Goal: Task Accomplishment & Management: Use online tool/utility

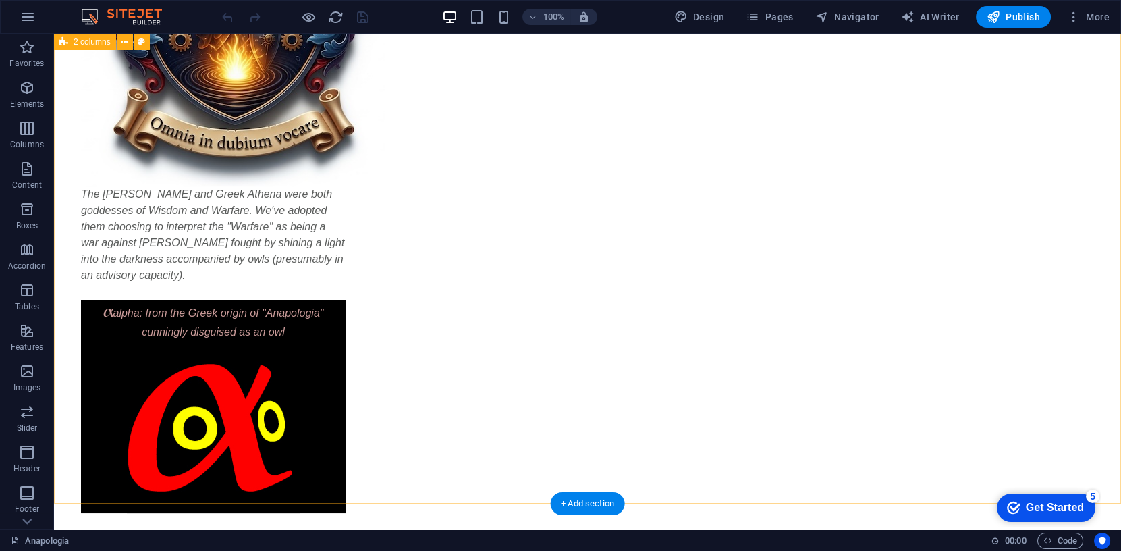
scroll to position [310, 0]
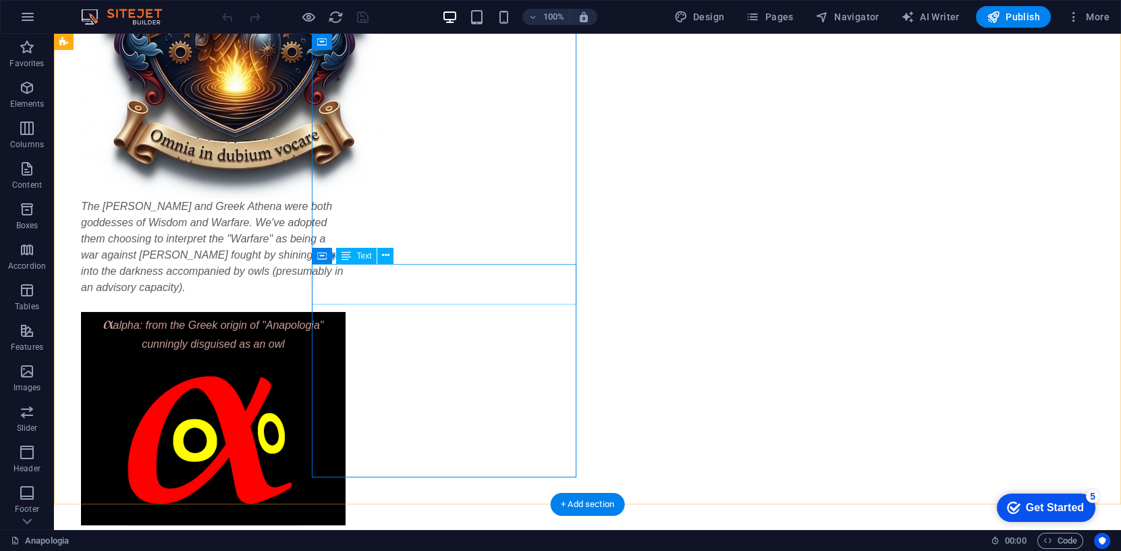
click at [342, 312] on div "α alpha: from the Greek origin of "Anapologia" cunningly disguised as an owl" at bounding box center [213, 332] width 265 height 40
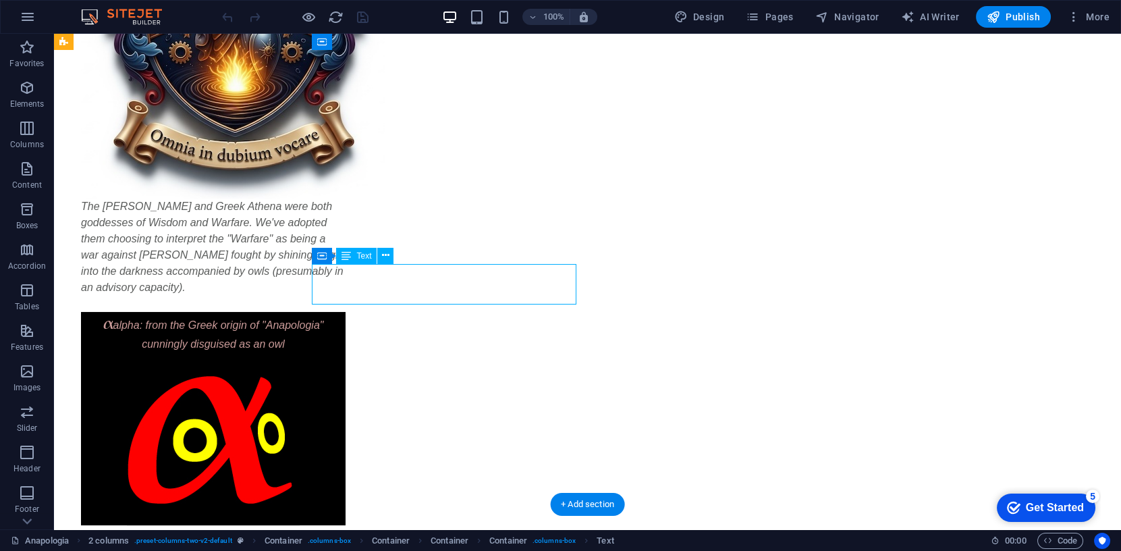
click at [331, 312] on div "α alpha: from the Greek origin of "Anapologia" cunningly disguised as an owl" at bounding box center [213, 332] width 265 height 40
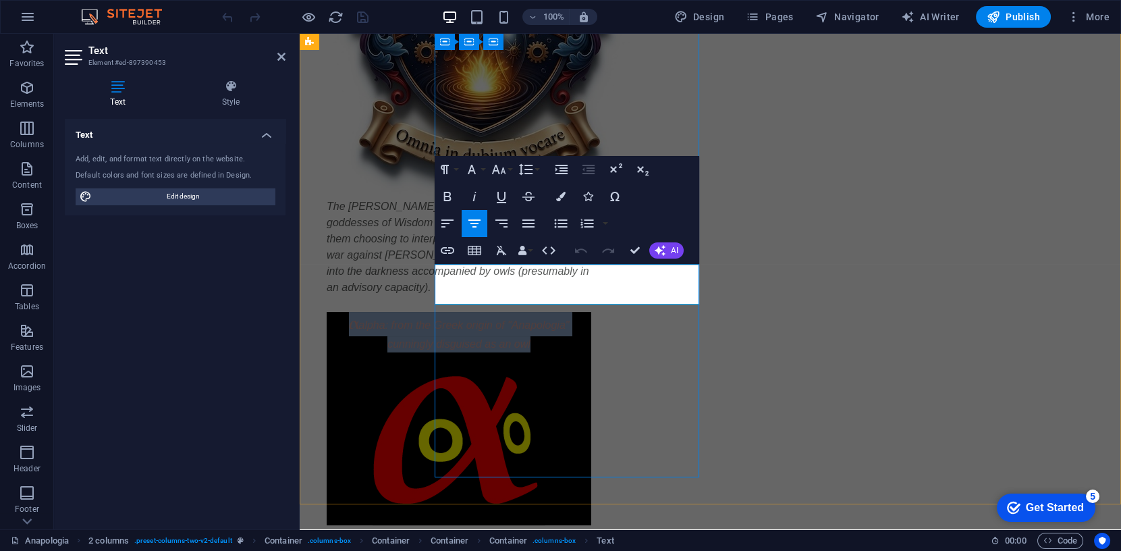
drag, startPoint x: 454, startPoint y: 278, endPoint x: 649, endPoint y: 292, distance: 195.6
click at [591, 312] on div "α alpha: from the Greek origin of "Anapologia" cunningly disguised as an owl" at bounding box center [459, 332] width 265 height 40
copy div "α alpha: from the Greek origin of "Anapologia" cunningly disguised as an owl"
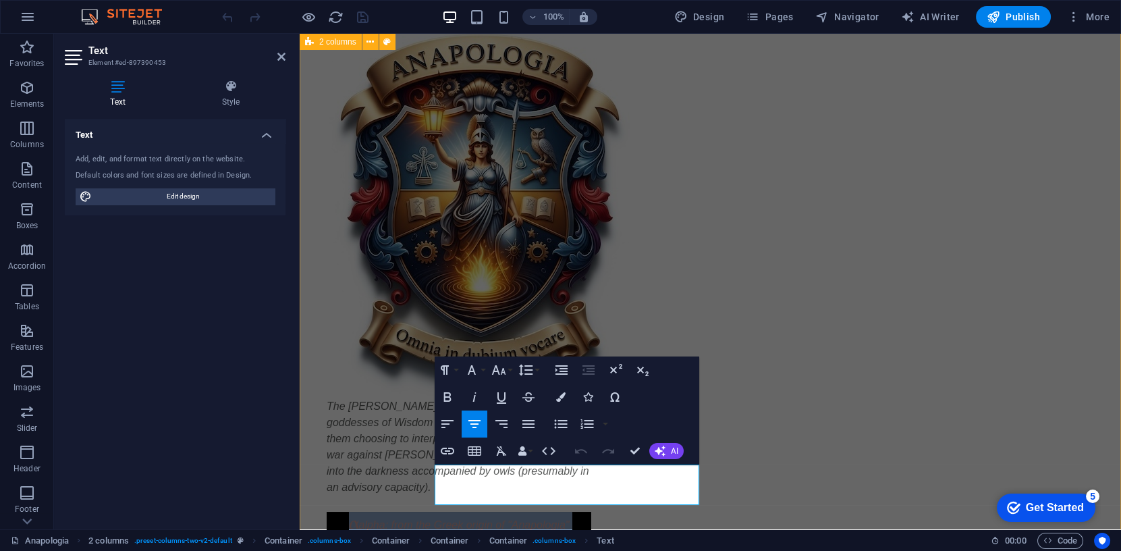
scroll to position [104, 0]
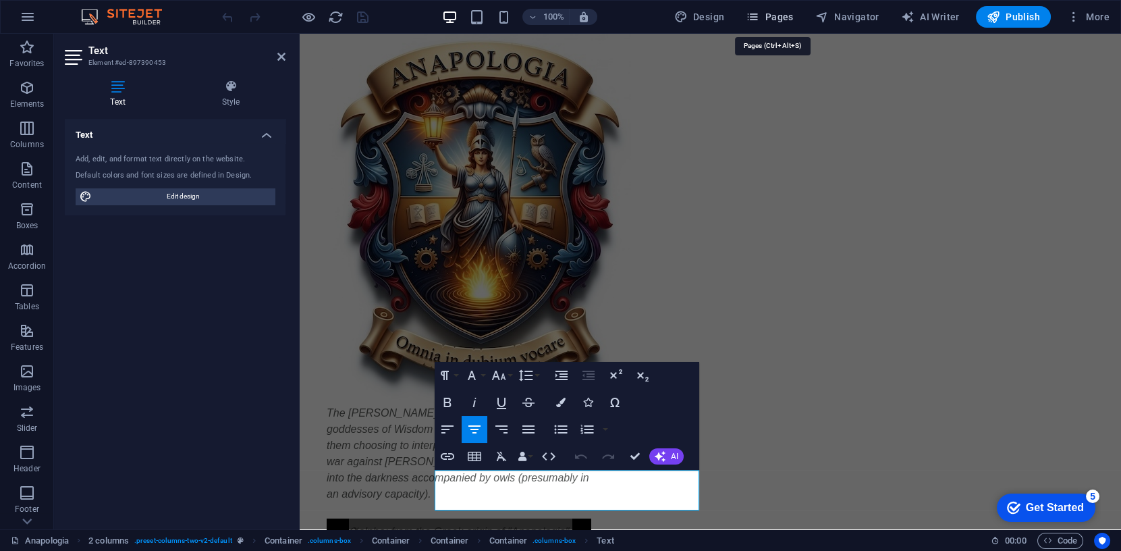
click at [786, 17] on span "Pages" at bounding box center [769, 16] width 47 height 13
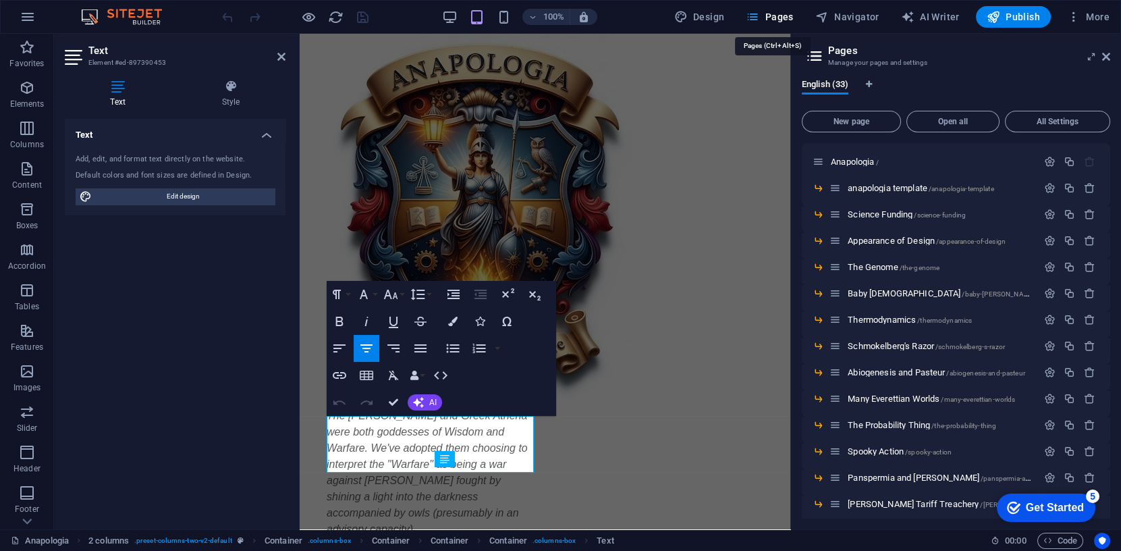
scroll to position [107, 0]
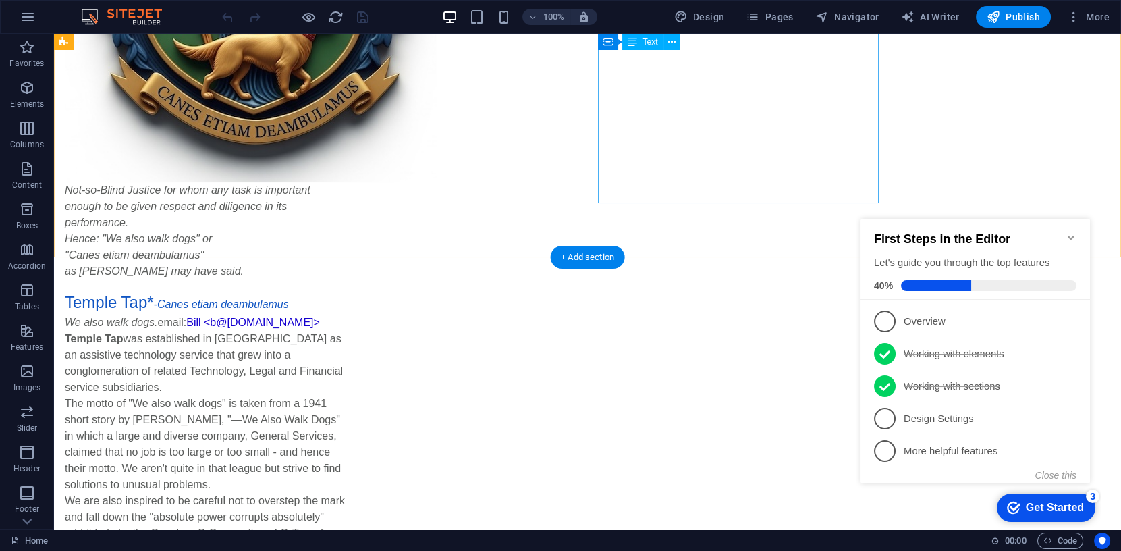
scroll to position [656, 0]
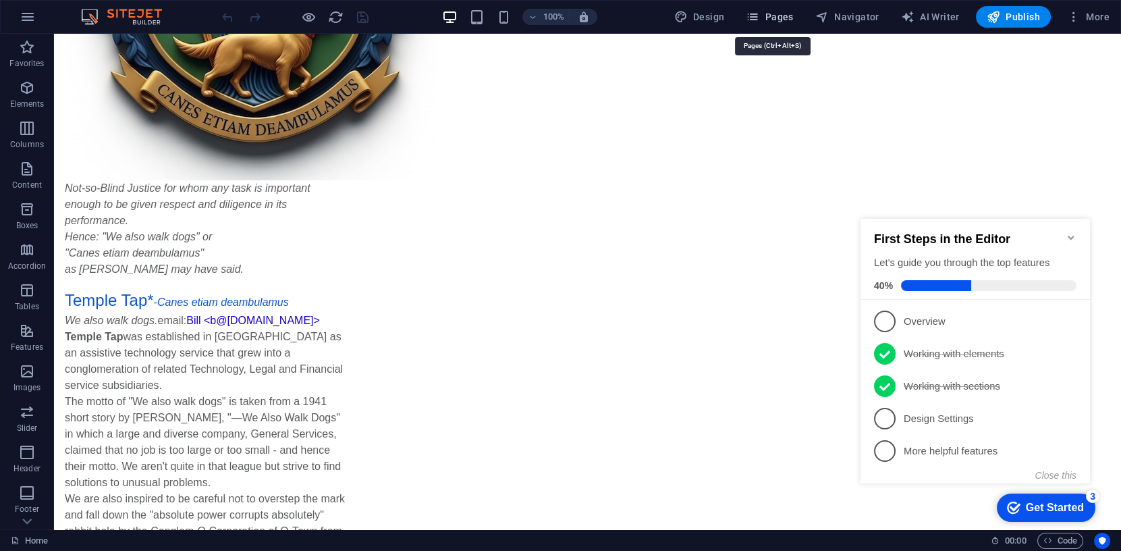
click at [770, 18] on span "Pages" at bounding box center [769, 16] width 47 height 13
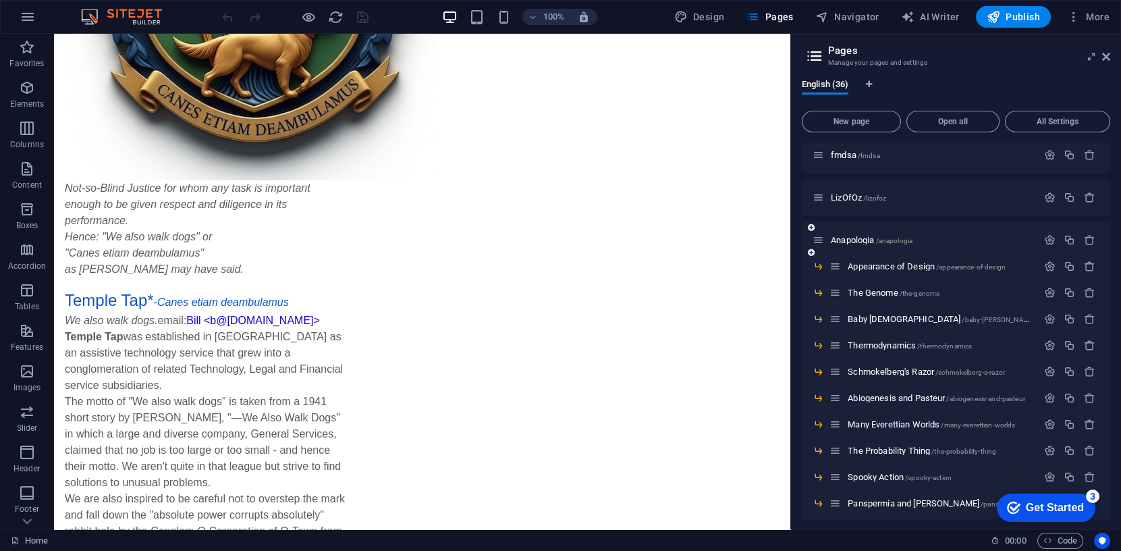
scroll to position [94, 0]
click at [849, 237] on span "Anapologia /anapologia" at bounding box center [872, 238] width 82 height 10
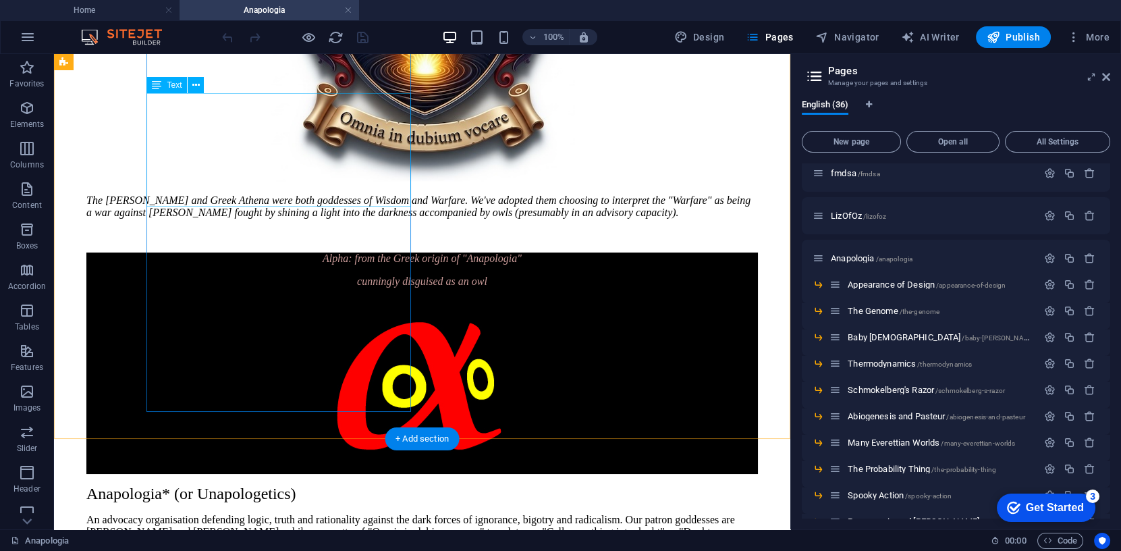
scroll to position [404, 0]
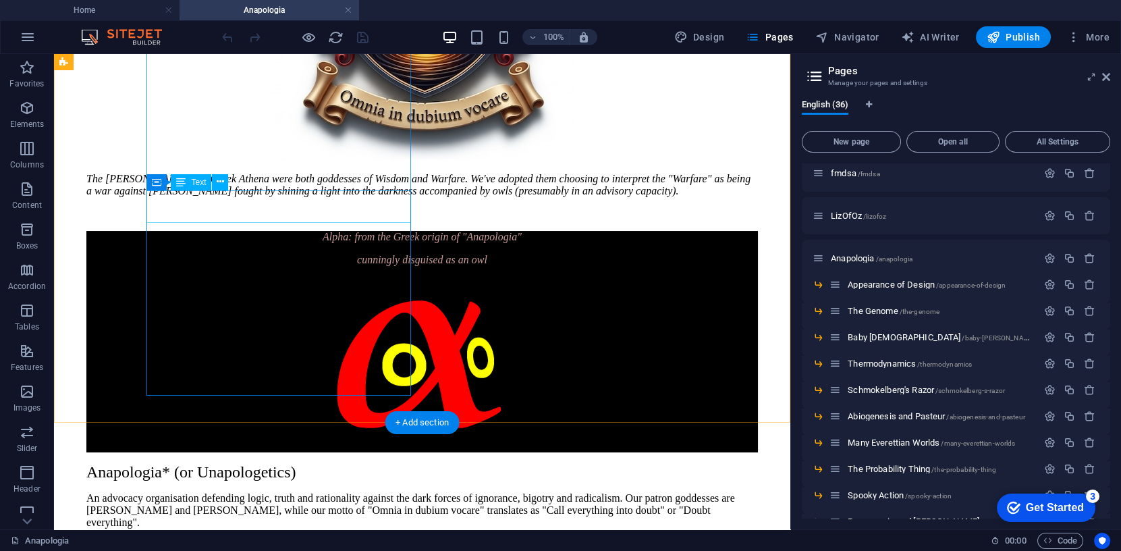
click at [302, 231] on div "Alpha: from the Greek origin of "Anapologia" cunningly disguised as an owl" at bounding box center [422, 248] width 672 height 35
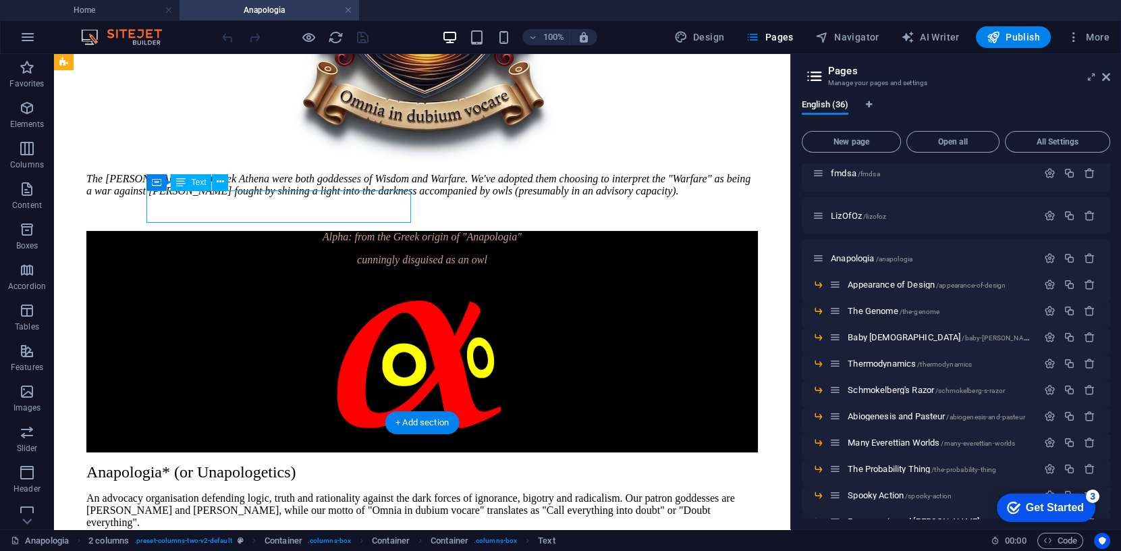
click at [302, 231] on div "Alpha: from the Greek origin of "Anapologia" cunningly disguised as an owl" at bounding box center [422, 248] width 672 height 35
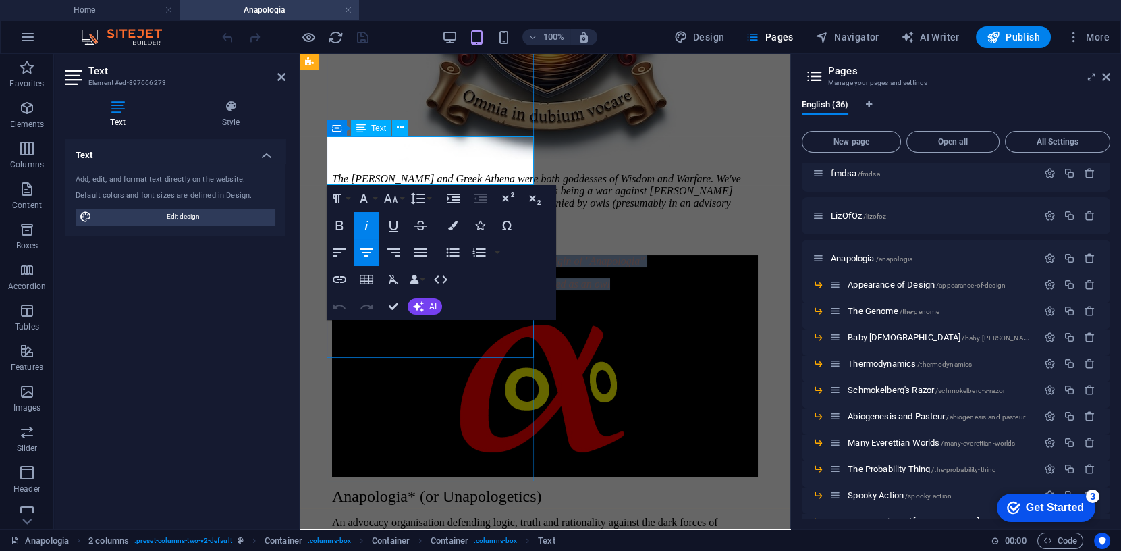
drag, startPoint x: 505, startPoint y: 176, endPoint x: 343, endPoint y: 146, distance: 165.5
click at [343, 255] on div "Alpha: from the Greek origin of "Anapologia" cunningly disguised as an owl" at bounding box center [545, 272] width 426 height 35
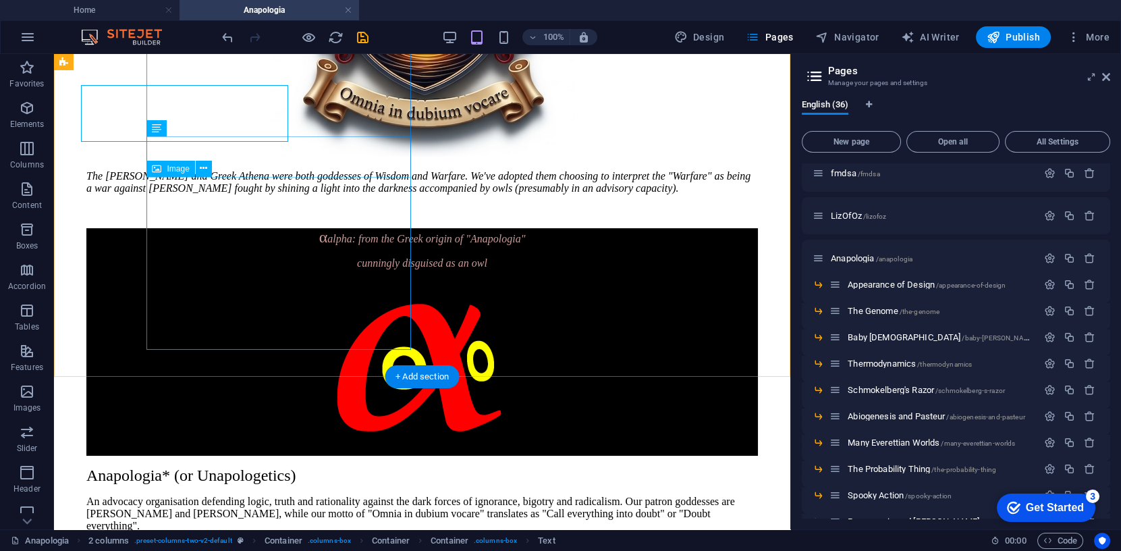
scroll to position [458, 0]
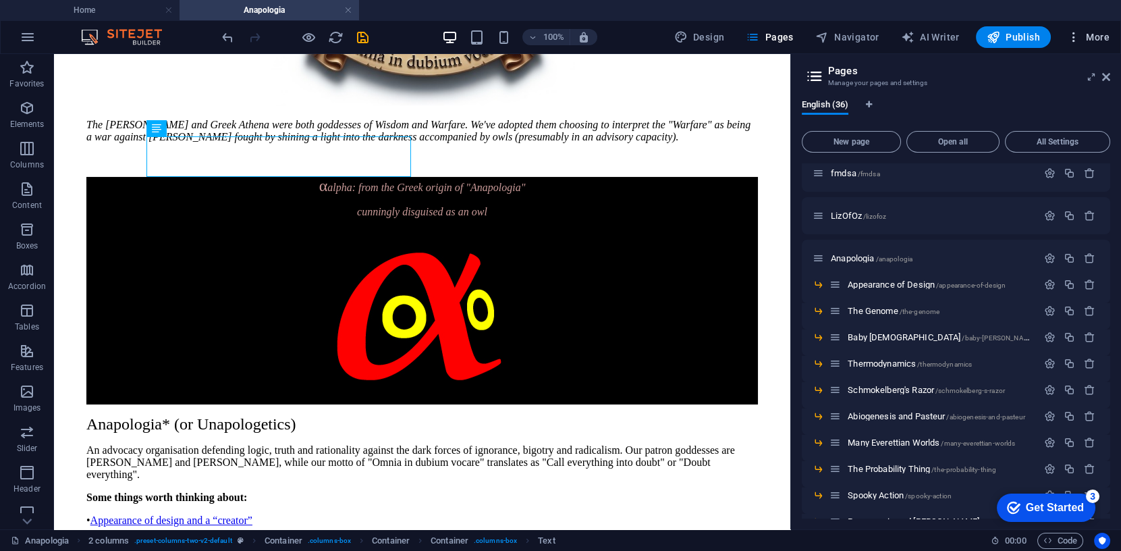
click at [1093, 34] on span "More" at bounding box center [1088, 36] width 43 height 13
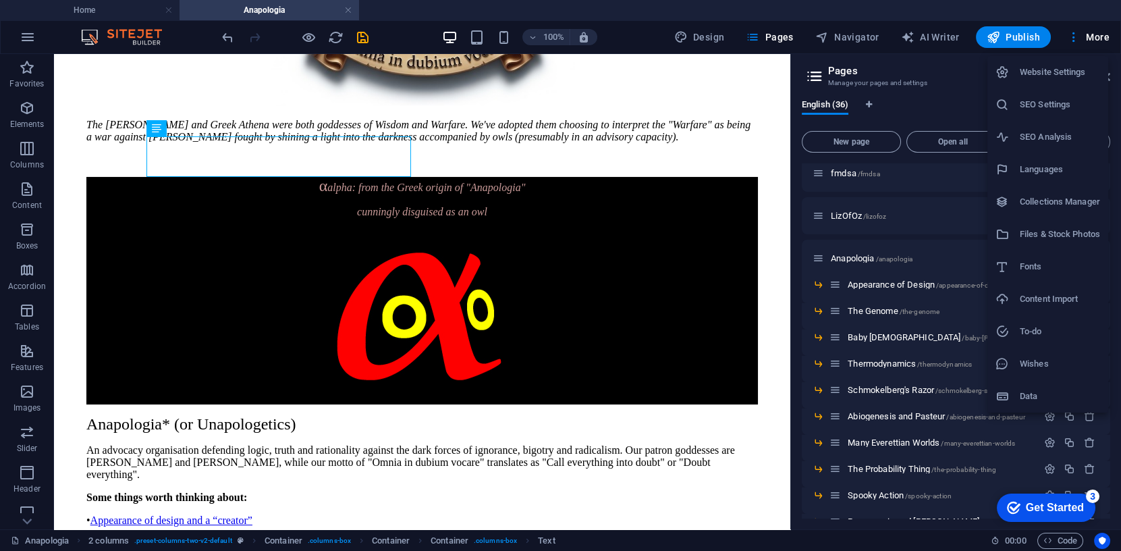
click at [1024, 268] on h6 "Fonts" at bounding box center [1060, 266] width 80 height 16
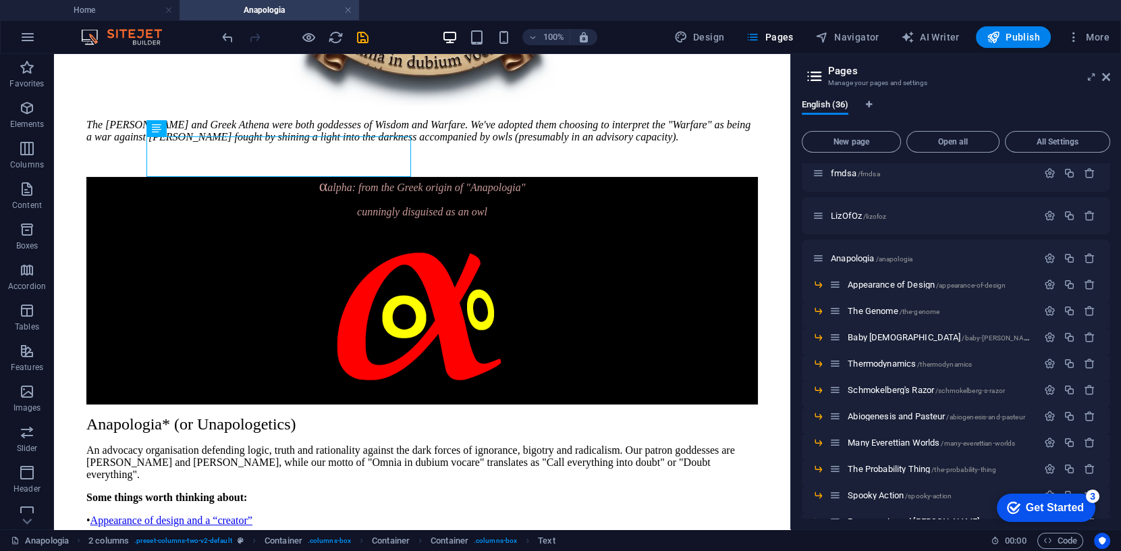
select select "popularity"
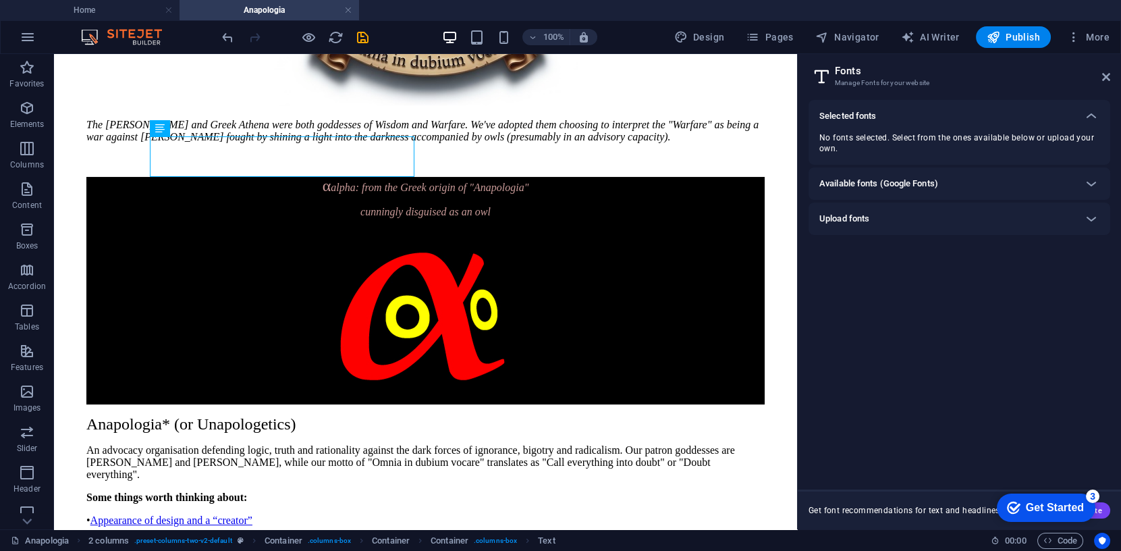
click at [872, 217] on div "Upload fonts" at bounding box center [947, 219] width 256 height 16
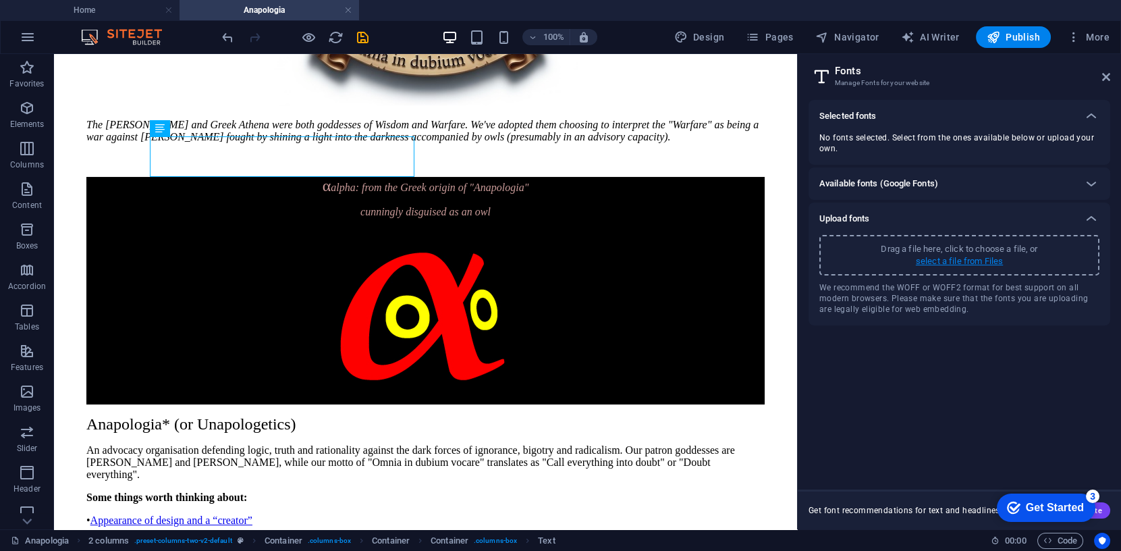
click at [977, 261] on p "select a file from Files" at bounding box center [959, 261] width 87 height 12
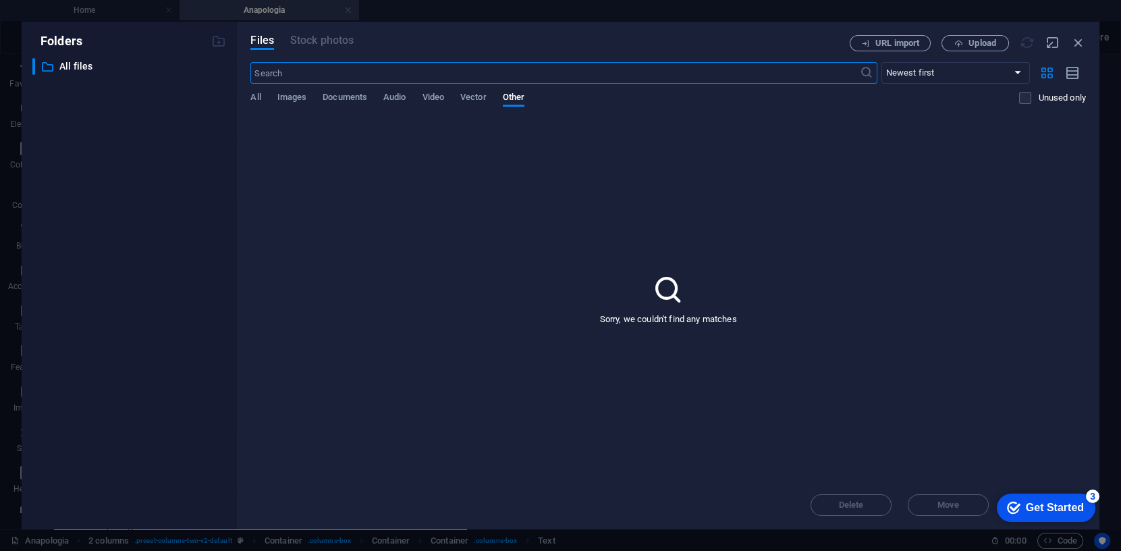
scroll to position [343, 0]
click at [986, 42] on span "Upload" at bounding box center [982, 43] width 28 height 8
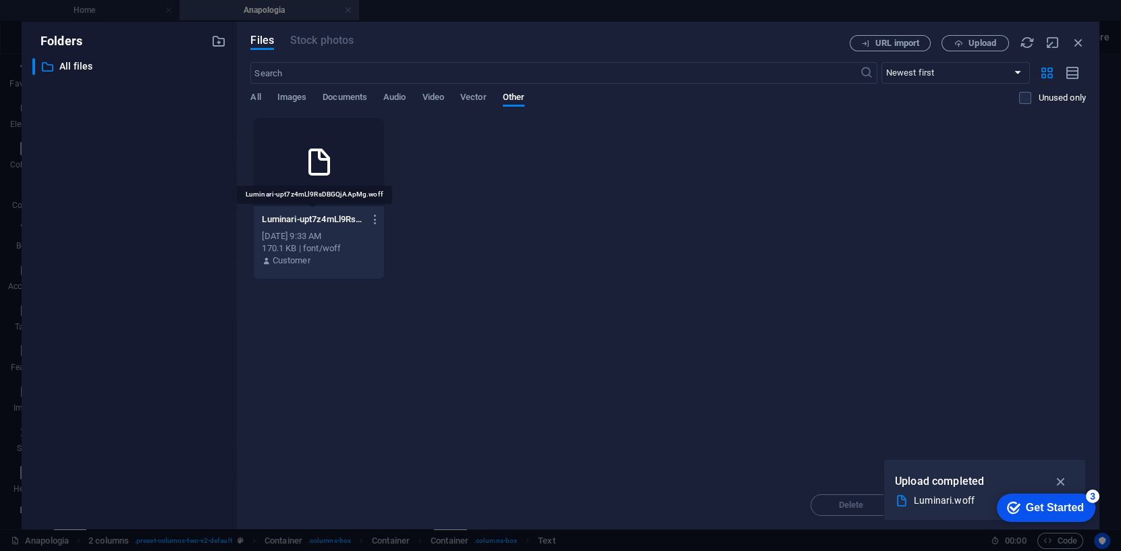
click at [310, 216] on p "Luminari-upt7z4mLl9RsDBGQjAApMg.woff" at bounding box center [312, 219] width 101 height 12
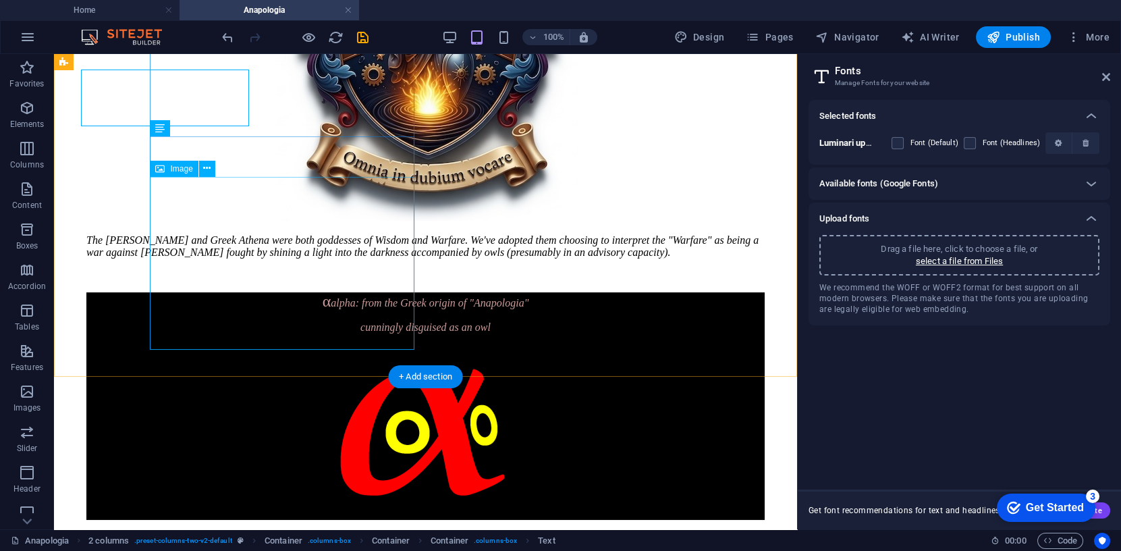
scroll to position [458, 0]
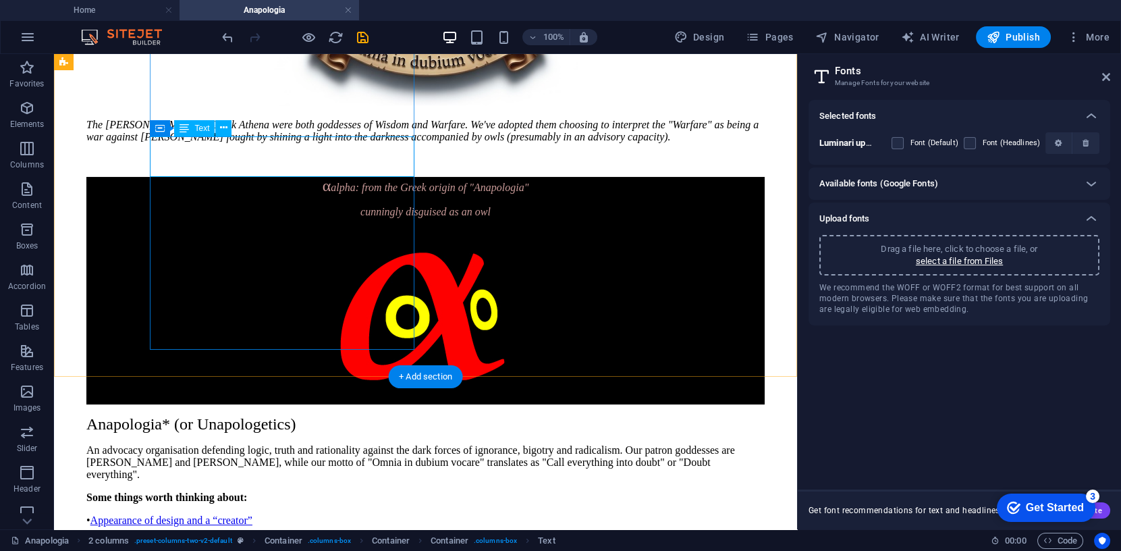
click at [191, 177] on div "α alpha: from the Greek origin of "Anapologia" cunningly disguised as an owl" at bounding box center [425, 197] width 678 height 41
click at [181, 177] on div "α alpha: from the Greek origin of "Anapologia" cunningly disguised as an owl" at bounding box center [425, 197] width 678 height 41
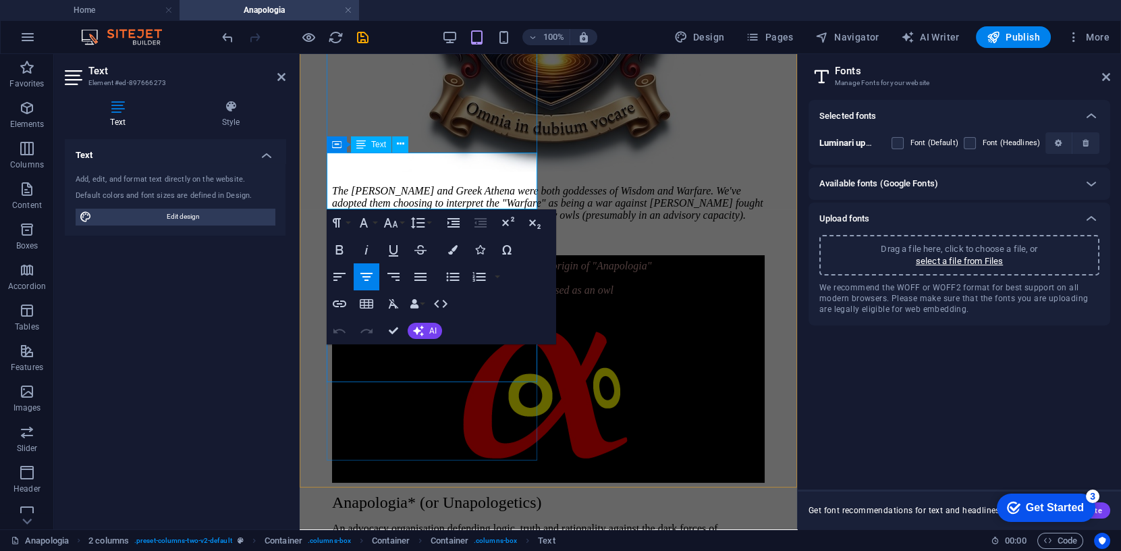
drag, startPoint x: 361, startPoint y: 174, endPoint x: 353, endPoint y: 174, distance: 8.1
click at [353, 255] on p "α alpha: from the Greek origin of "Anapologia"" at bounding box center [548, 264] width 433 height 18
click at [364, 223] on icon "button" at bounding box center [364, 223] width 16 height 16
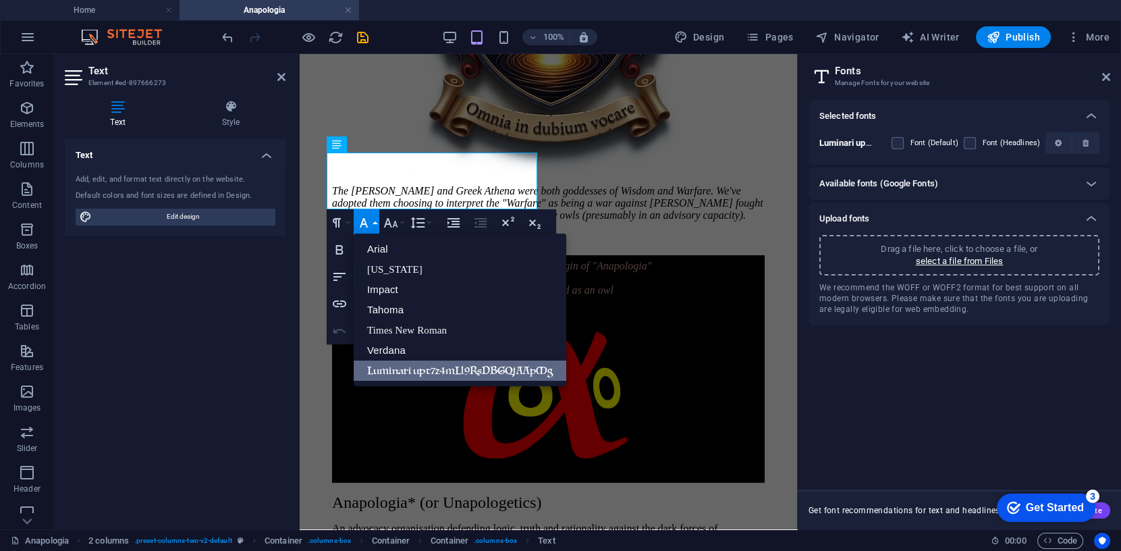
click at [398, 368] on link "Luminari upt7z4mLl9RsDBGQjAApMg" at bounding box center [460, 370] width 213 height 20
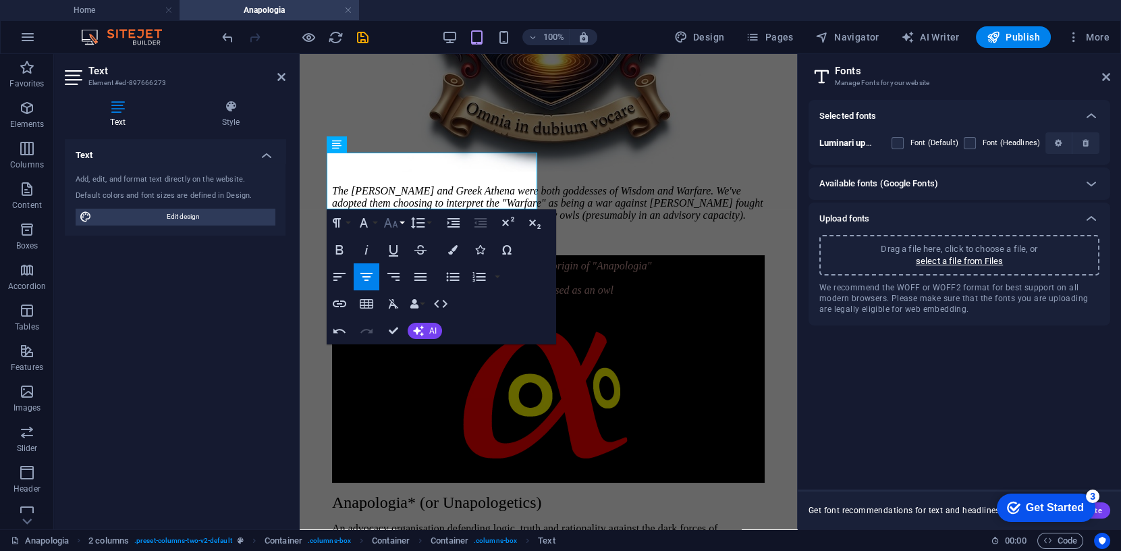
click at [390, 220] on icon "button" at bounding box center [391, 223] width 16 height 16
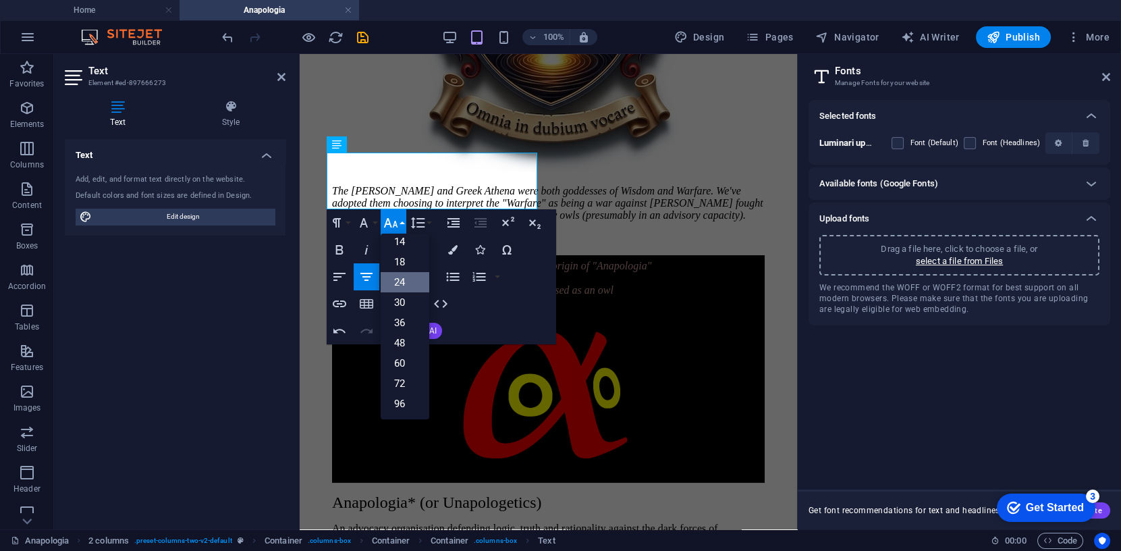
scroll to position [108, 0]
click at [390, 220] on icon "button" at bounding box center [391, 223] width 16 height 16
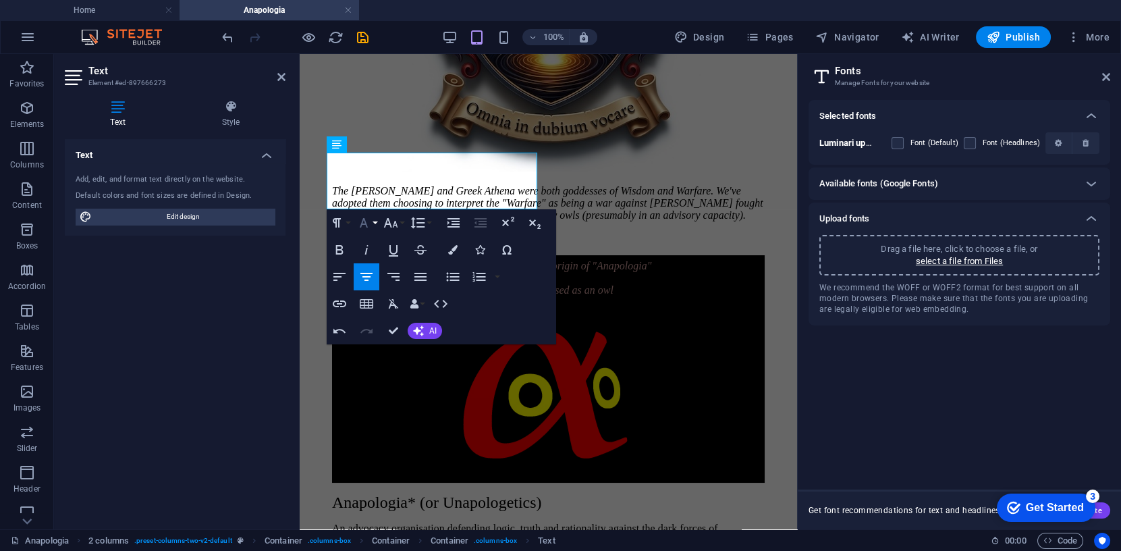
click at [361, 219] on icon "button" at bounding box center [364, 223] width 16 height 16
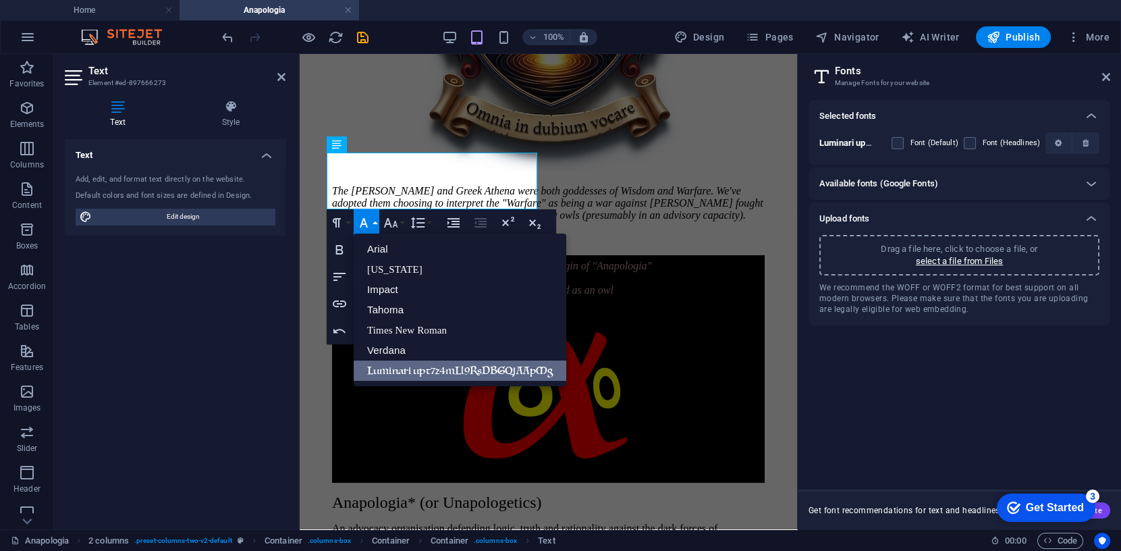
scroll to position [0, 0]
drag, startPoint x: 362, startPoint y: 167, endPoint x: 354, endPoint y: 167, distance: 8.1
click at [351, 255] on p "α alpha: from the Greek origin of "Anapologia"" at bounding box center [548, 264] width 433 height 18
click at [841, 144] on b "Luminari upt7z4mLl9RsDBGQjAApMg" at bounding box center [893, 143] width 148 height 10
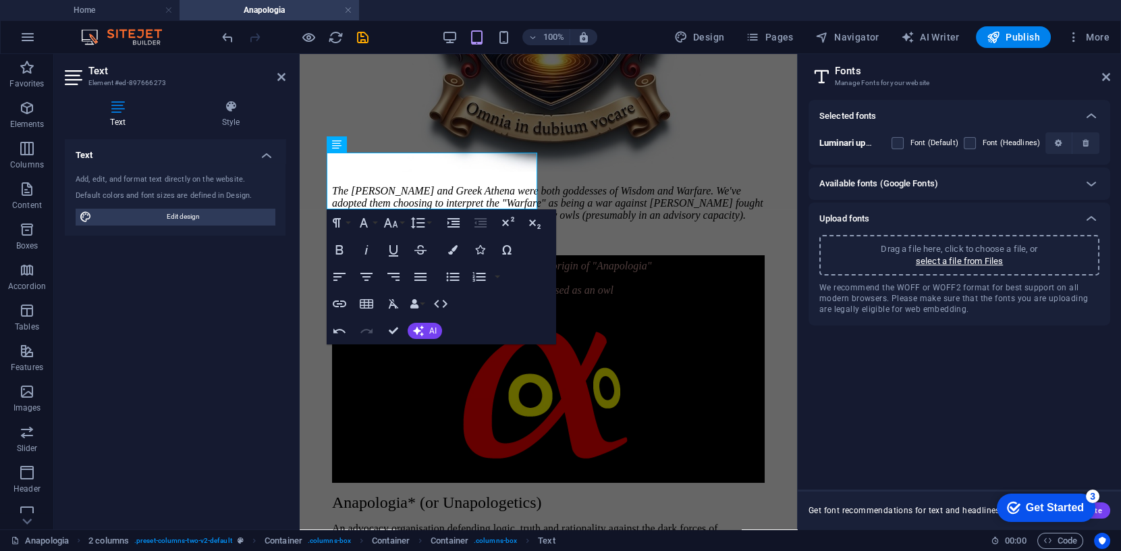
click at [841, 144] on b "Luminari upt7z4mLl9RsDBGQjAApMg" at bounding box center [893, 143] width 148 height 10
click at [1058, 143] on icon "button" at bounding box center [1058, 143] width 7 height 8
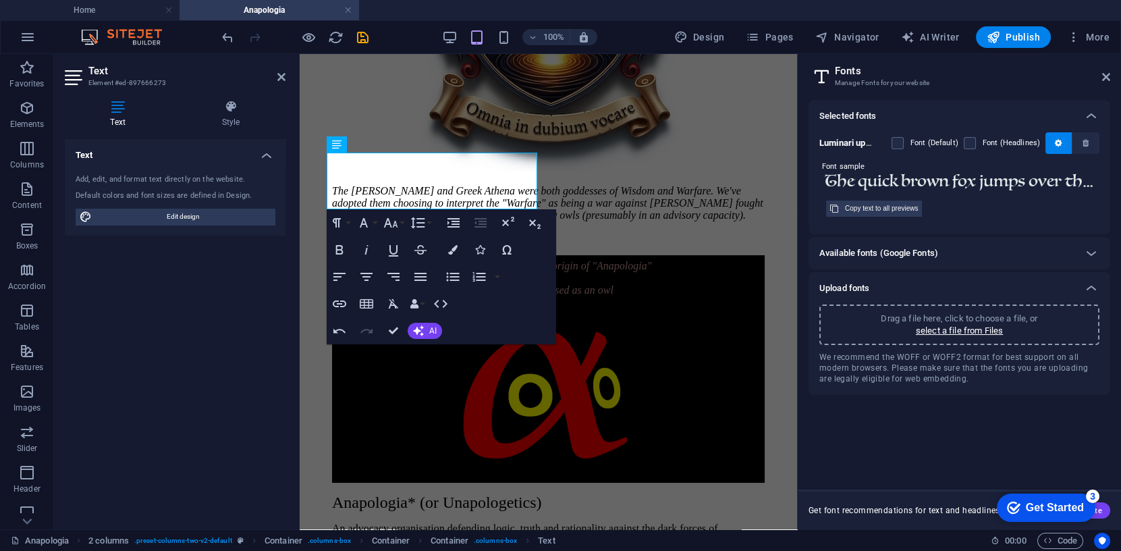
click at [920, 182] on input "The quick brown fox jumps over the lazy dog." at bounding box center [959, 182] width 280 height 18
click at [921, 185] on input "The quick brαown fox jumps over the lazy dog." at bounding box center [959, 182] width 280 height 18
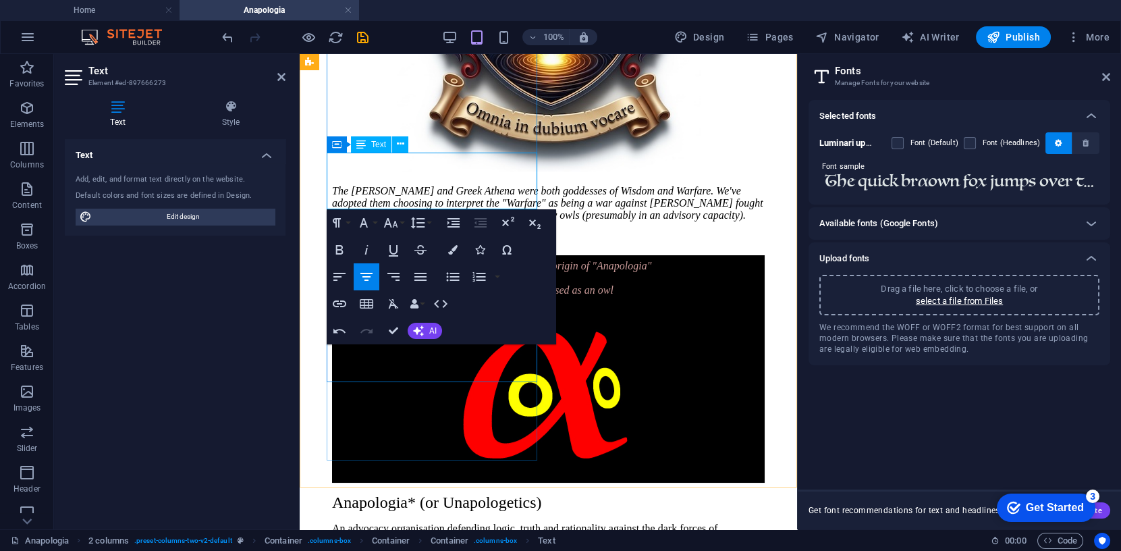
scroll to position [0, 5]
click at [354, 255] on p "α alpha: from the Greek origin of "Anapologia"" at bounding box center [548, 264] width 433 height 18
click at [367, 225] on icon "button" at bounding box center [364, 223] width 16 height 16
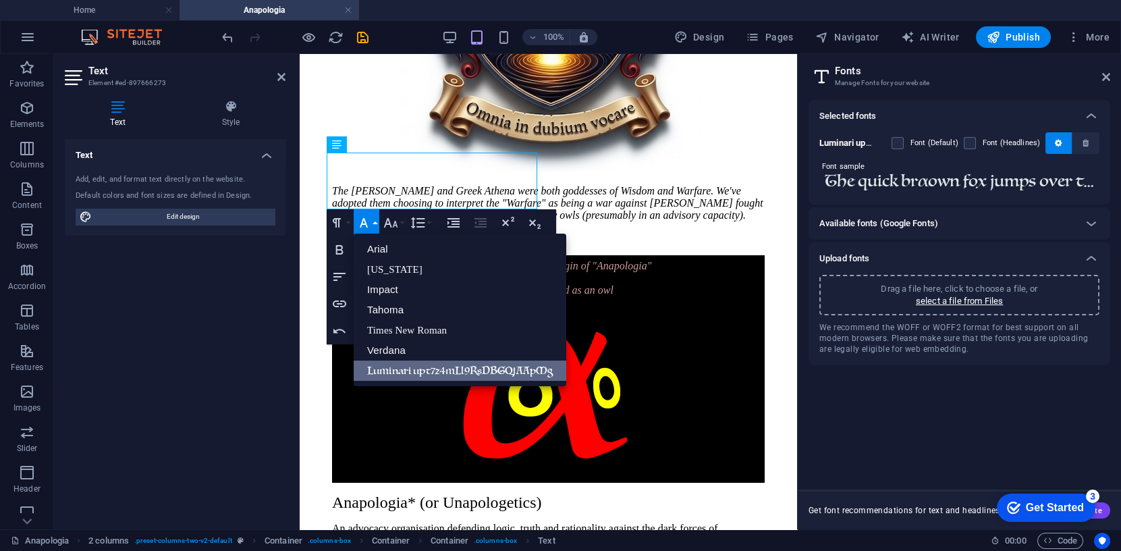
scroll to position [0, 0]
click at [367, 225] on icon "button" at bounding box center [364, 223] width 16 height 16
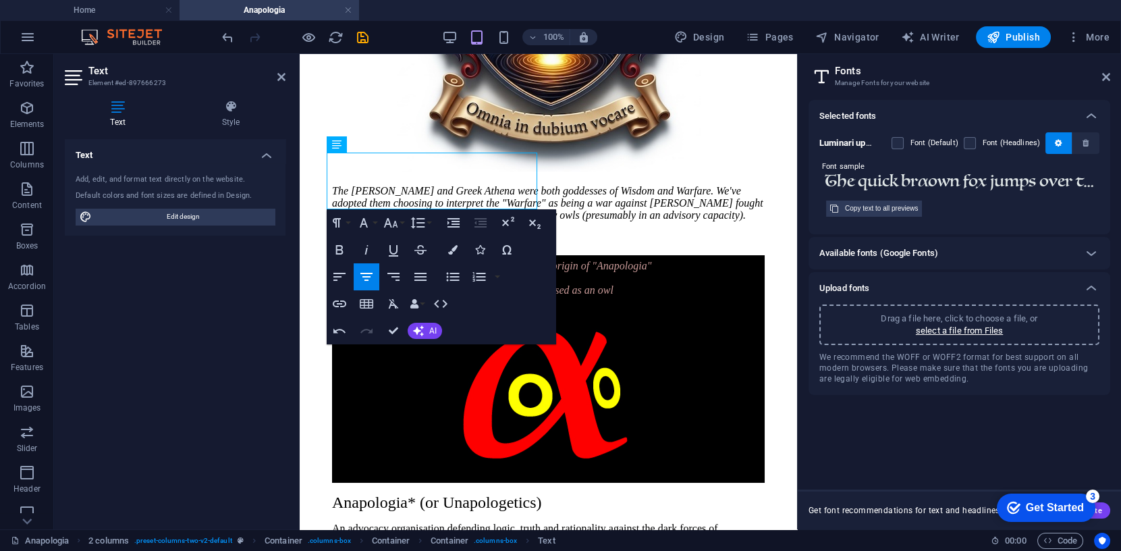
drag, startPoint x: 927, startPoint y: 184, endPoint x: 928, endPoint y: 191, distance: 6.8
click at [923, 184] on input "The quick brαown fox jumps over the lazy dog." at bounding box center [959, 182] width 280 height 18
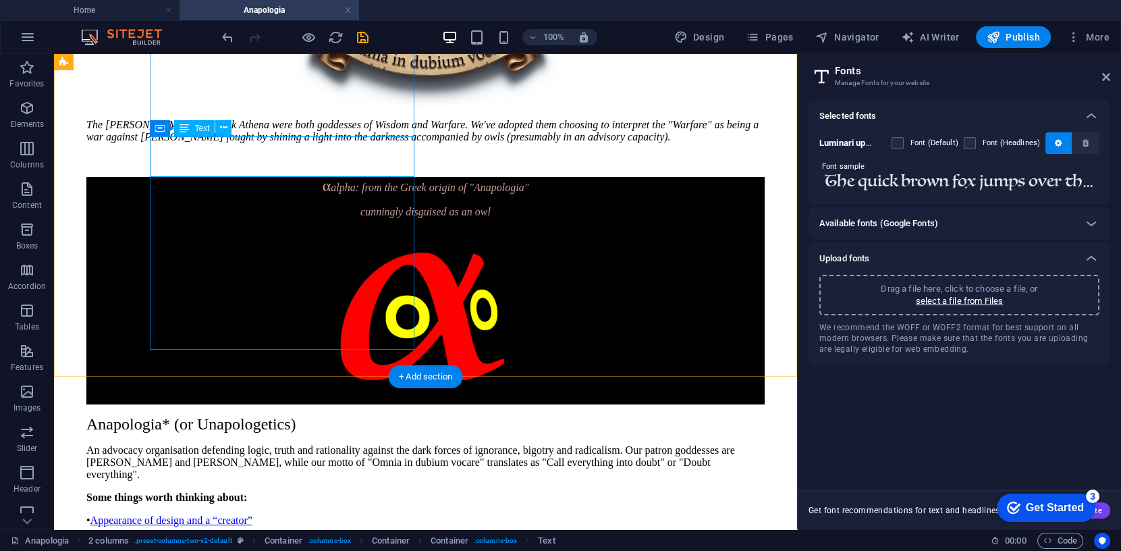
click at [184, 177] on div "α alpha: from the Greek origin of "Anapologia" cunningly disguised as an owl" at bounding box center [425, 197] width 678 height 41
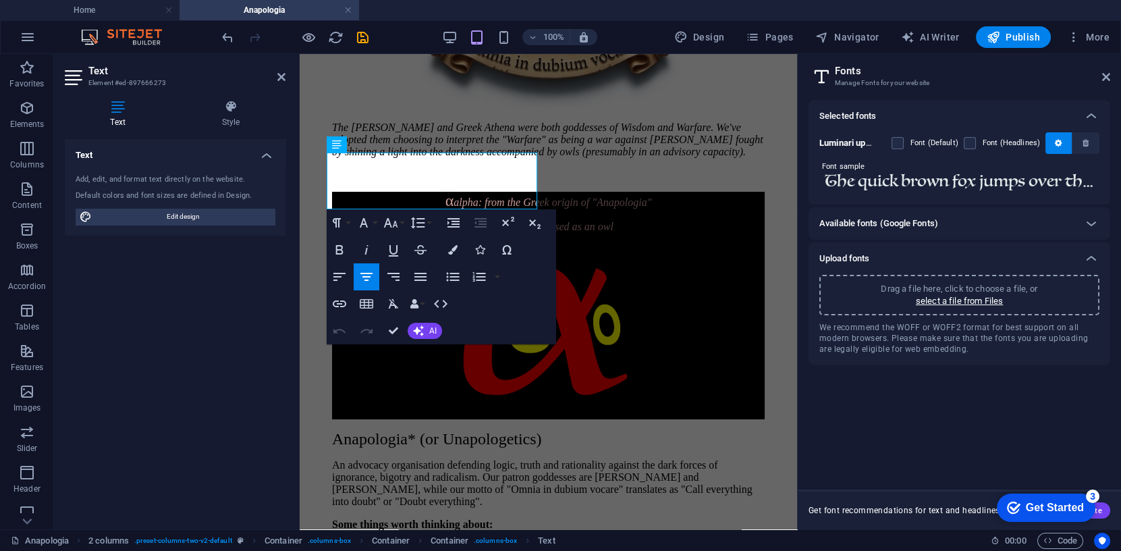
scroll to position [395, 0]
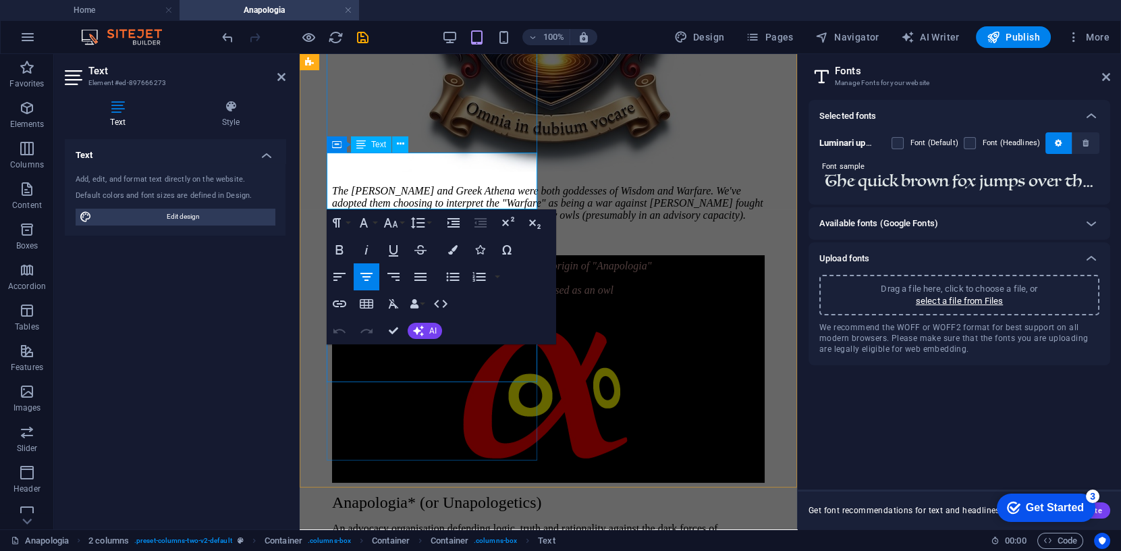
click at [354, 255] on p "α alpha: from the Greek origin of "Anapologia"" at bounding box center [548, 264] width 433 height 18
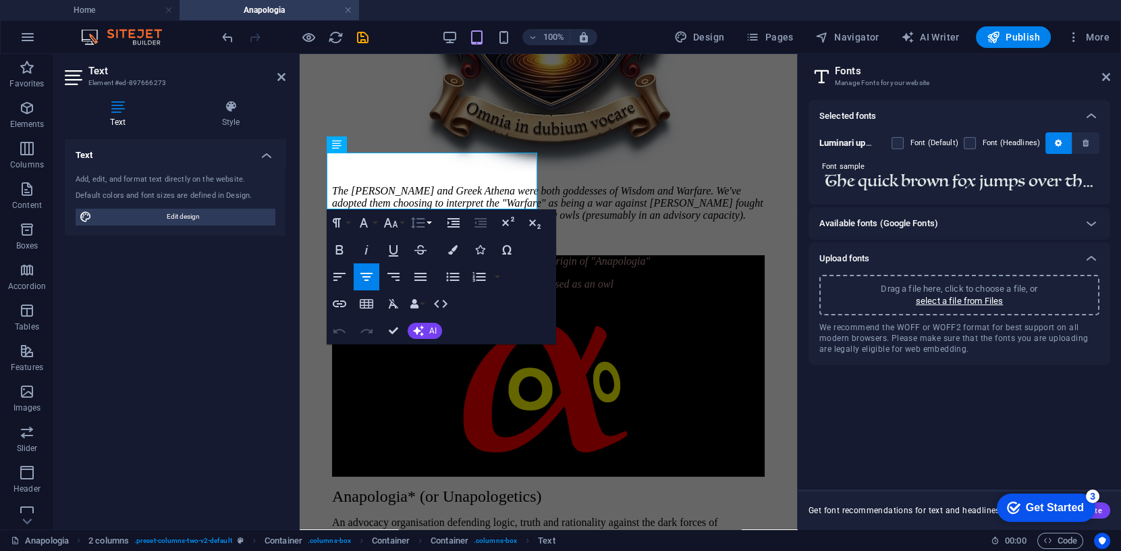
scroll to position [0, 5]
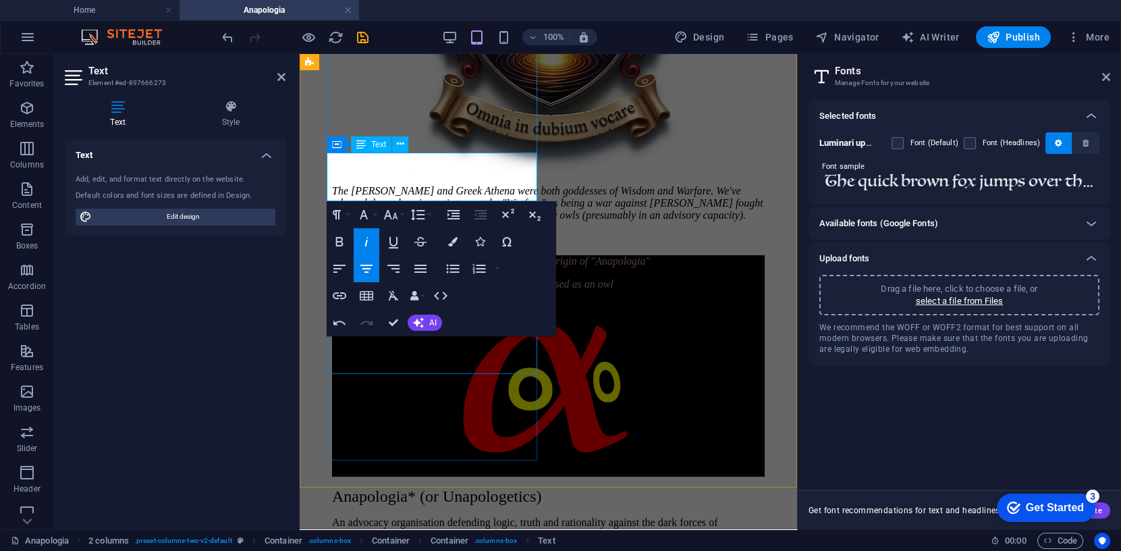
click at [353, 255] on p "α alpha: from the Greek origin of "Anapologia"" at bounding box center [548, 261] width 433 height 12
click at [366, 214] on icon "button" at bounding box center [364, 215] width 16 height 16
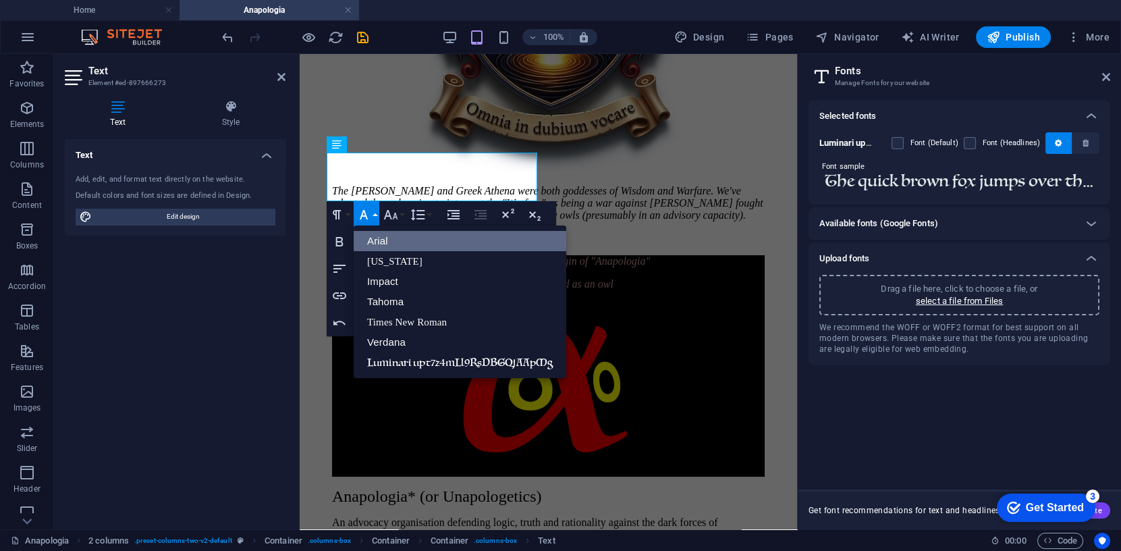
scroll to position [0, 0]
click at [401, 357] on link "Luminari upt7z4mLl9RsDBGQjAApMg" at bounding box center [460, 362] width 213 height 20
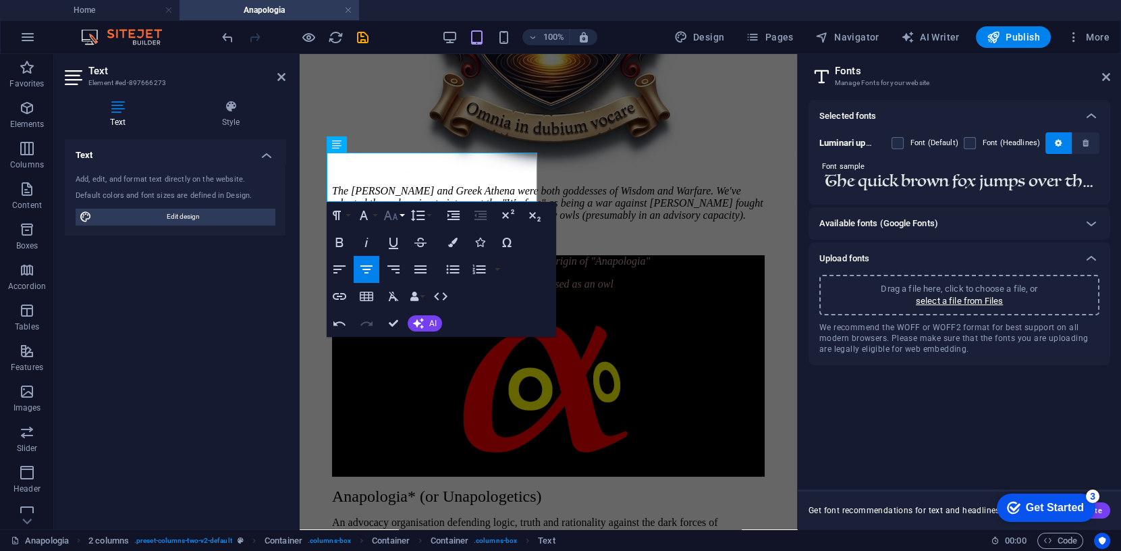
click at [397, 215] on icon "button" at bounding box center [391, 215] width 16 height 16
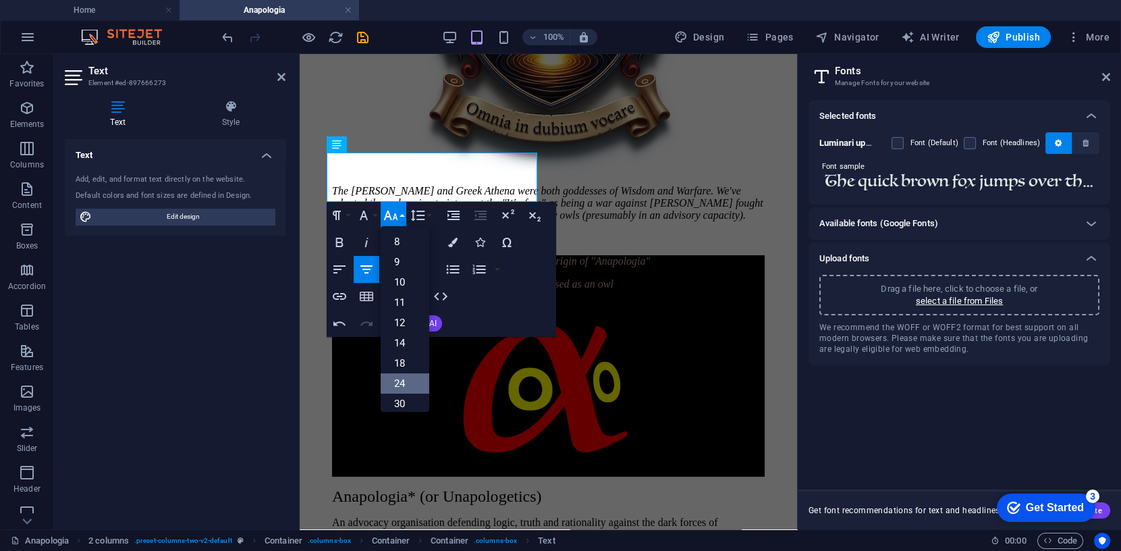
click at [405, 377] on link "24" at bounding box center [405, 383] width 49 height 20
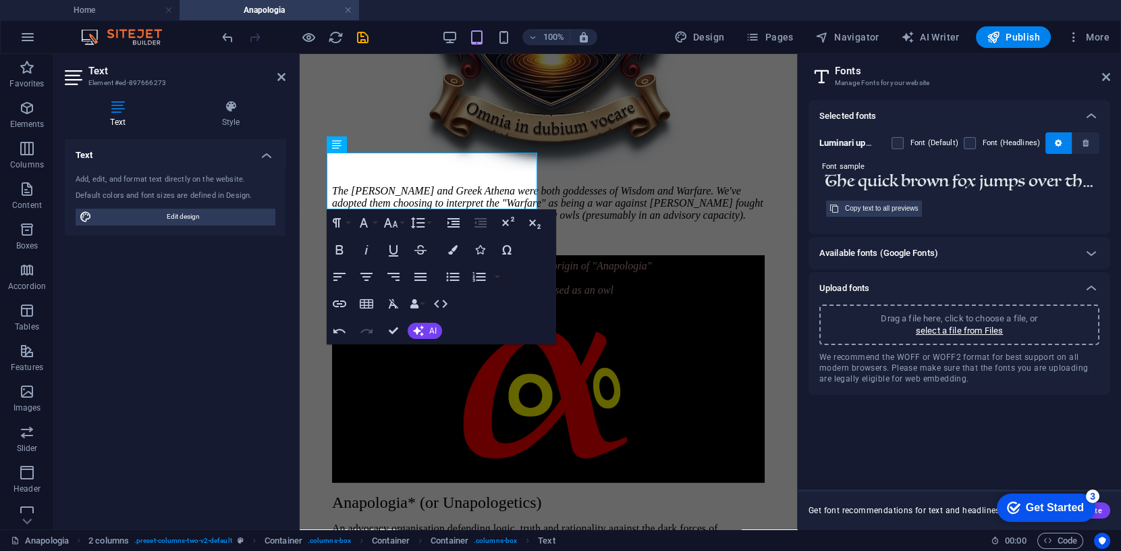
click at [939, 186] on input "The quick brown fox jumps over the lazy dog." at bounding box center [959, 182] width 280 height 18
drag, startPoint x: 950, startPoint y: 184, endPoint x: 942, endPoint y: 186, distance: 7.5
click at [942, 186] on input "The quick browαn fox jumps over the lazy dog." at bounding box center [959, 182] width 280 height 18
type input "The quick browαn fox jumps over the lazy dog."
click at [454, 260] on span "alpha: from the Greek origin of "Anapologia"" at bounding box center [553, 265] width 198 height 11
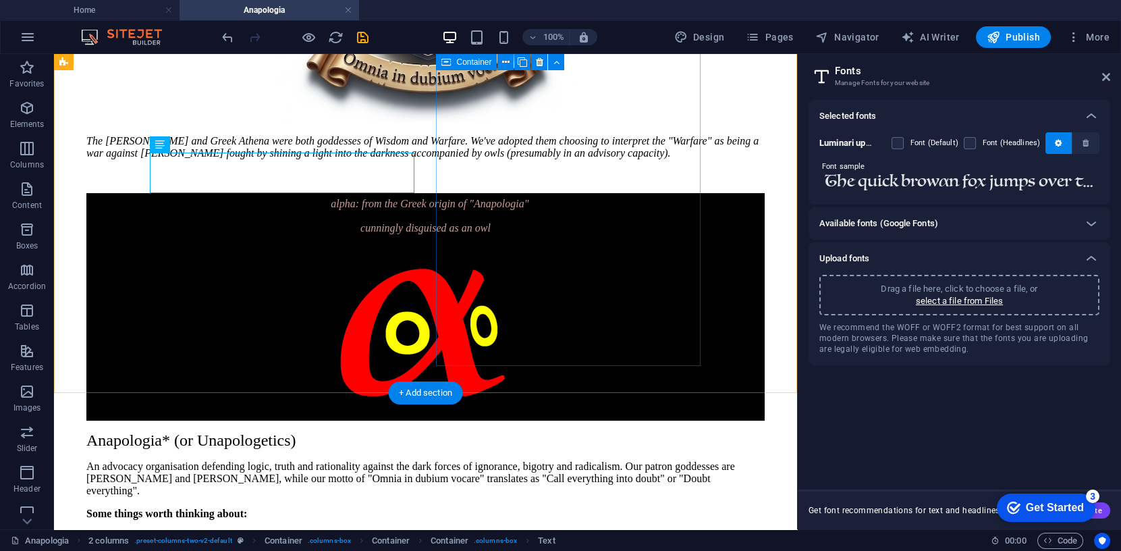
scroll to position [442, 0]
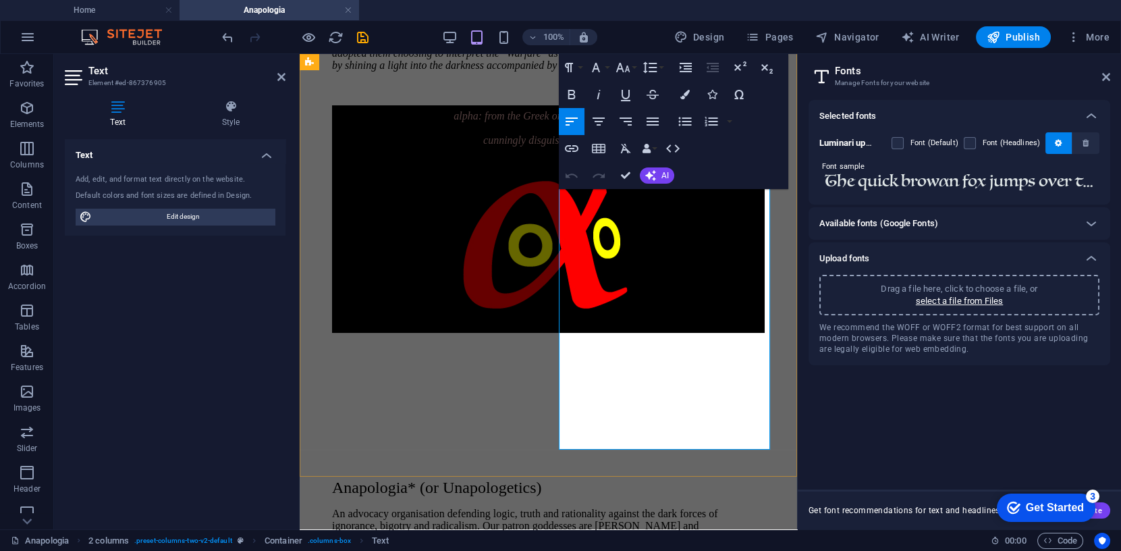
scroll to position [547, 0]
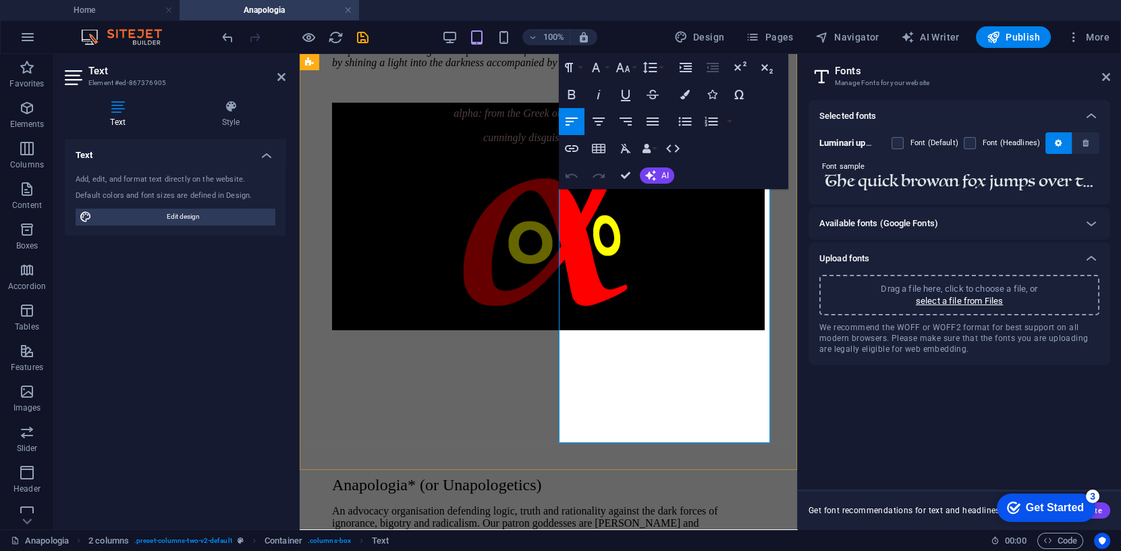
drag, startPoint x: 698, startPoint y: 454, endPoint x: 568, endPoint y: 455, distance: 130.3
click at [599, 70] on icon "button" at bounding box center [596, 67] width 8 height 9
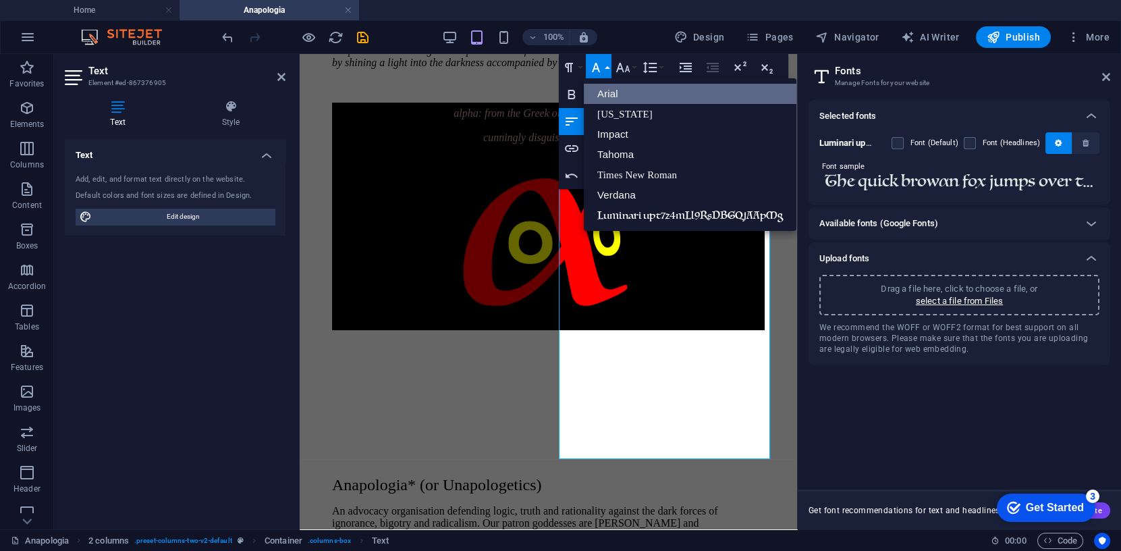
scroll to position [0, 0]
click at [690, 216] on link "Luminari upt7z4mLl9RsDBGQjAApMg" at bounding box center [690, 215] width 213 height 20
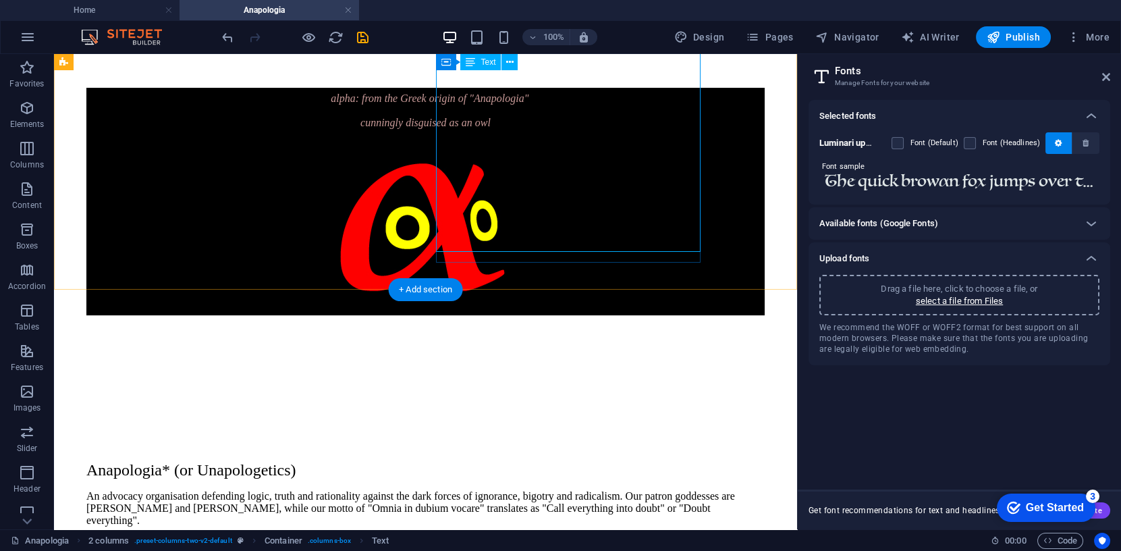
scroll to position [545, 0]
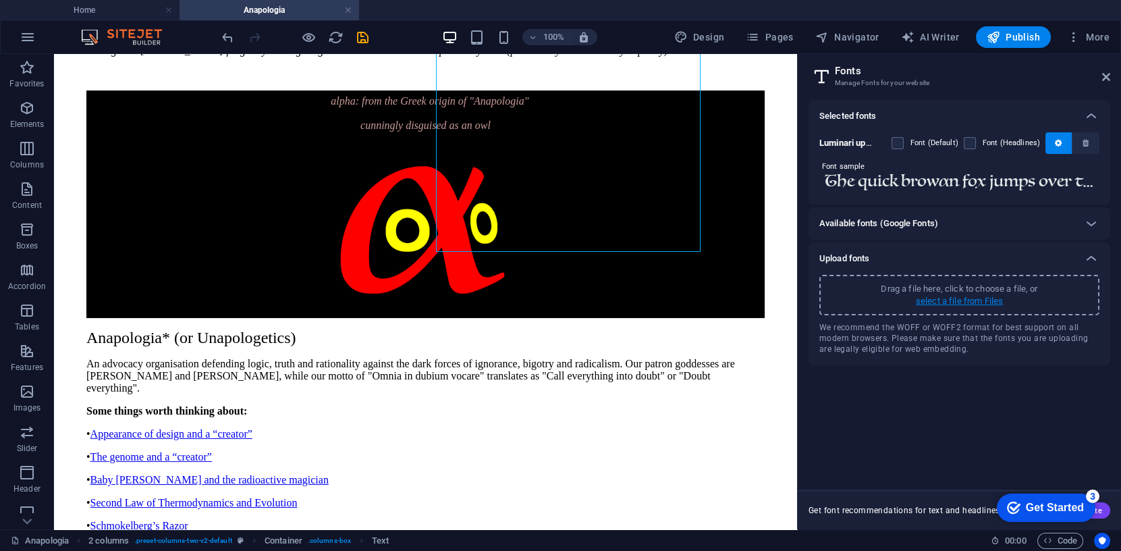
click at [951, 300] on p "select a file from Files" at bounding box center [959, 301] width 87 height 12
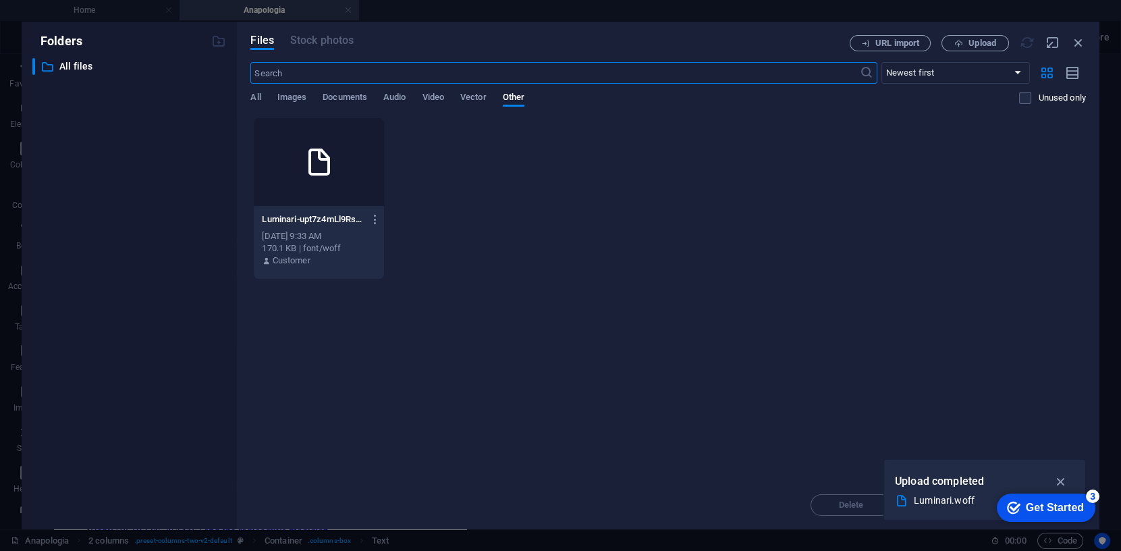
scroll to position [478, 0]
click at [310, 219] on p "Luminari-upt7z4mLl9RsDBGQjAApMg.woff" at bounding box center [312, 219] width 101 height 12
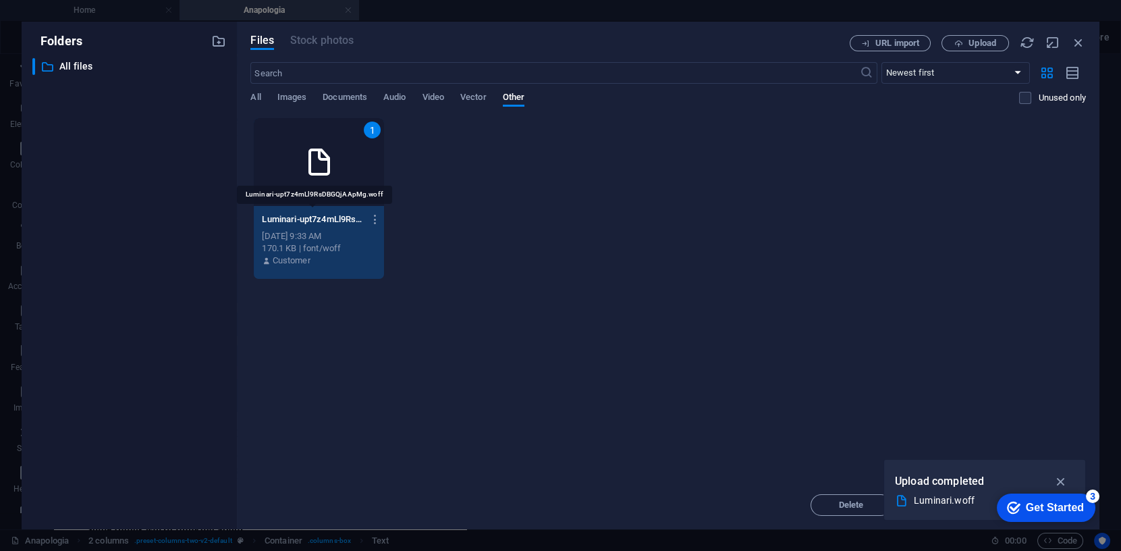
click at [310, 219] on p "Luminari-upt7z4mLl9RsDBGQjAApMg.woff" at bounding box center [312, 219] width 101 height 12
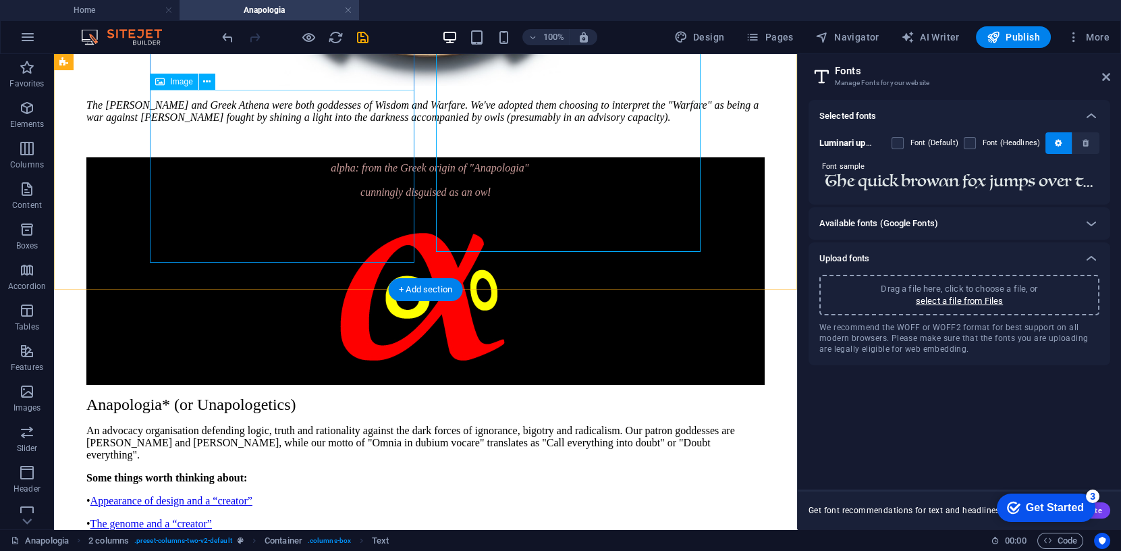
scroll to position [545, 0]
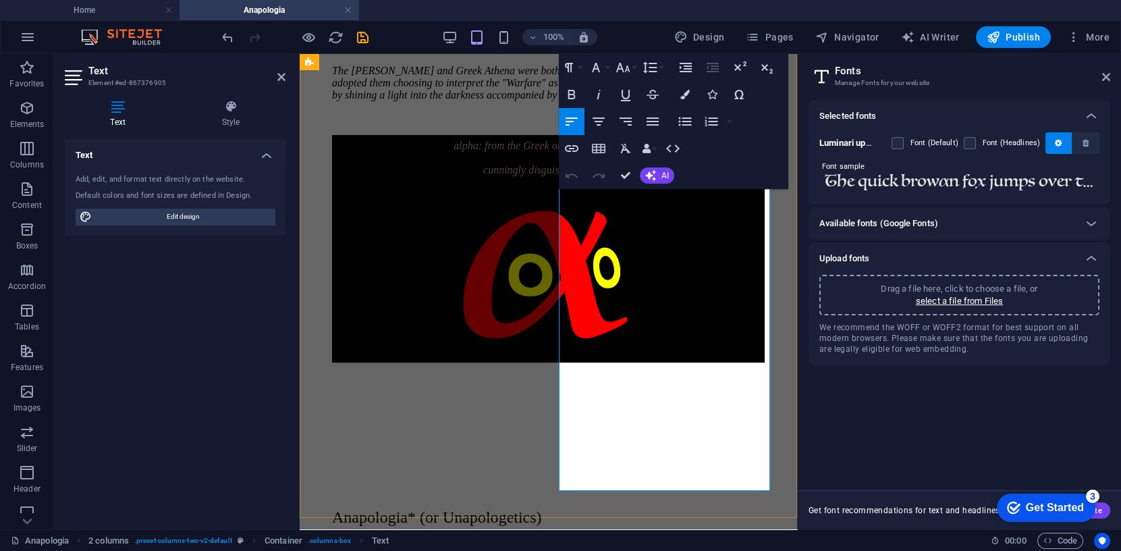
scroll to position [516, 0]
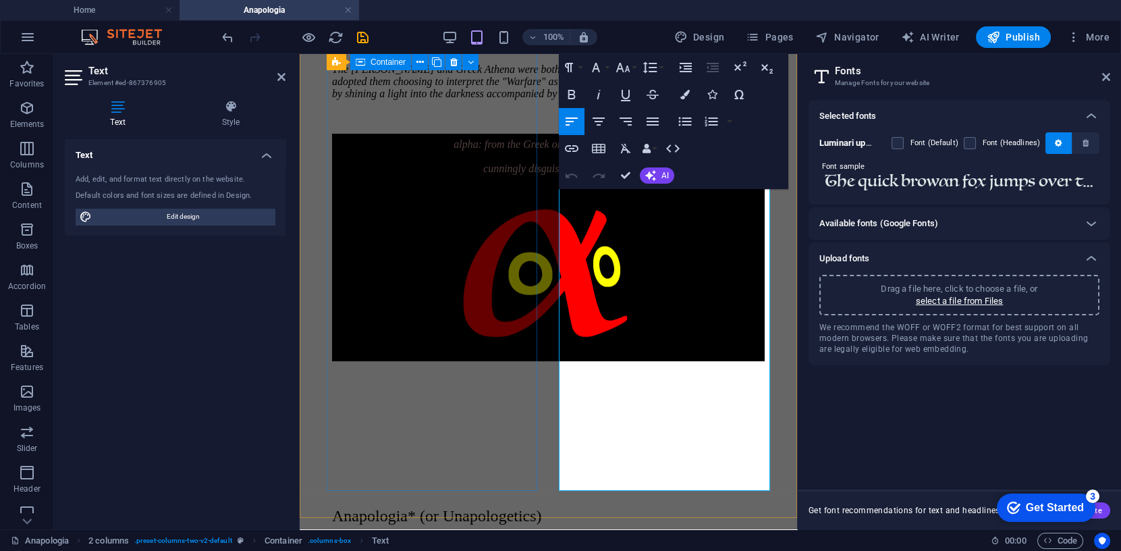
drag, startPoint x: 686, startPoint y: 484, endPoint x: 538, endPoint y: 451, distance: 152.0
click at [523, 475] on div "The [PERSON_NAME] and Greek Athena were both goddesses of Wisdom and Warfare. W…" at bounding box center [548, 503] width 487 height 1706
click at [593, 69] on icon "button" at bounding box center [596, 67] width 8 height 9
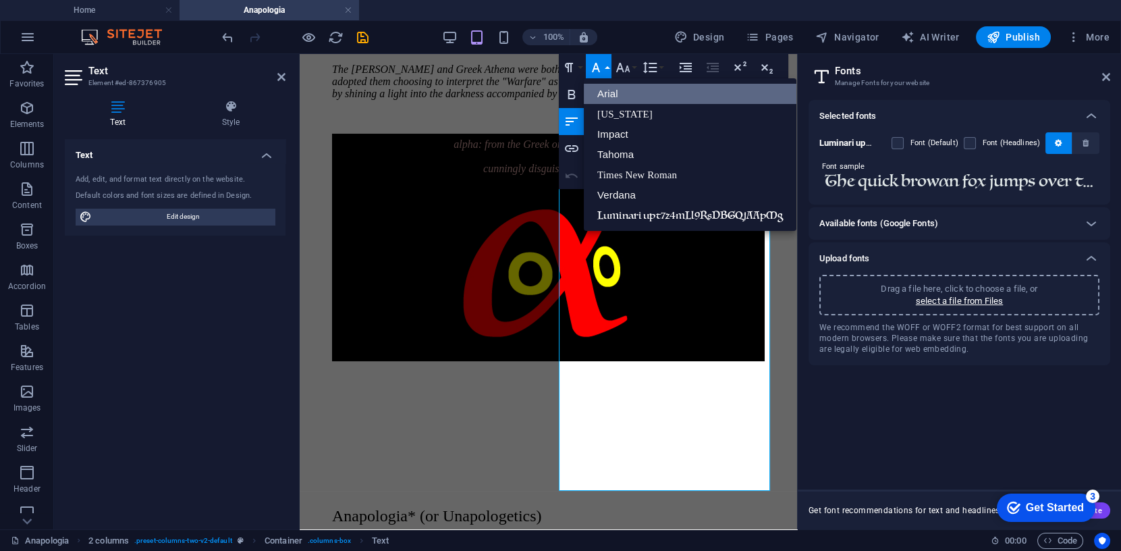
scroll to position [0, 0]
click at [651, 213] on link "Luminari upt7z4mLl9RsDBGQjAApMg" at bounding box center [690, 215] width 213 height 20
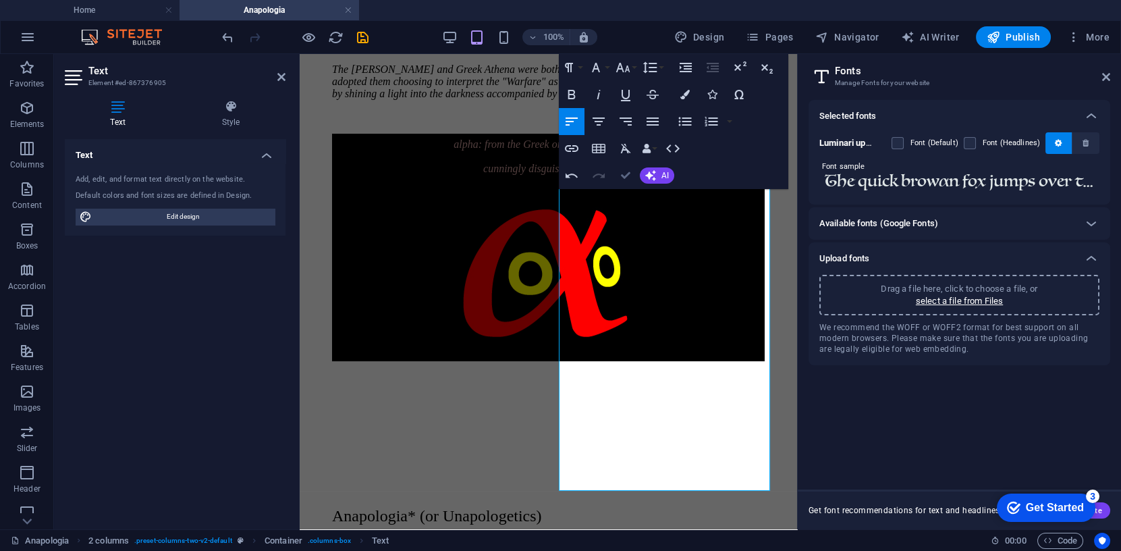
drag, startPoint x: 624, startPoint y: 175, endPoint x: 609, endPoint y: 125, distance: 51.9
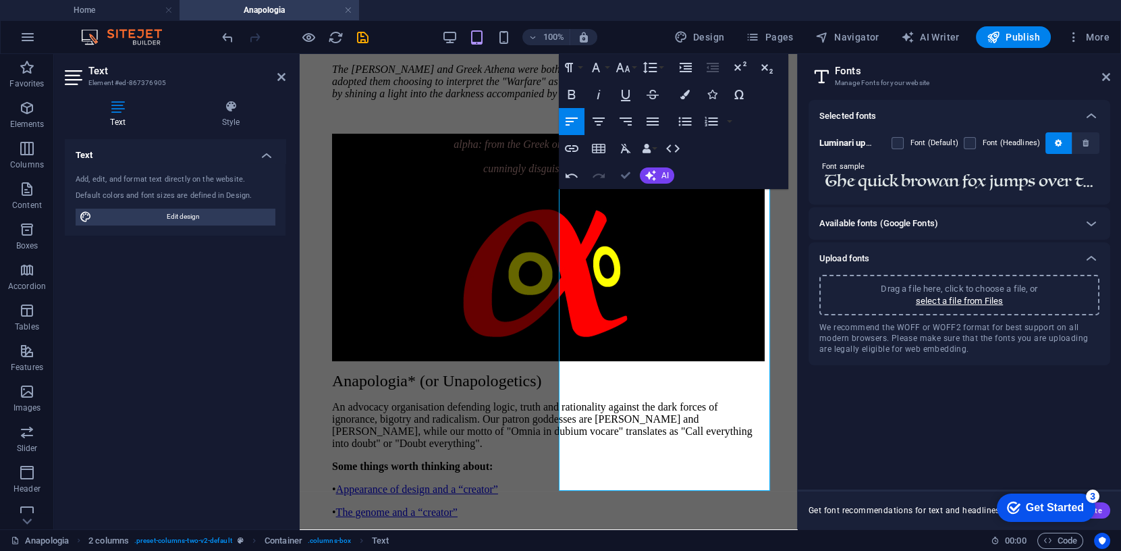
scroll to position [514, 0]
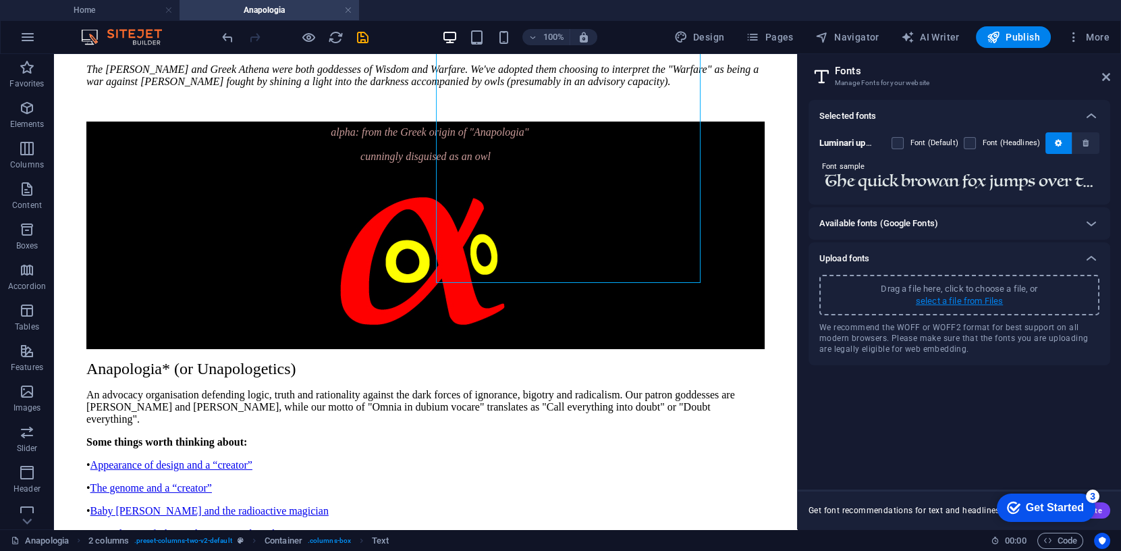
click at [954, 299] on p "select a file from Files" at bounding box center [959, 301] width 87 height 12
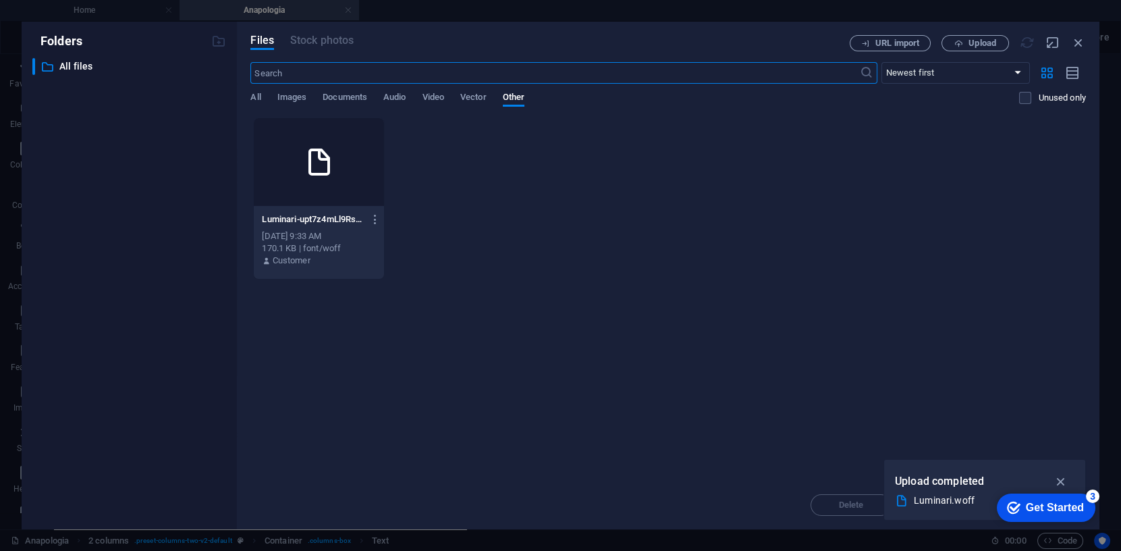
scroll to position [398, 0]
click at [981, 43] on span "Upload" at bounding box center [982, 43] width 28 height 8
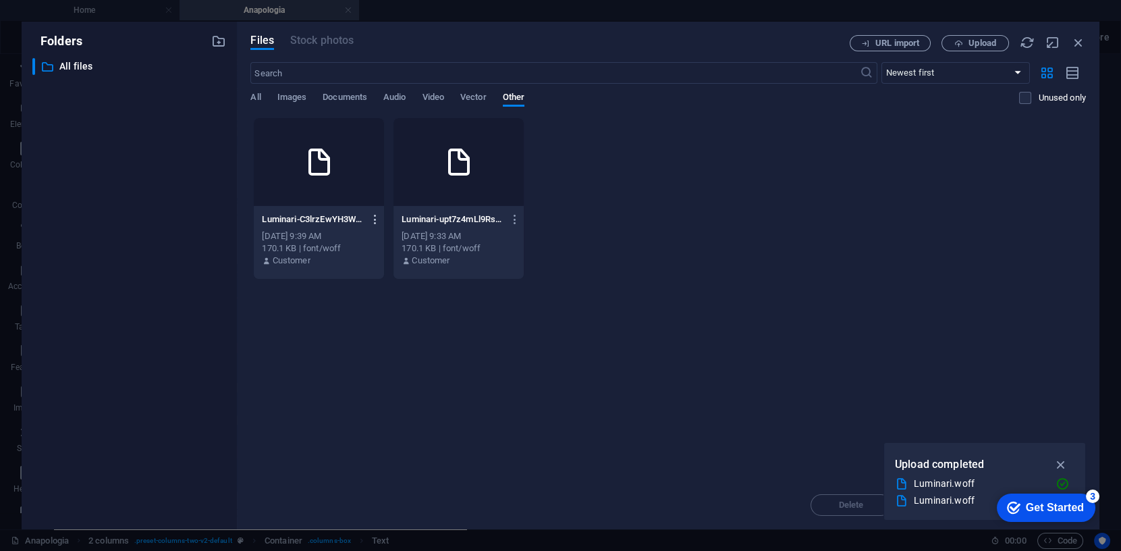
click at [373, 215] on icon "button" at bounding box center [375, 219] width 13 height 12
click at [365, 449] on h6 "Delete" at bounding box center [384, 449] width 56 height 16
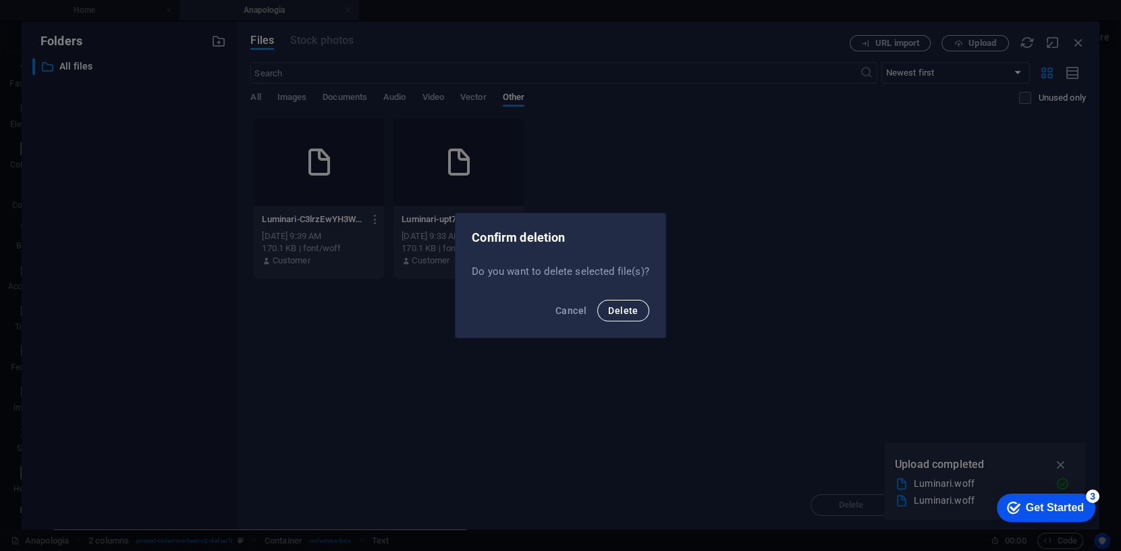
click at [629, 312] on span "Delete" at bounding box center [623, 310] width 30 height 11
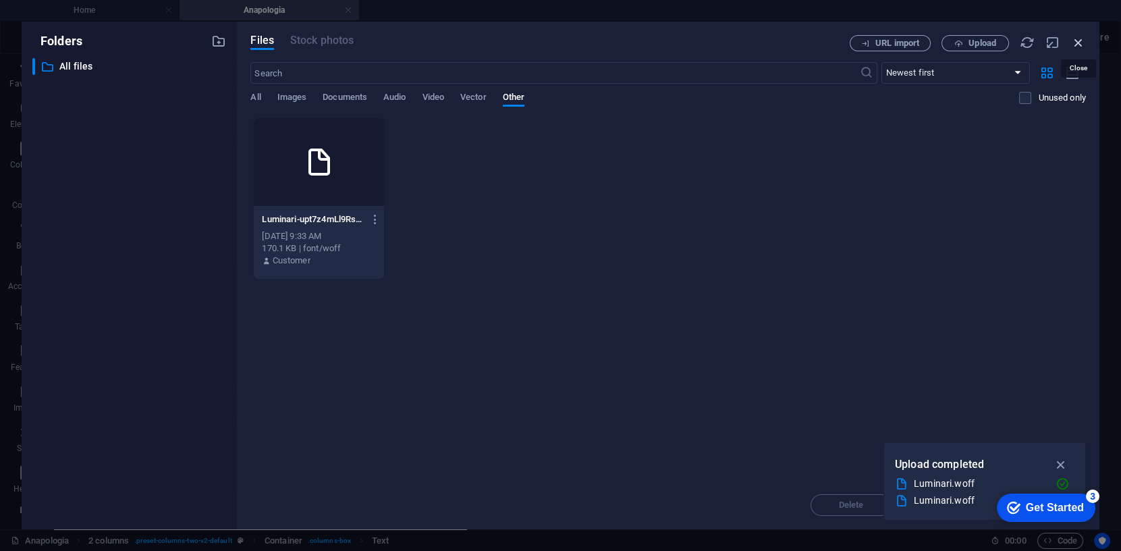
click at [1080, 41] on icon "button" at bounding box center [1078, 42] width 15 height 15
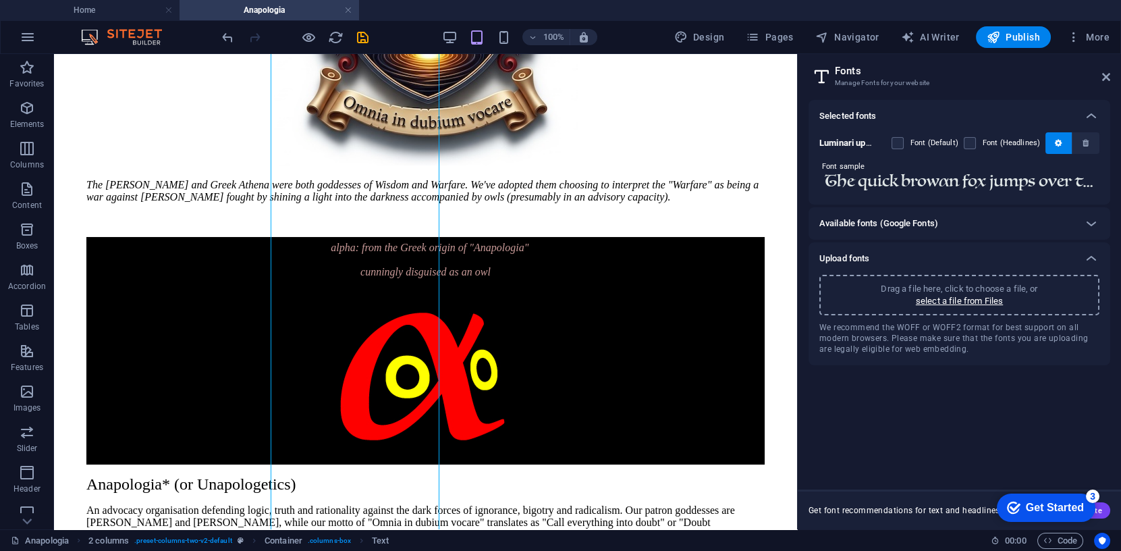
scroll to position [514, 0]
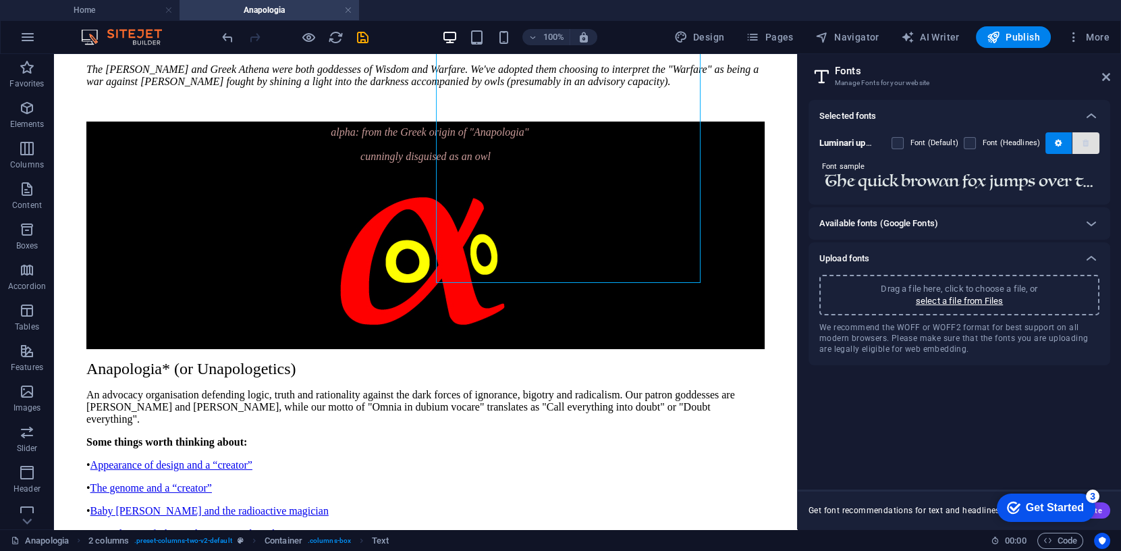
click at [1085, 142] on icon "button" at bounding box center [1086, 143] width 6 height 8
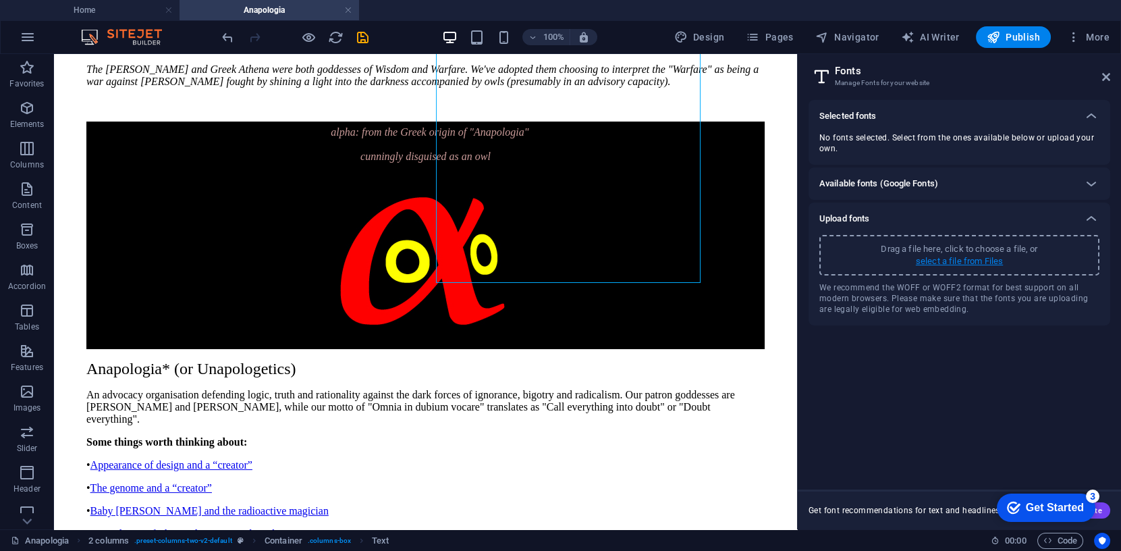
click at [972, 261] on p "select a file from Files" at bounding box center [959, 261] width 87 height 12
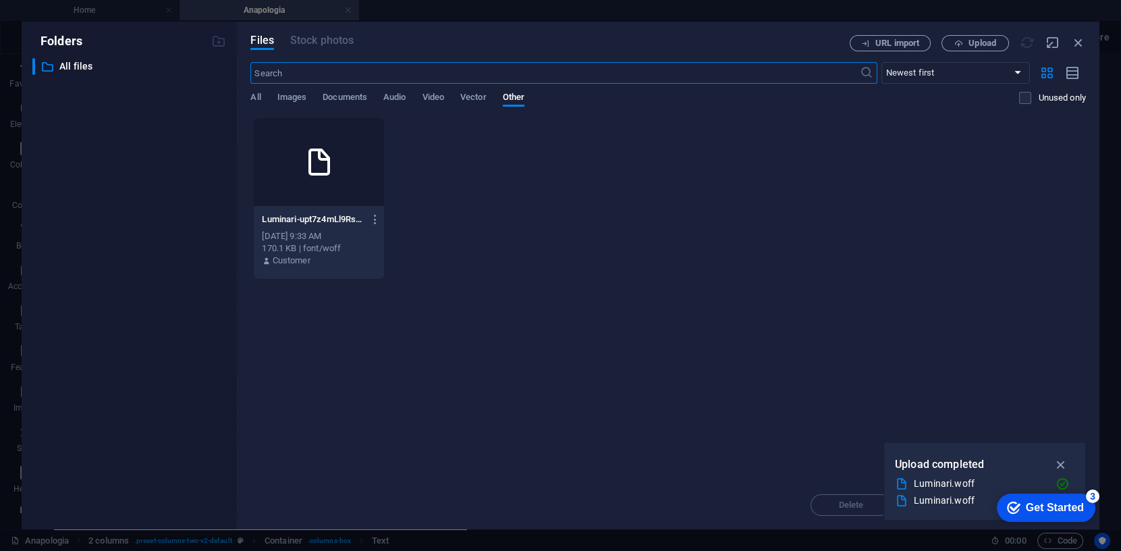
scroll to position [398, 0]
click at [305, 219] on p "Luminari-upt7z4mLl9RsDBGQjAApMg.woff" at bounding box center [312, 219] width 101 height 12
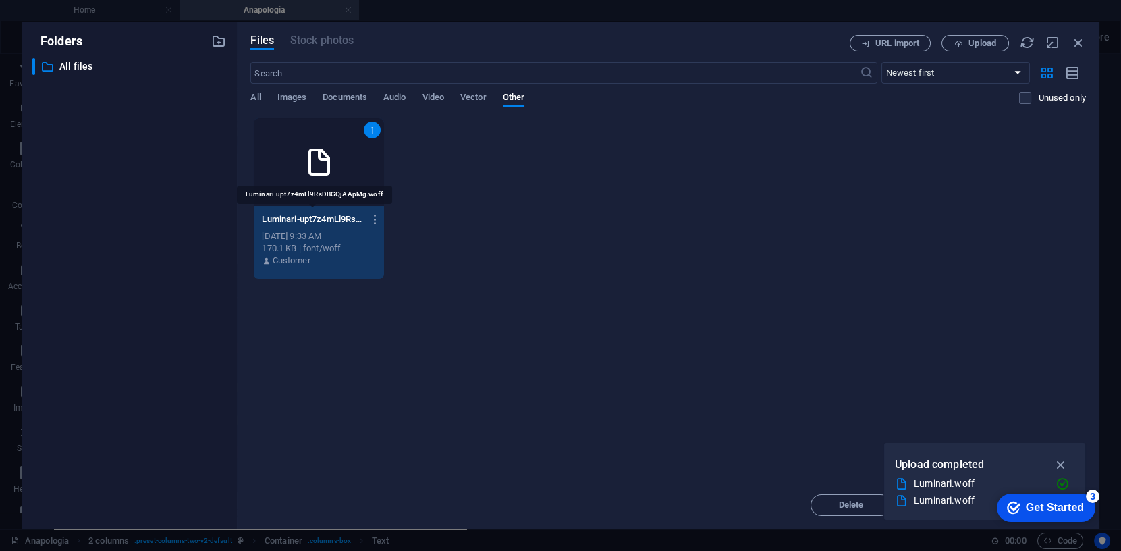
click at [305, 219] on p "Luminari-upt7z4mLl9RsDBGQjAApMg.woff" at bounding box center [312, 219] width 101 height 12
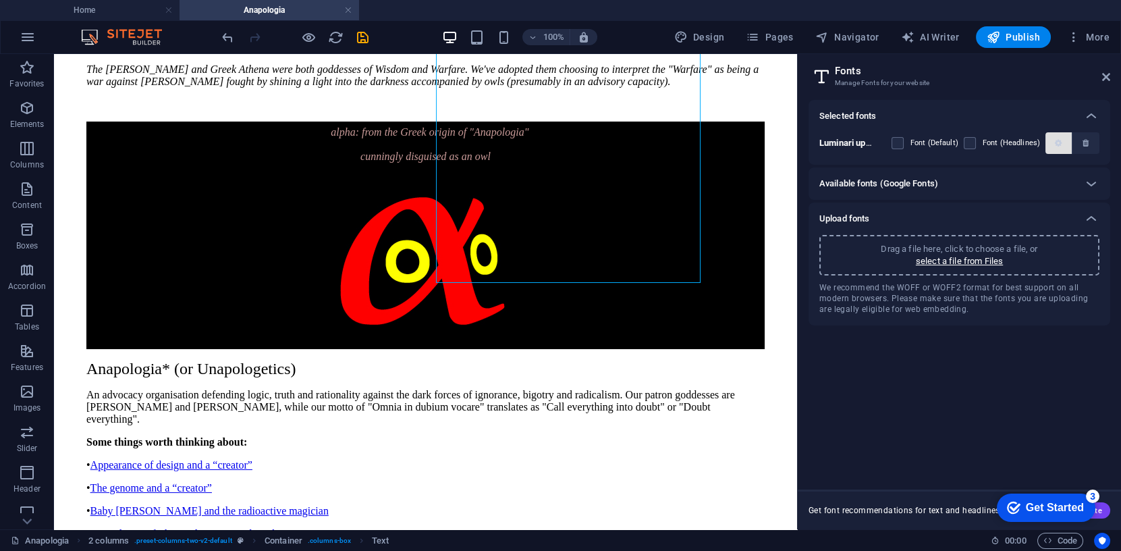
click at [1058, 141] on icon "button" at bounding box center [1058, 143] width 7 height 8
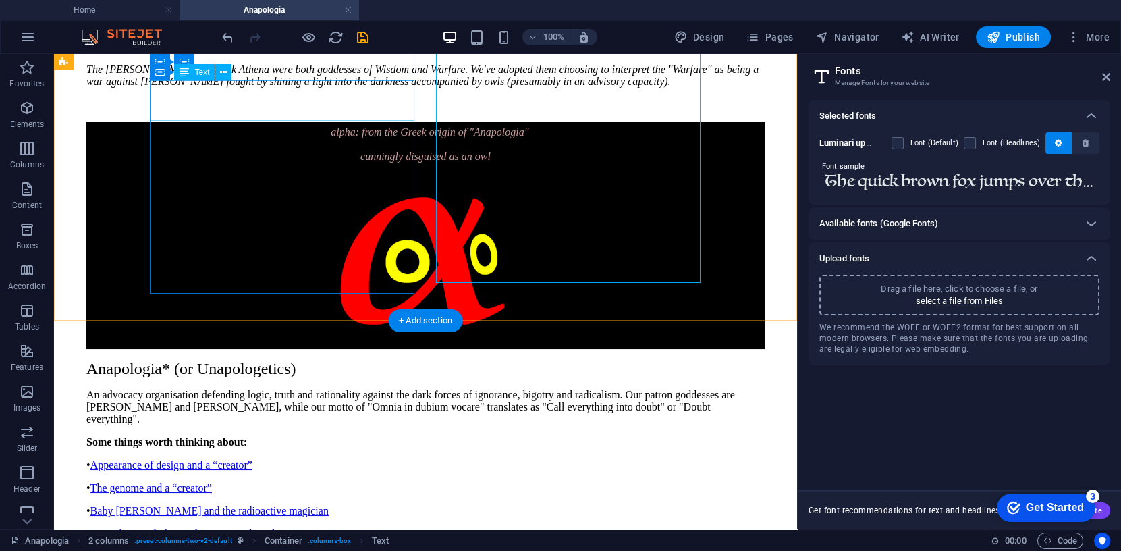
click at [233, 121] on div "α alpha: from the Greek origin of "Anapologia" cunningly disguised as an owl" at bounding box center [425, 141] width 678 height 41
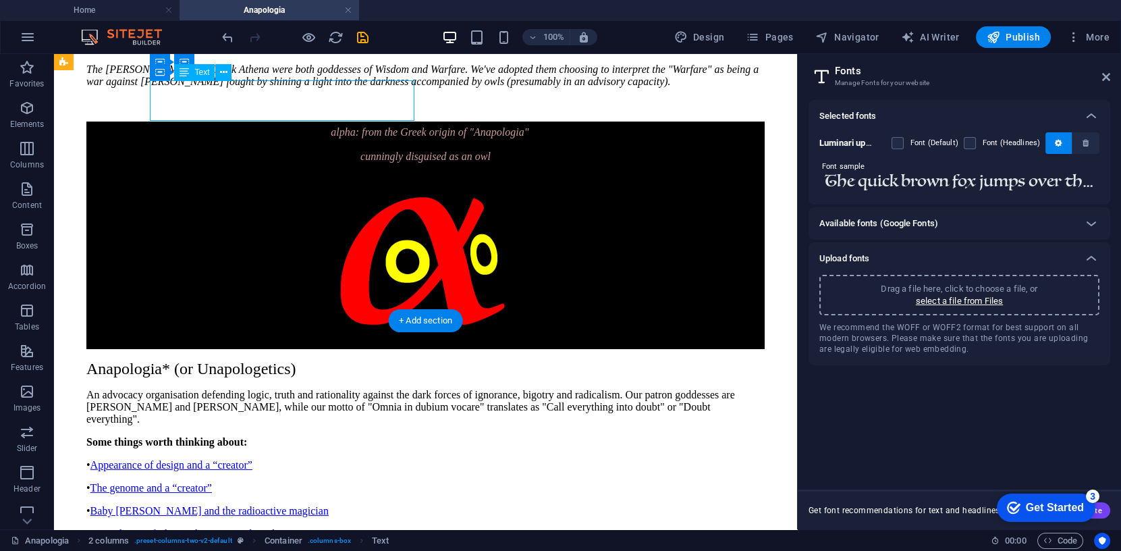
click at [233, 121] on div "α alpha: from the Greek origin of "Anapologia" cunningly disguised as an owl" at bounding box center [425, 141] width 678 height 41
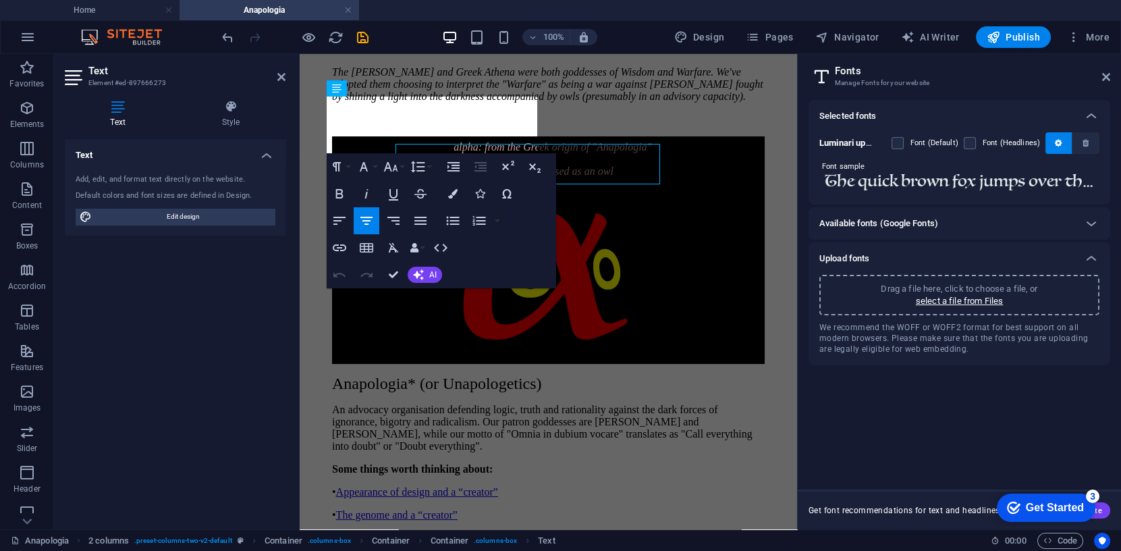
scroll to position [450, 0]
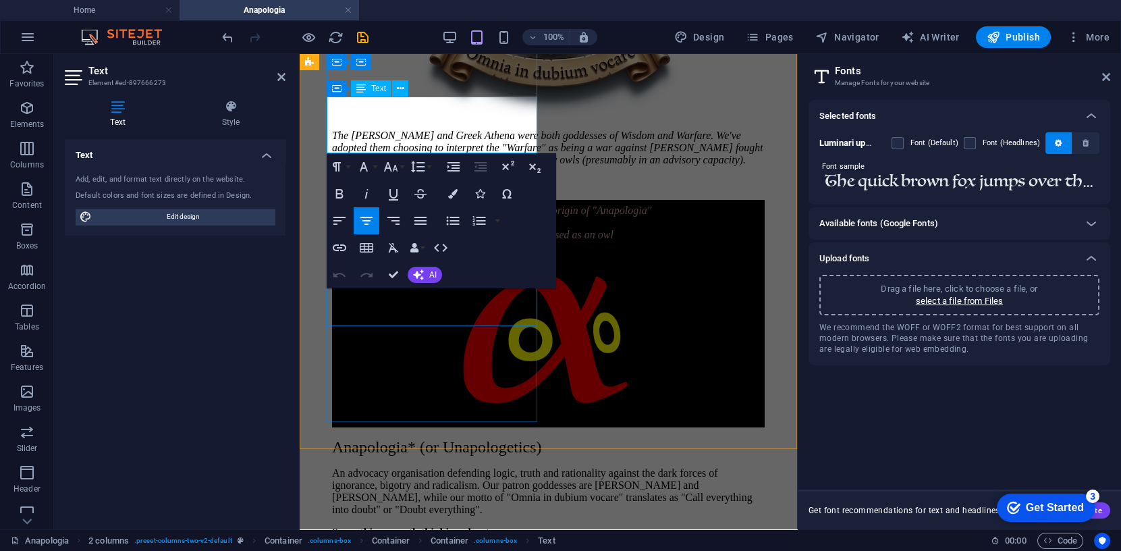
drag, startPoint x: 362, startPoint y: 115, endPoint x: 355, endPoint y: 115, distance: 7.4
click at [355, 200] on p "α alpha: from the Greek origin of "Anapologia"" at bounding box center [548, 209] width 433 height 18
click at [364, 167] on icon "button" at bounding box center [364, 167] width 16 height 16
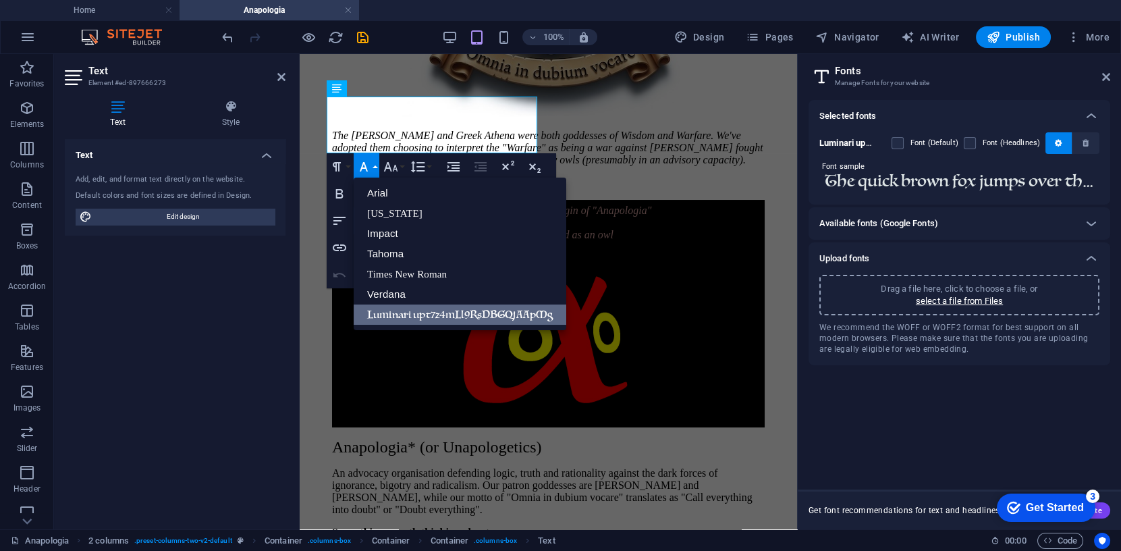
scroll to position [0, 0]
click at [399, 316] on link "Luminari upt7z4mLl9RsDBGQjAApMg" at bounding box center [460, 314] width 213 height 20
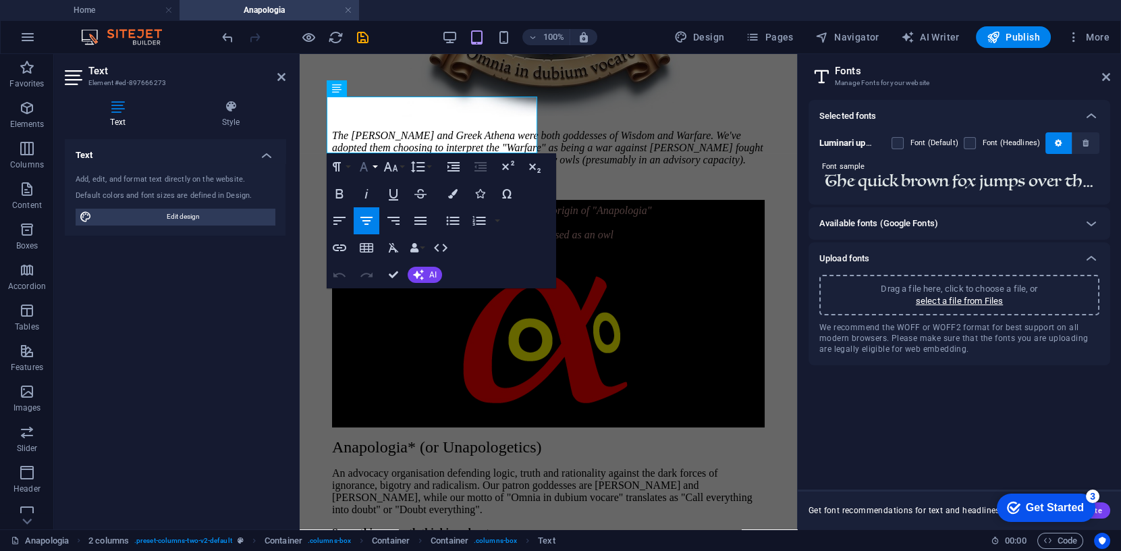
click at [364, 164] on icon "button" at bounding box center [364, 166] width 8 height 9
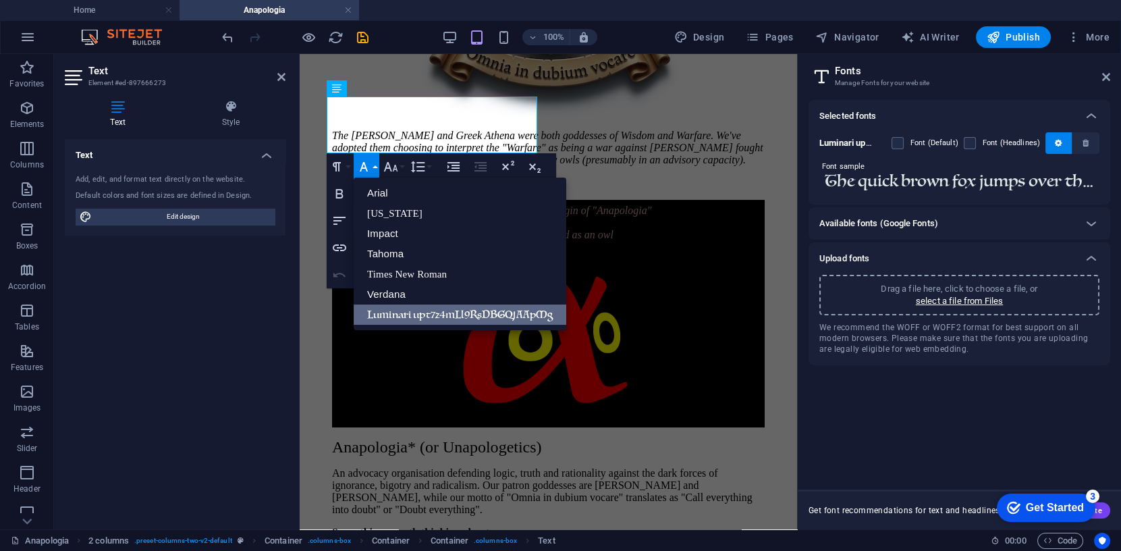
click at [382, 317] on link "Luminari upt7z4mLl9RsDBGQjAApMg" at bounding box center [460, 314] width 213 height 20
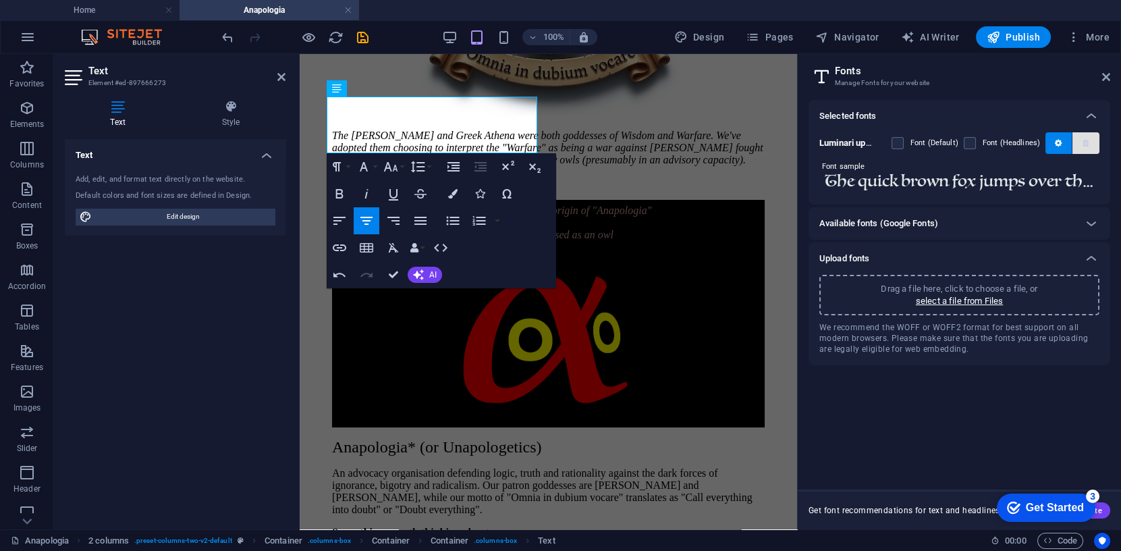
click at [1089, 142] on icon "button" at bounding box center [1086, 143] width 6 height 8
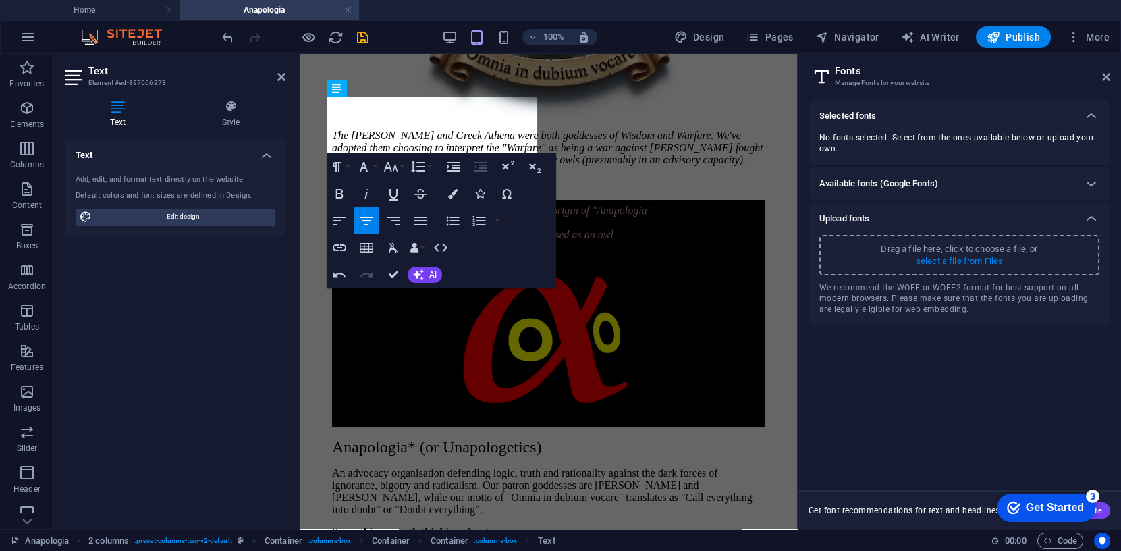
click at [965, 261] on p "select a file from Files" at bounding box center [959, 261] width 87 height 12
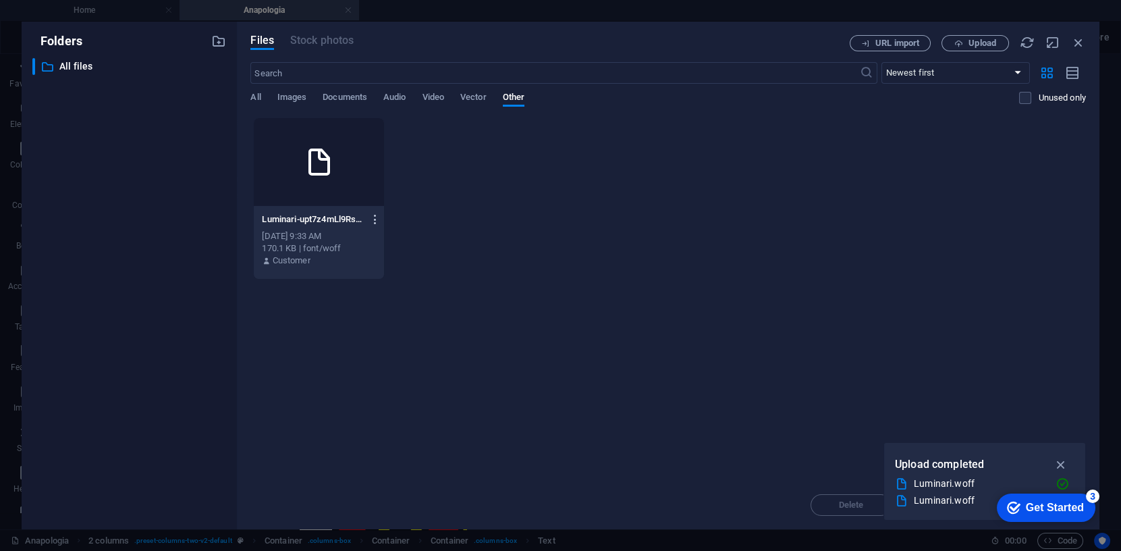
click at [374, 217] on icon "button" at bounding box center [375, 219] width 13 height 12
click at [378, 446] on h6 "Delete" at bounding box center [384, 449] width 56 height 16
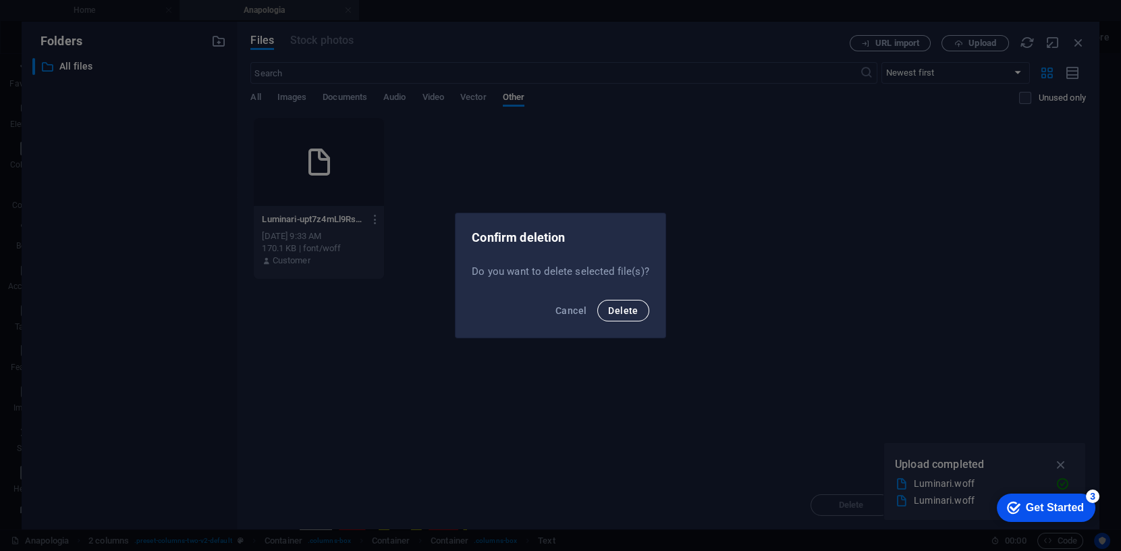
click at [620, 315] on span "Delete" at bounding box center [623, 310] width 30 height 11
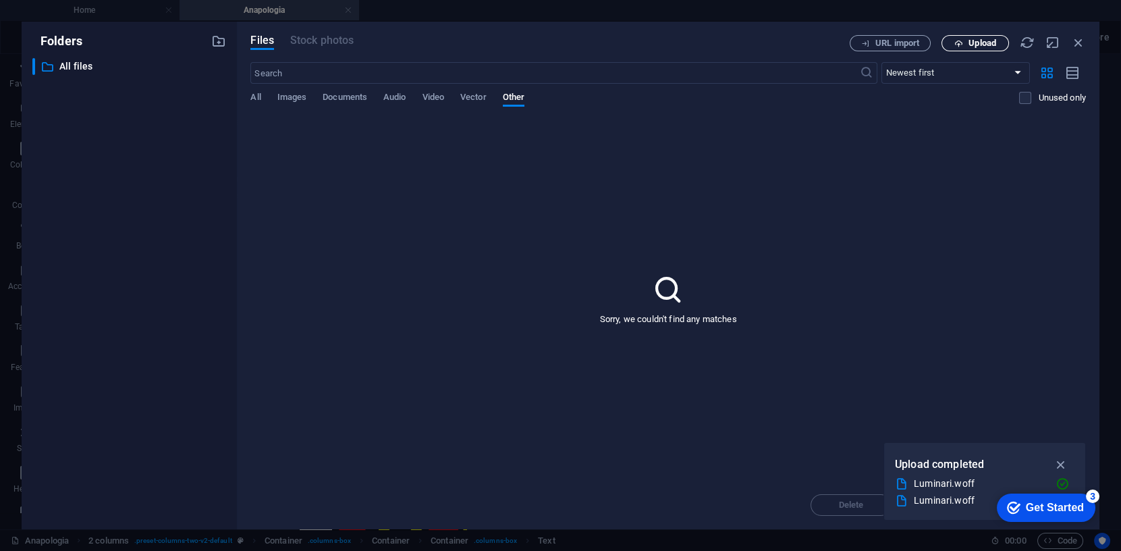
click at [963, 39] on span "Upload" at bounding box center [975, 43] width 55 height 9
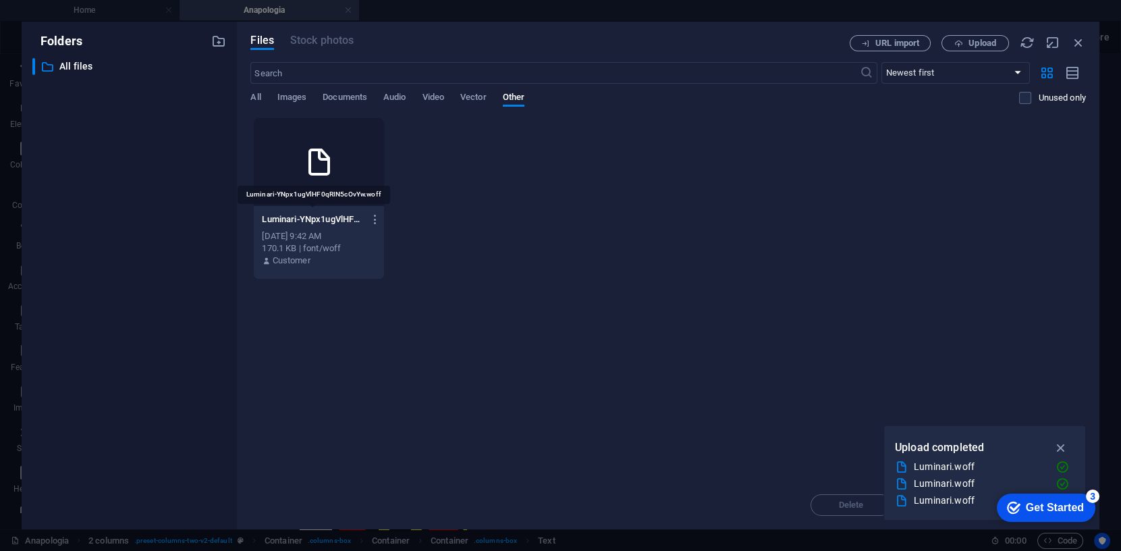
click at [314, 220] on p "Luminari-YNpx1ugVlHF0qRIN5cOvYw.woff" at bounding box center [312, 219] width 101 height 12
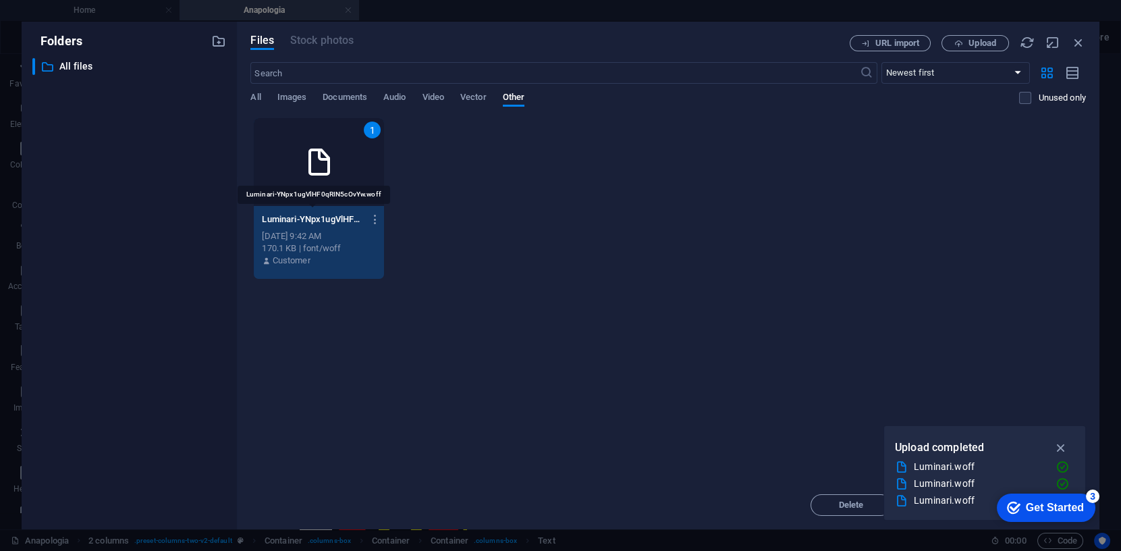
click at [314, 220] on p "Luminari-YNpx1ugVlHF0qRIN5cOvYw.woff" at bounding box center [312, 219] width 101 height 12
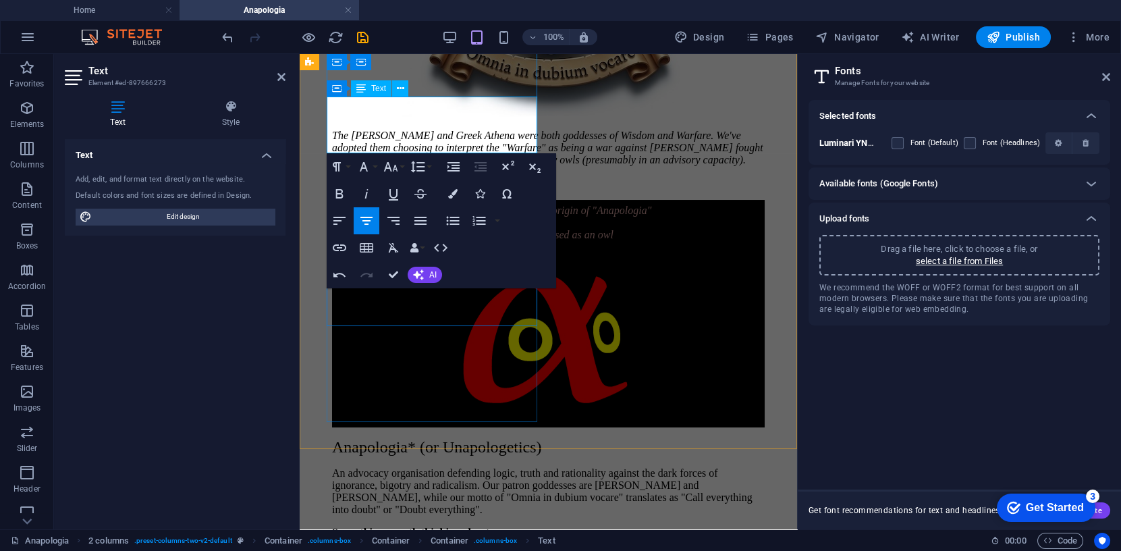
drag, startPoint x: 362, startPoint y: 113, endPoint x: 352, endPoint y: 115, distance: 11.1
click at [352, 200] on p "α alpha: from the Greek origin of "Anapologia"" at bounding box center [548, 209] width 433 height 18
click at [364, 166] on icon "button" at bounding box center [364, 167] width 16 height 16
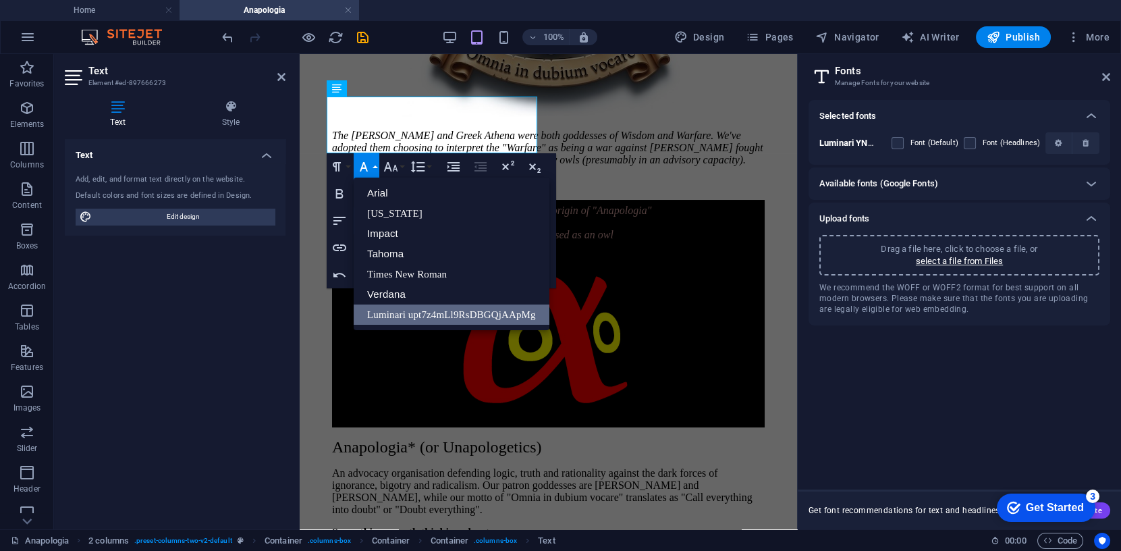
click at [425, 317] on link "Luminari upt7z4mLl9RsDBGQjAApMg" at bounding box center [452, 314] width 196 height 20
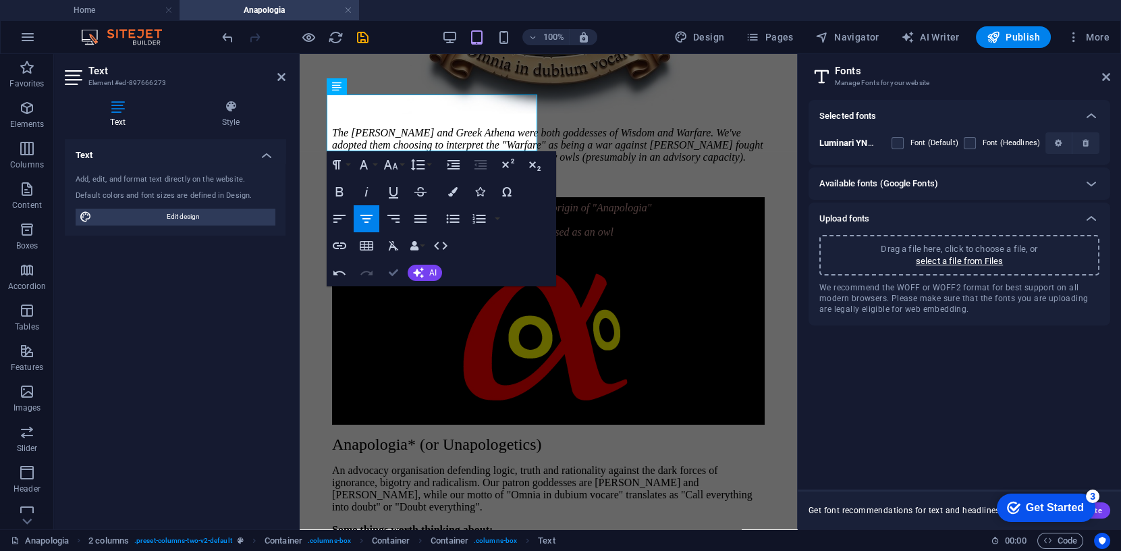
scroll to position [499, 0]
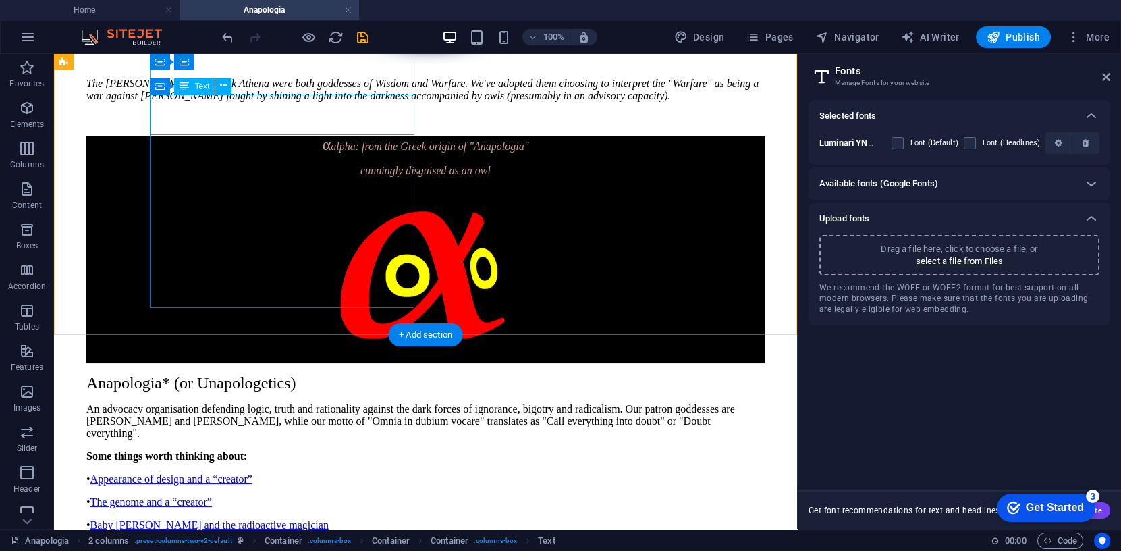
click at [225, 136] on div "α alpha: from the Greek origin of "Anapologia" cunningly disguised as an owl" at bounding box center [425, 156] width 678 height 41
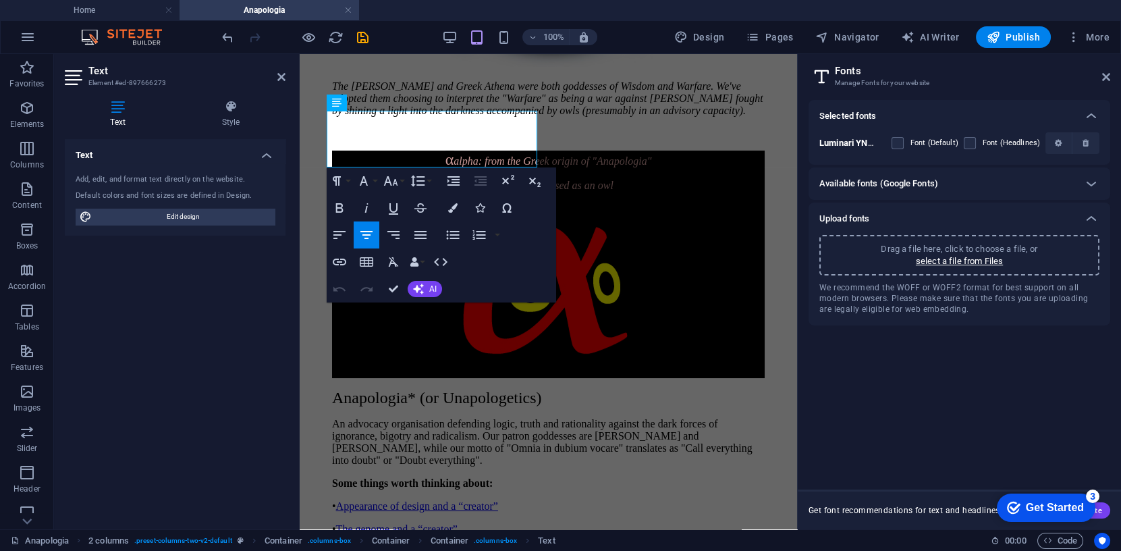
scroll to position [437, 0]
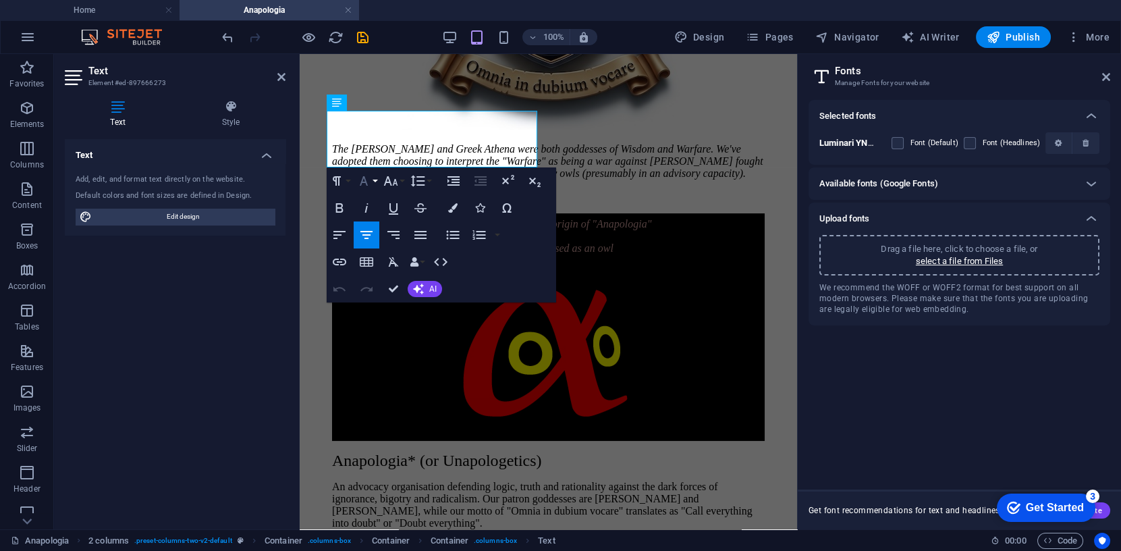
click at [366, 176] on icon "button" at bounding box center [364, 181] width 16 height 16
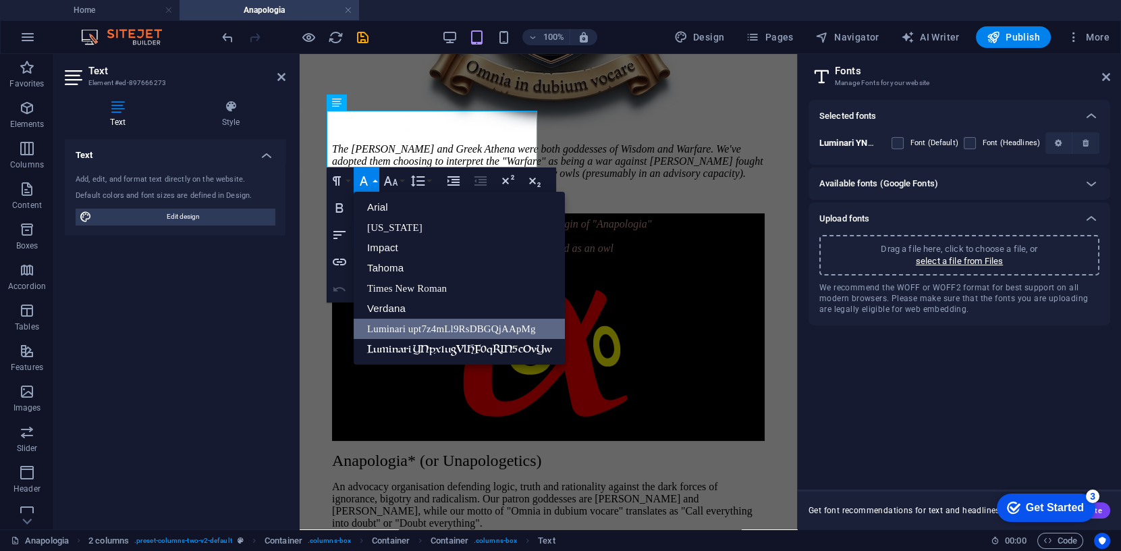
scroll to position [0, 0]
click at [454, 218] on span "alpha: from the Greek origin of "Anapologia"" at bounding box center [553, 223] width 198 height 11
drag, startPoint x: 362, startPoint y: 128, endPoint x: 354, endPoint y: 126, distance: 9.0
click at [354, 213] on p "α alpha: from the Greek origin of "Anapologia"" at bounding box center [548, 222] width 433 height 18
click at [414, 350] on link "Luminari YNpx1ugVlHF0qRIN5cOvYw" at bounding box center [459, 349] width 211 height 20
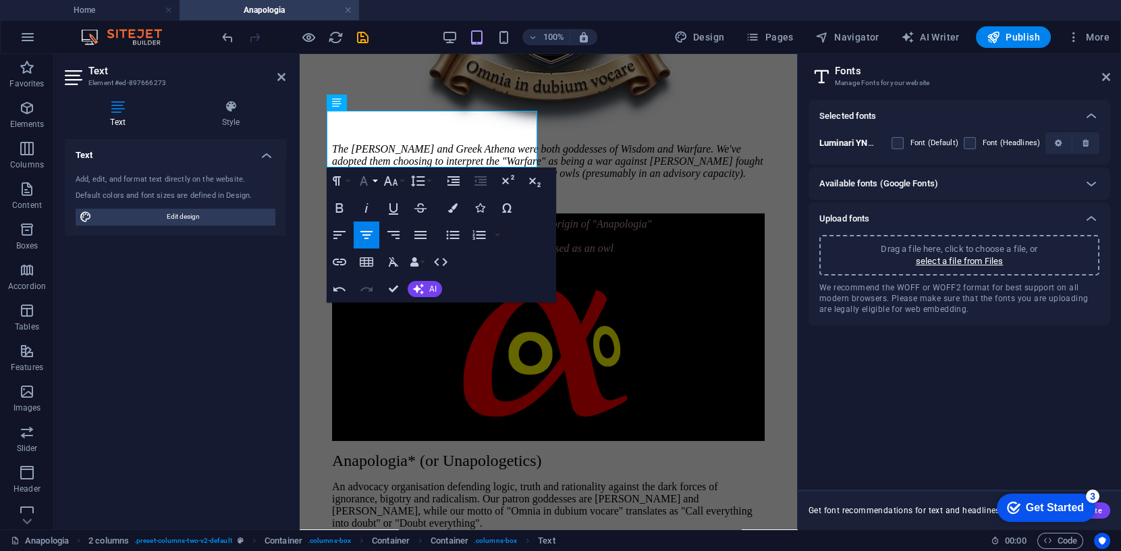
click at [366, 181] on icon "button" at bounding box center [364, 180] width 8 height 9
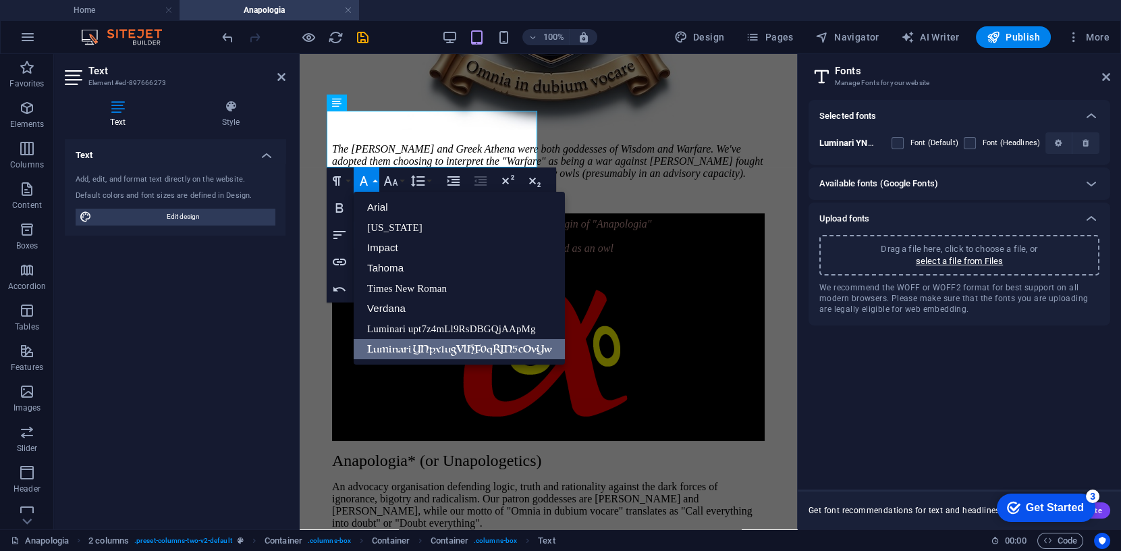
click at [403, 346] on link "Luminari YNpx1ugVlHF0qRIN5cOvYw" at bounding box center [459, 349] width 211 height 20
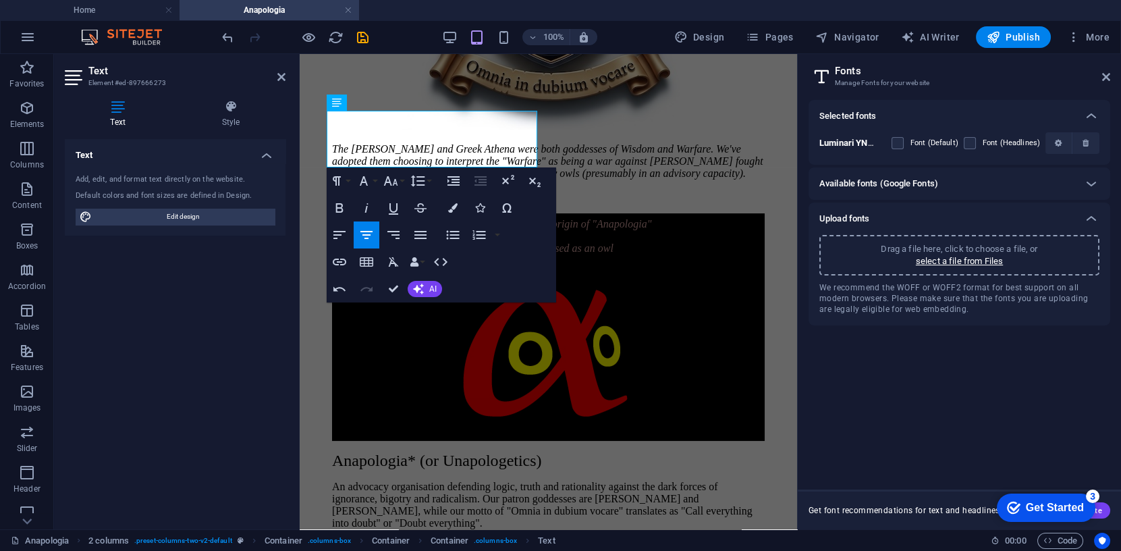
click at [909, 342] on div "Selected fonts Luminari YNpx1ugVlHF0qRIN5cOvYw Font (Default) Font (Headlines) …" at bounding box center [960, 289] width 302 height 379
click at [1060, 142] on icon "button" at bounding box center [1058, 143] width 7 height 8
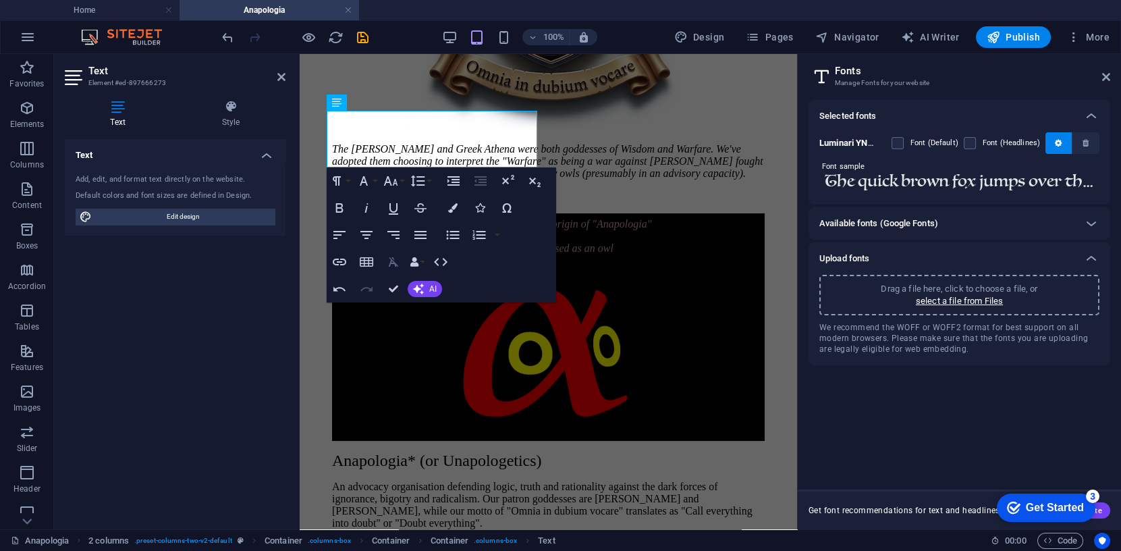
click at [393, 261] on icon "button" at bounding box center [393, 262] width 16 height 16
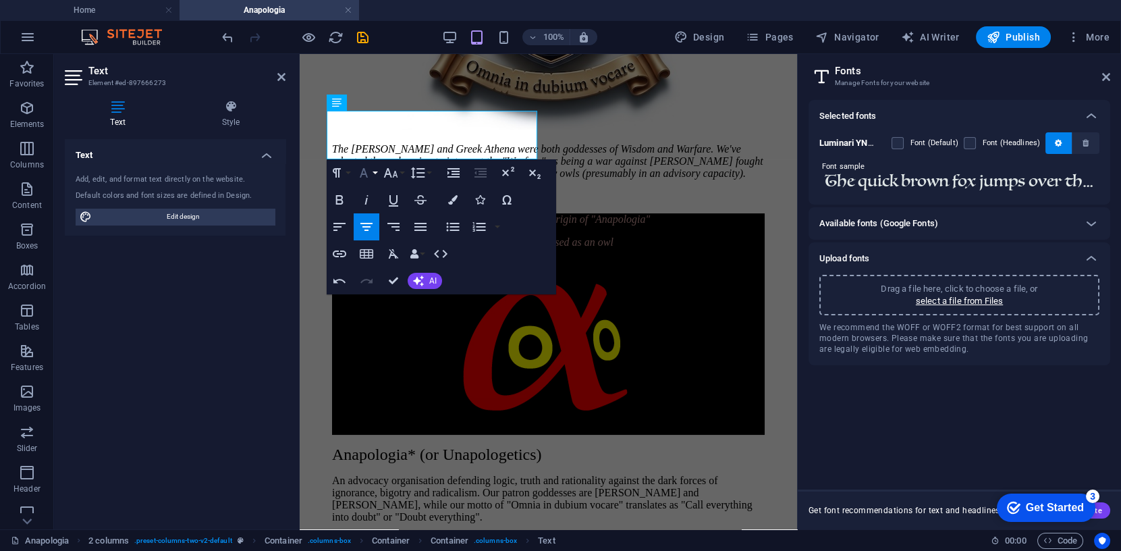
click at [365, 176] on icon "button" at bounding box center [364, 173] width 16 height 16
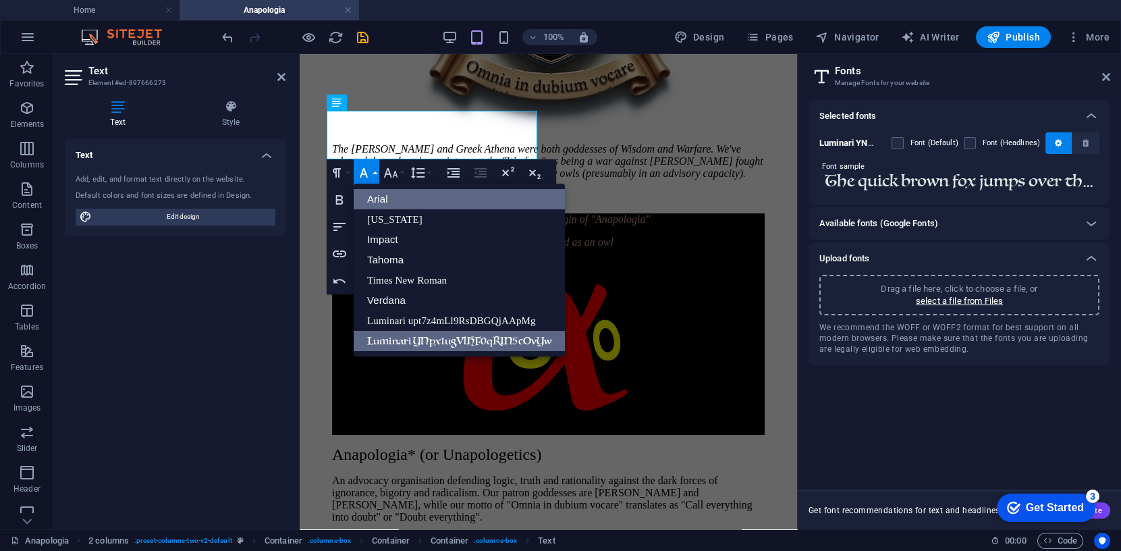
click at [397, 333] on link "Luminari YNpx1ugVlHF0qRIN5cOvYw" at bounding box center [459, 341] width 211 height 20
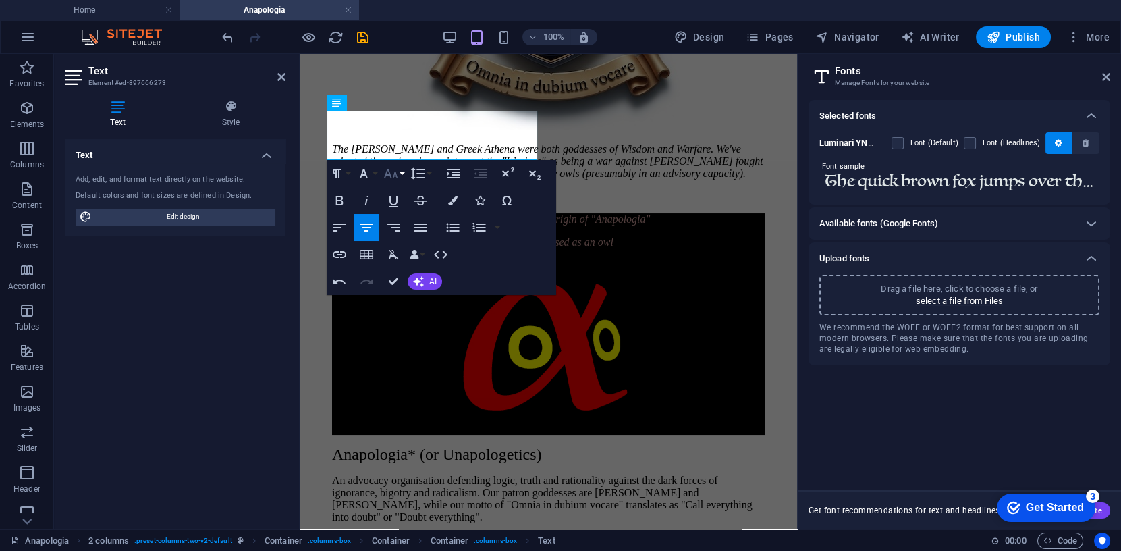
click at [396, 171] on icon "button" at bounding box center [391, 173] width 16 height 16
click at [402, 317] on link "18" at bounding box center [405, 321] width 49 height 20
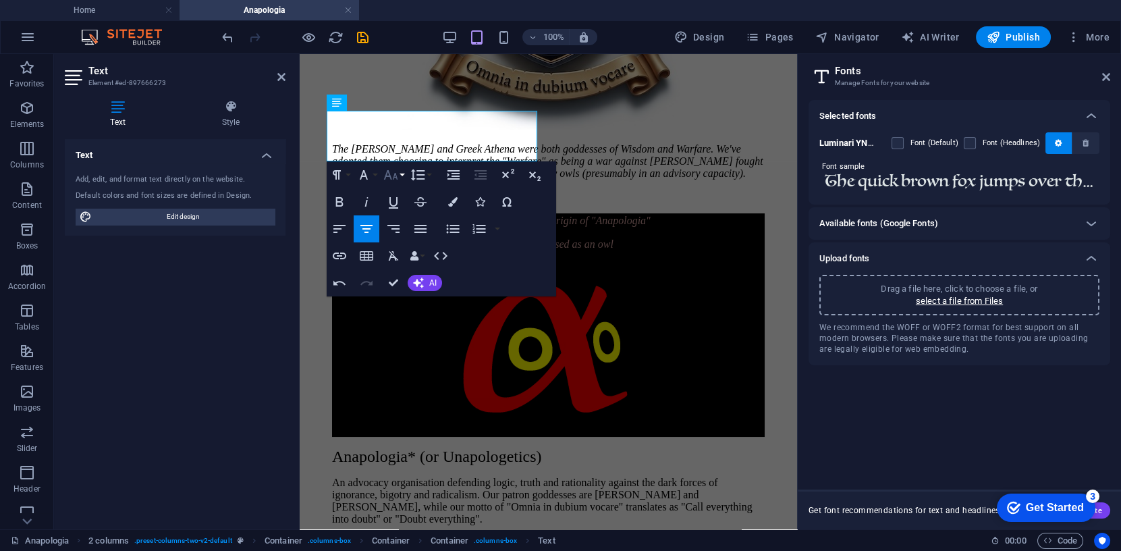
click at [397, 175] on icon "button" at bounding box center [391, 175] width 16 height 16
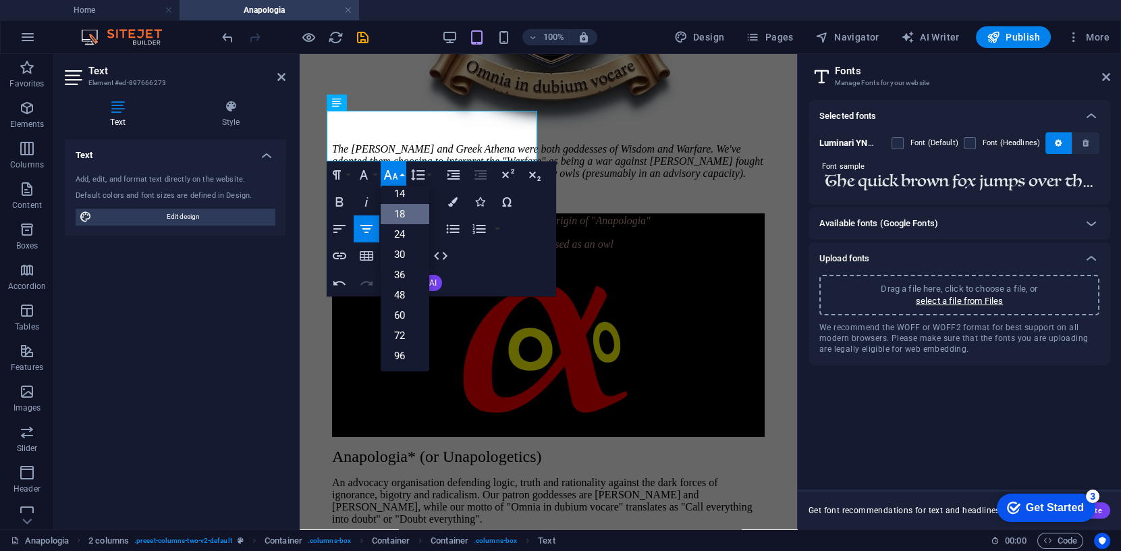
scroll to position [108, 0]
click at [406, 238] on link "24" at bounding box center [405, 235] width 49 height 20
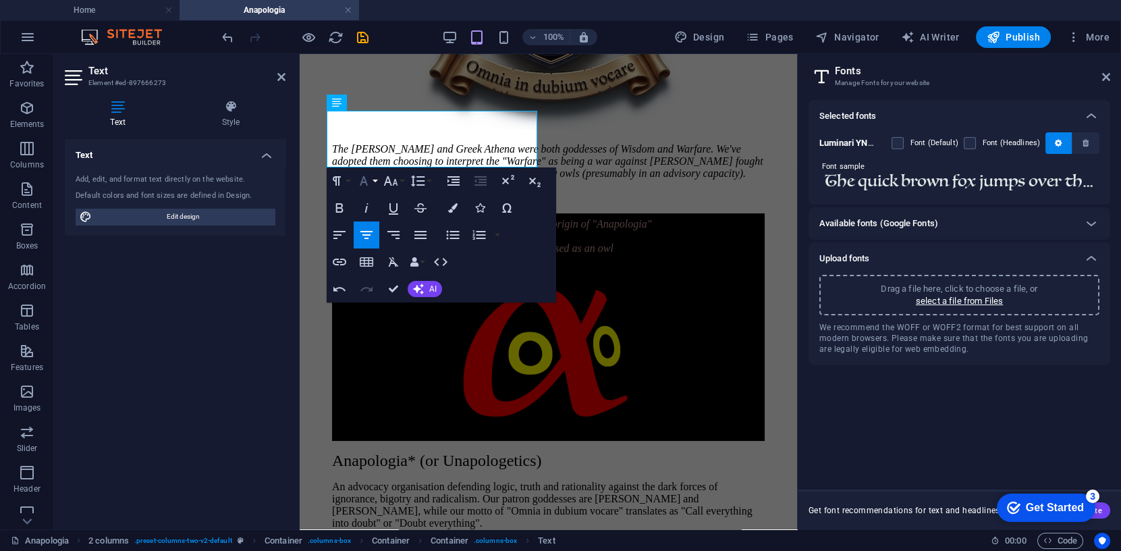
click at [365, 176] on icon "button" at bounding box center [364, 181] width 16 height 16
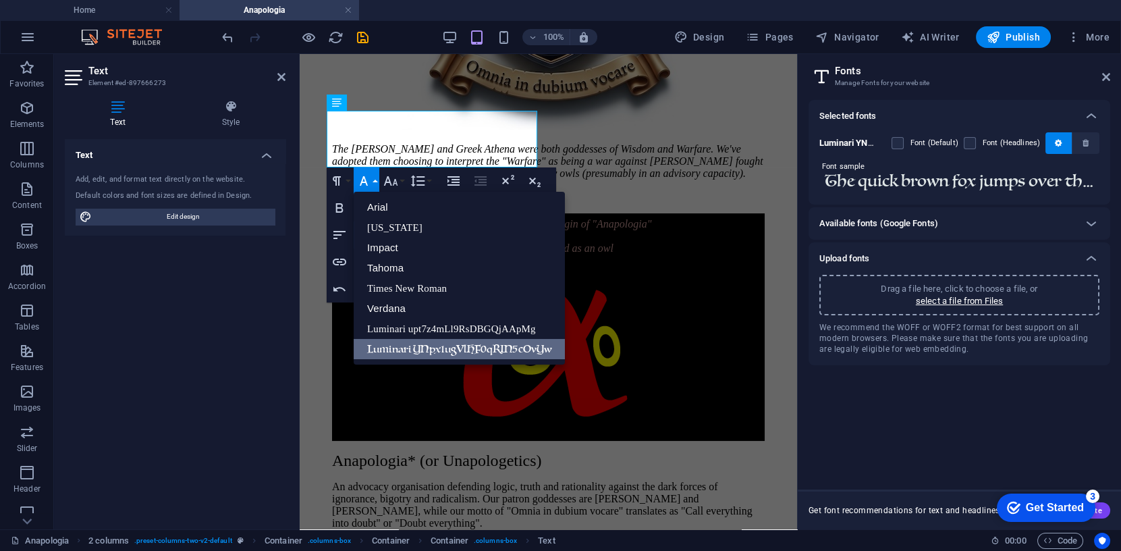
scroll to position [0, 0]
click at [381, 209] on link "Arial" at bounding box center [459, 207] width 211 height 20
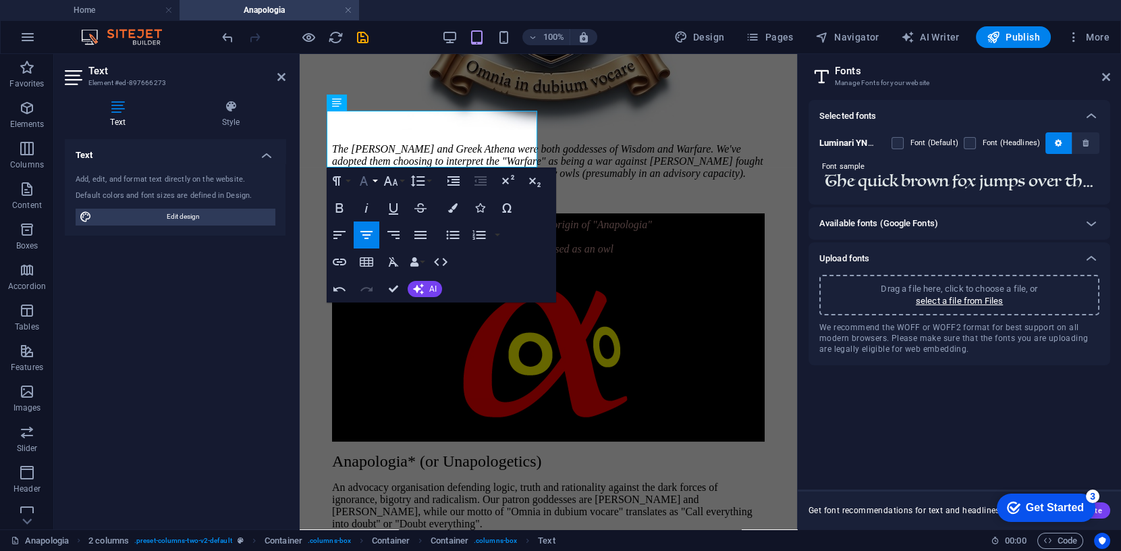
click at [365, 177] on icon "button" at bounding box center [364, 181] width 16 height 16
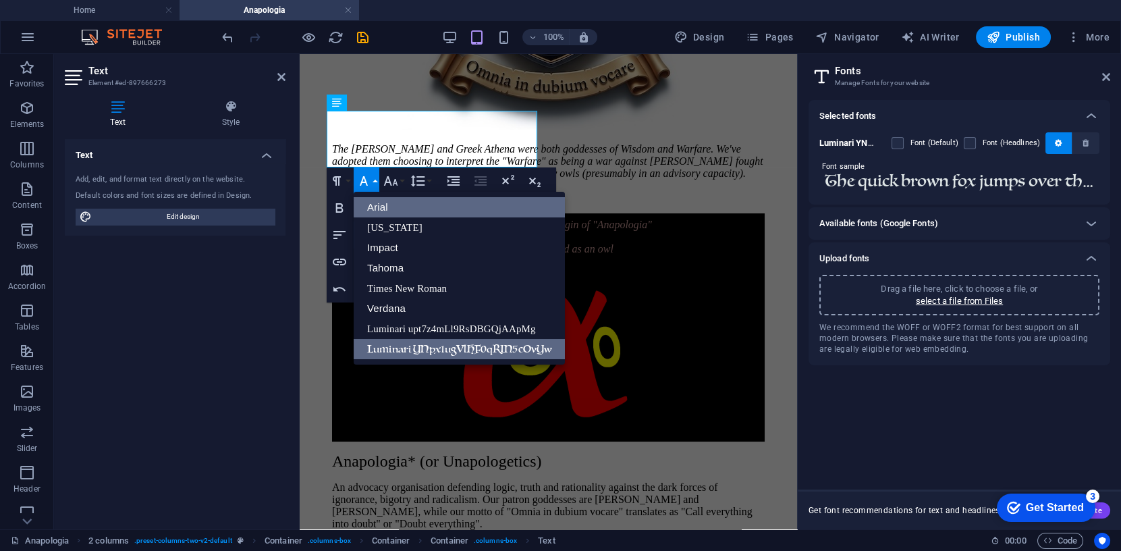
click at [383, 347] on link "Luminari YNpx1ugVlHF0qRIN5cOvYw" at bounding box center [459, 349] width 211 height 20
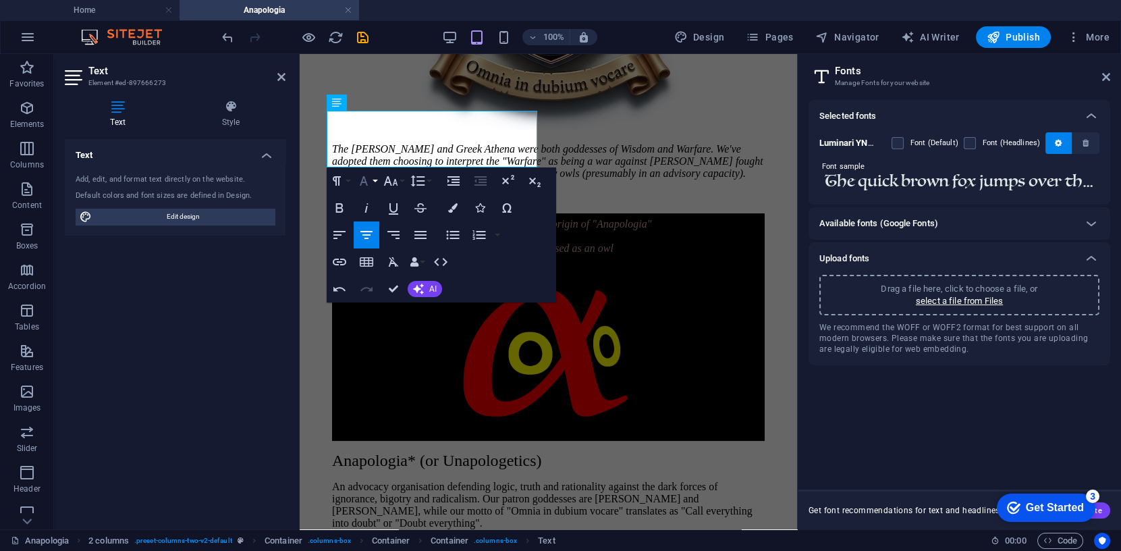
click at [363, 177] on icon "button" at bounding box center [364, 180] width 8 height 9
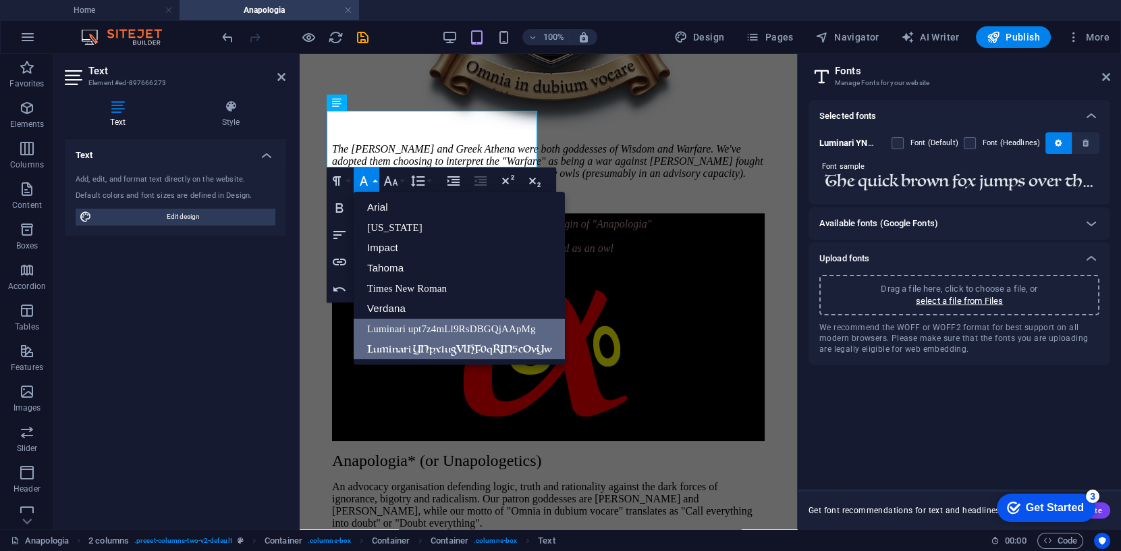
click at [404, 330] on link "Luminari upt7z4mLl9RsDBGQjAApMg" at bounding box center [459, 329] width 211 height 20
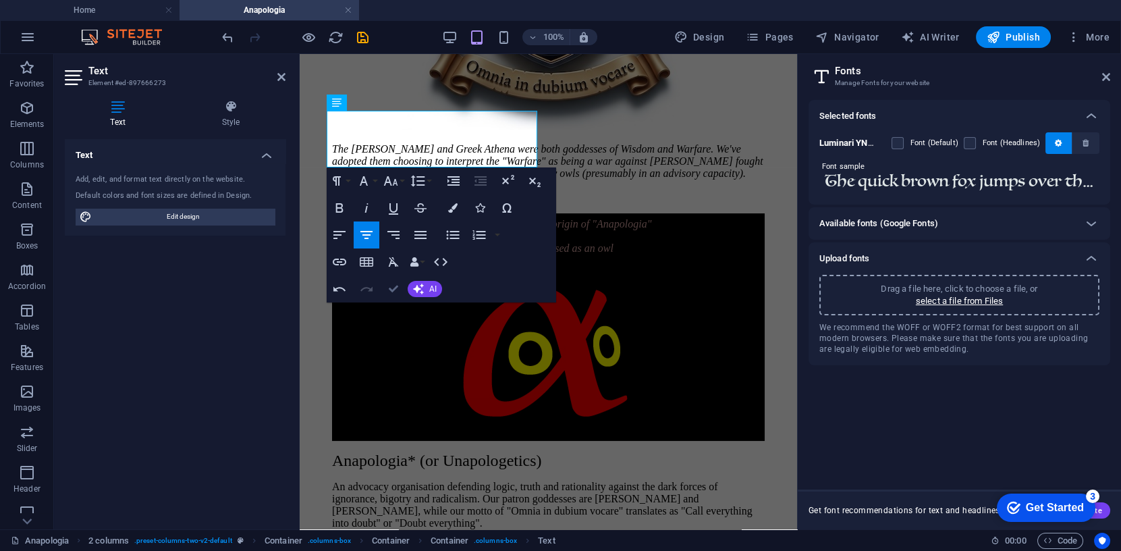
scroll to position [483, 0]
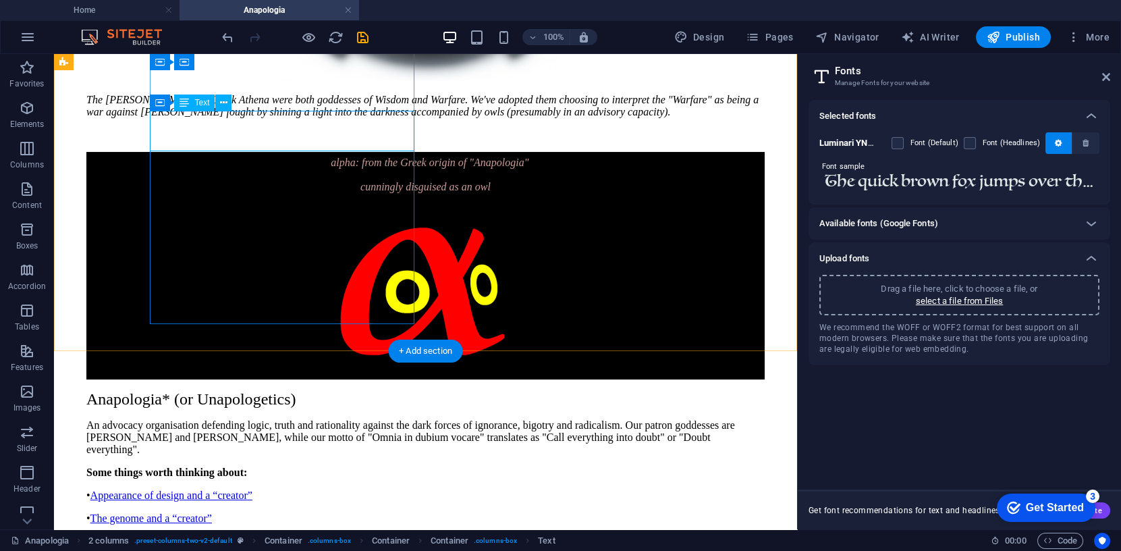
click at [229, 152] on div "α alpha: from the Greek origin of "Anapologia" cunningly disguised as an owl" at bounding box center [425, 172] width 678 height 41
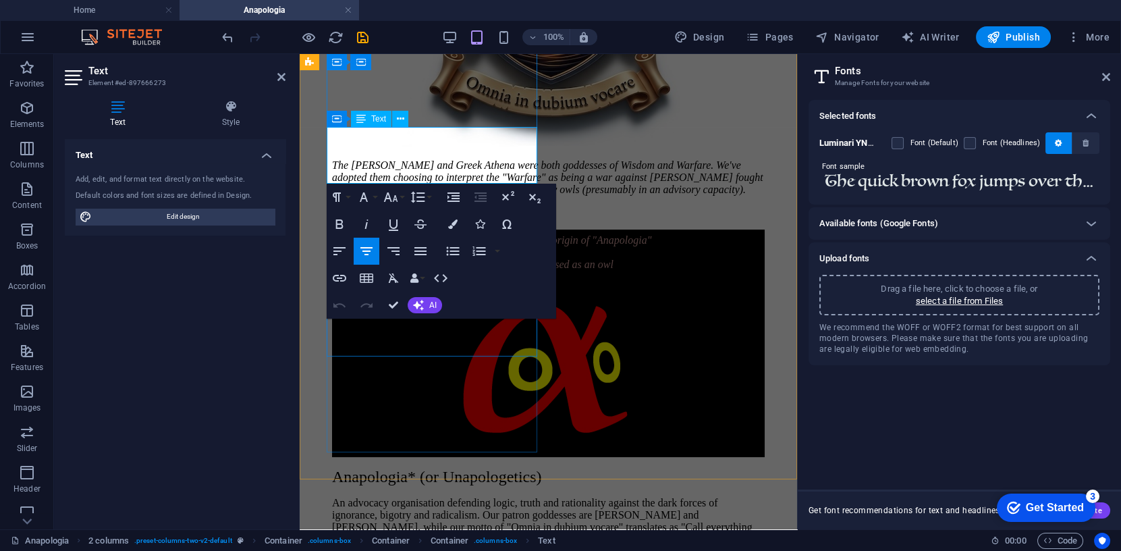
drag, startPoint x: 362, startPoint y: 144, endPoint x: 353, endPoint y: 145, distance: 8.8
click at [353, 229] on p "α alpha: from the Greek origin of "Anapologia"" at bounding box center [548, 238] width 433 height 18
click at [365, 197] on icon "button" at bounding box center [364, 196] width 8 height 9
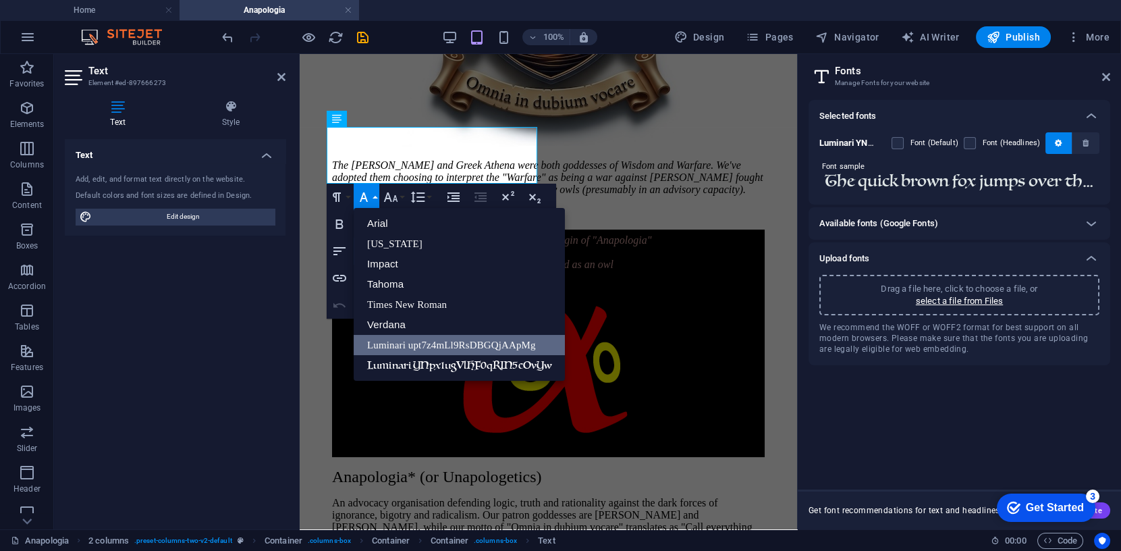
scroll to position [0, 0]
click at [400, 362] on link "Luminari YNpx1ugVlHF0qRIN5cOvYw" at bounding box center [459, 365] width 211 height 20
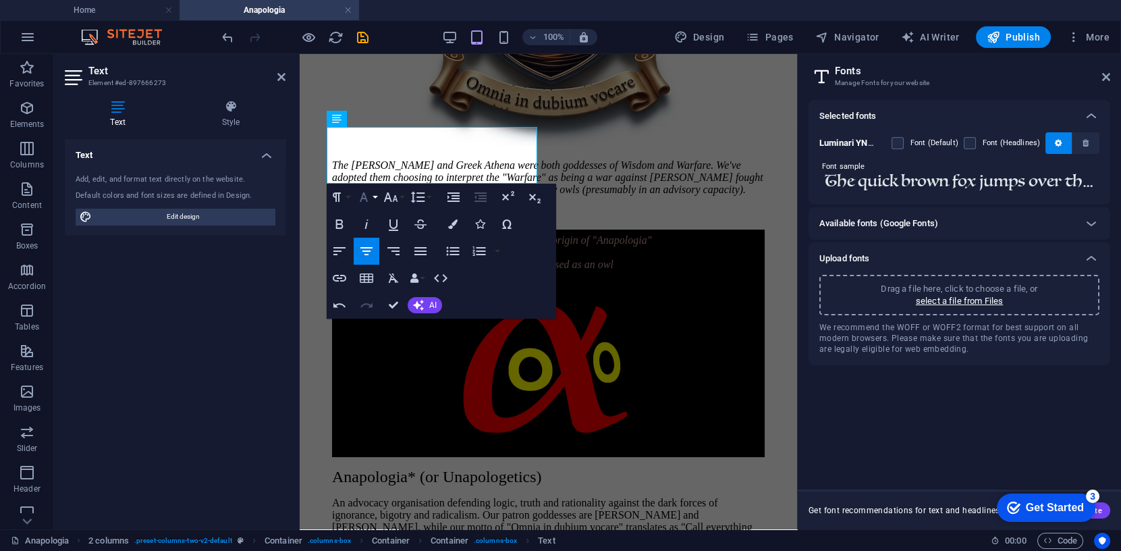
click at [366, 192] on icon "button" at bounding box center [364, 197] width 16 height 16
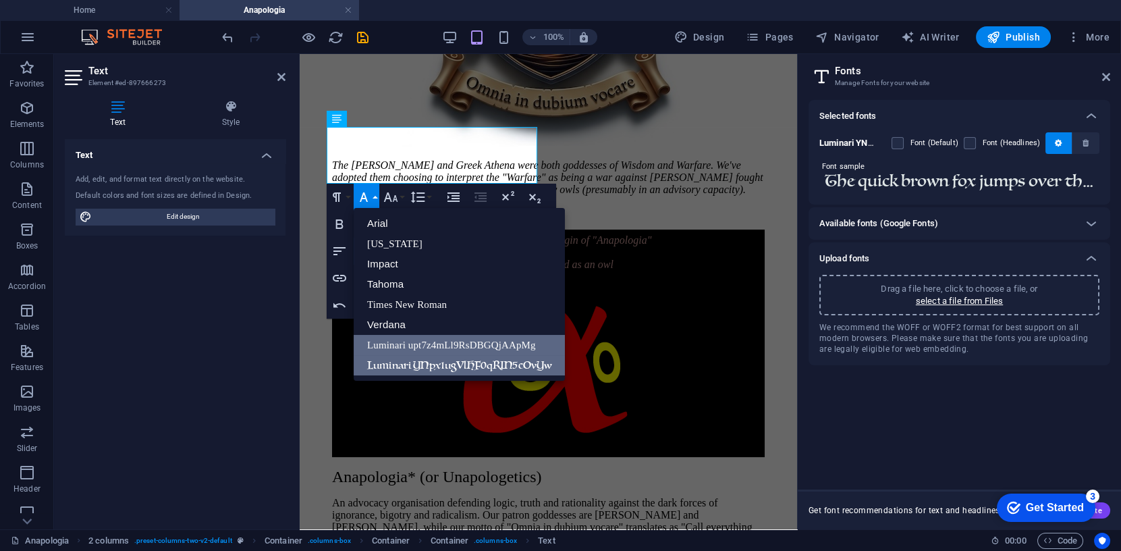
click at [414, 347] on link "Luminari upt7z4mLl9RsDBGQjAApMg" at bounding box center [459, 345] width 211 height 20
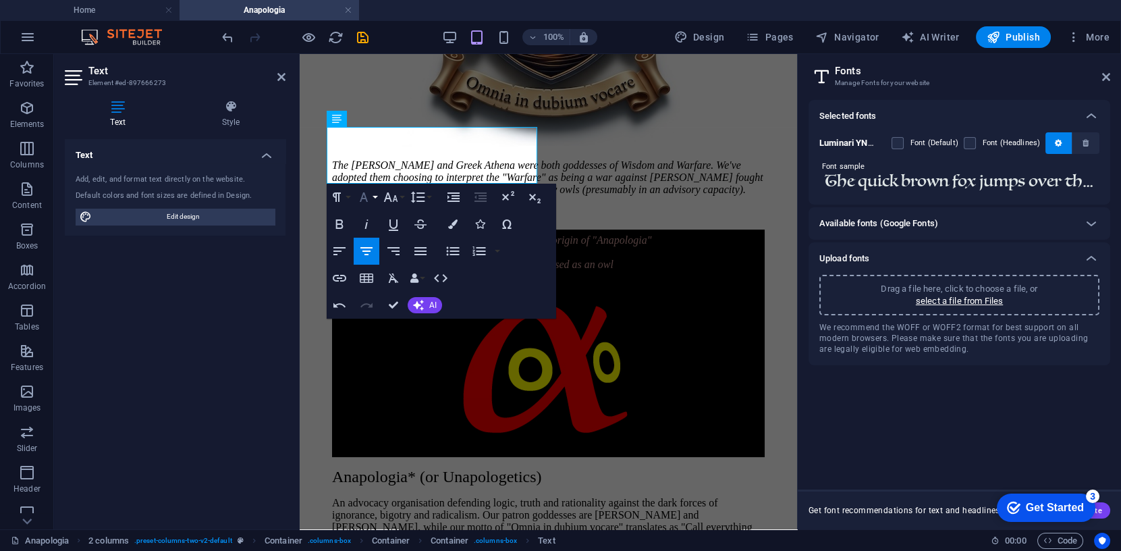
click at [365, 197] on icon "button" at bounding box center [364, 196] width 8 height 9
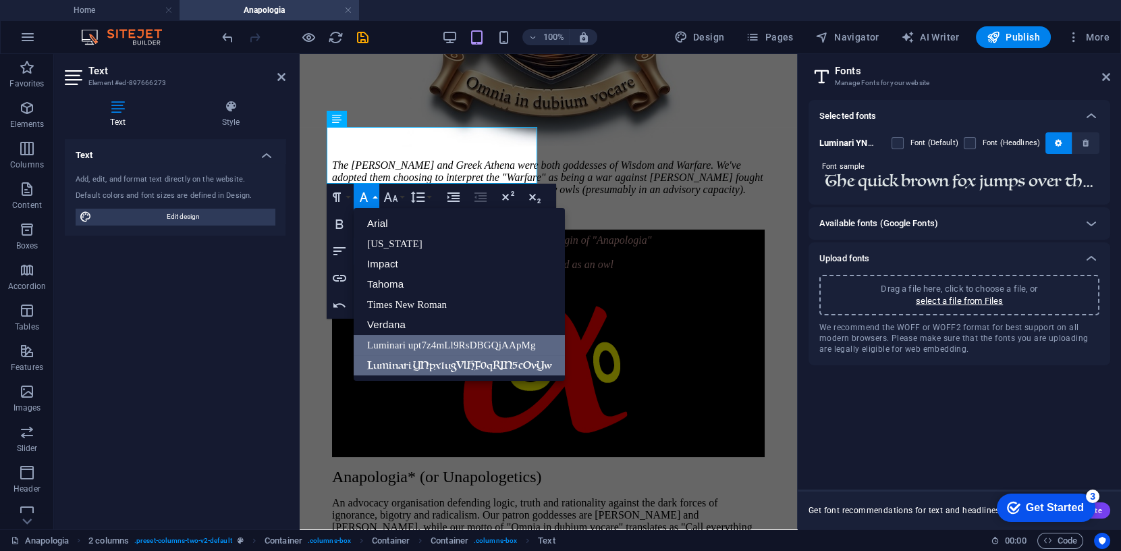
click at [402, 362] on link "Luminari YNpx1ugVlHF0qRIN5cOvYw" at bounding box center [459, 365] width 211 height 20
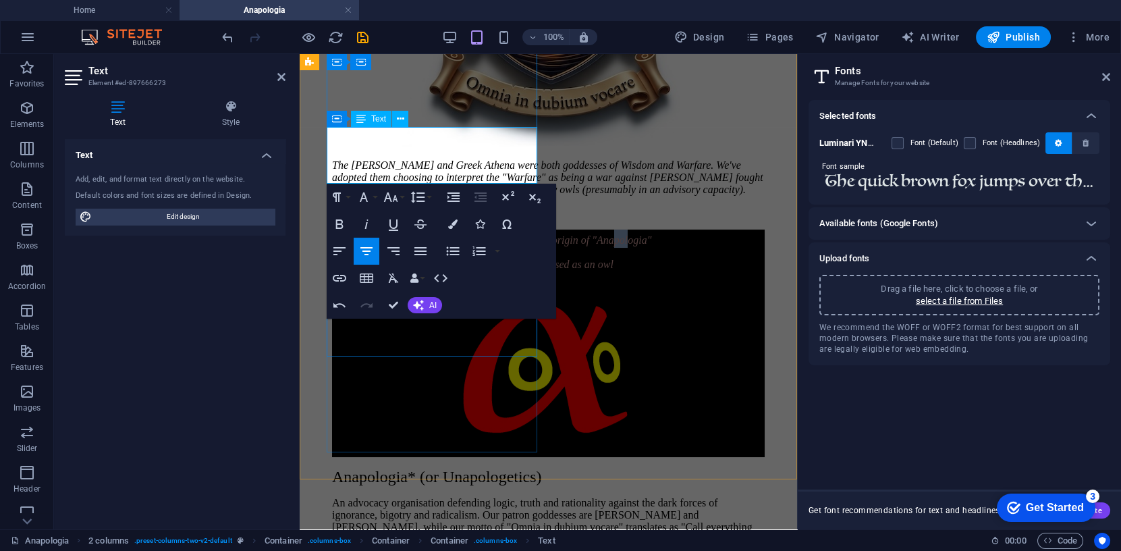
drag, startPoint x: 410, startPoint y: 159, endPoint x: 434, endPoint y: 165, distance: 25.0
click at [454, 234] on span "alpha: from the Greek origin of "Anapologia"" at bounding box center [553, 239] width 198 height 11
click at [454, 224] on icon "button" at bounding box center [452, 223] width 9 height 9
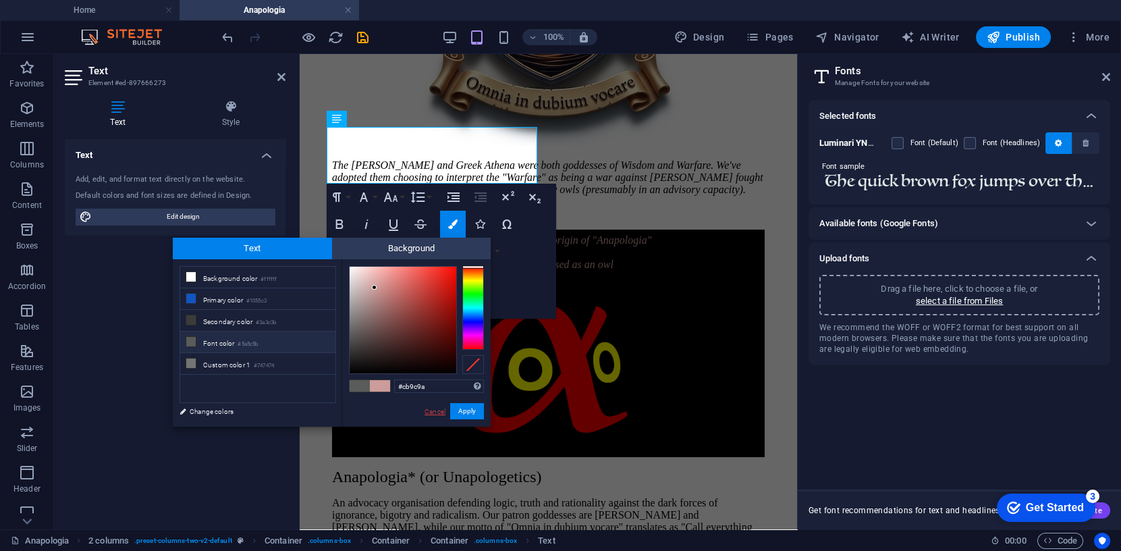
click at [437, 412] on link "Cancel" at bounding box center [435, 411] width 24 height 10
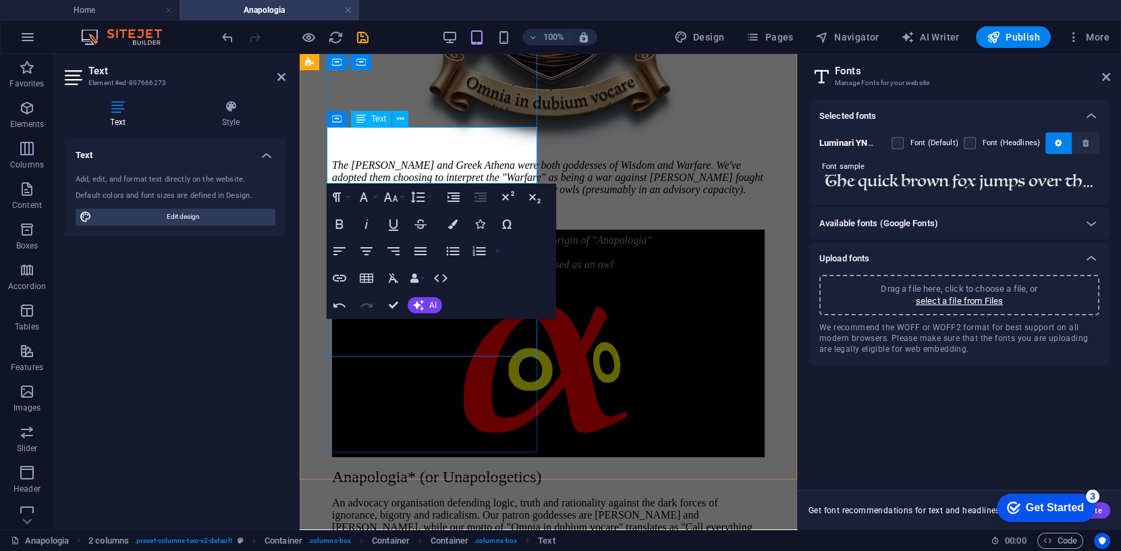
drag, startPoint x: 367, startPoint y: 141, endPoint x: 344, endPoint y: 140, distance: 23.6
click at [344, 229] on p "α alpha: from the Greek origin of "Anapologia"" at bounding box center [548, 238] width 433 height 18
click at [456, 225] on icon "button" at bounding box center [452, 223] width 9 height 9
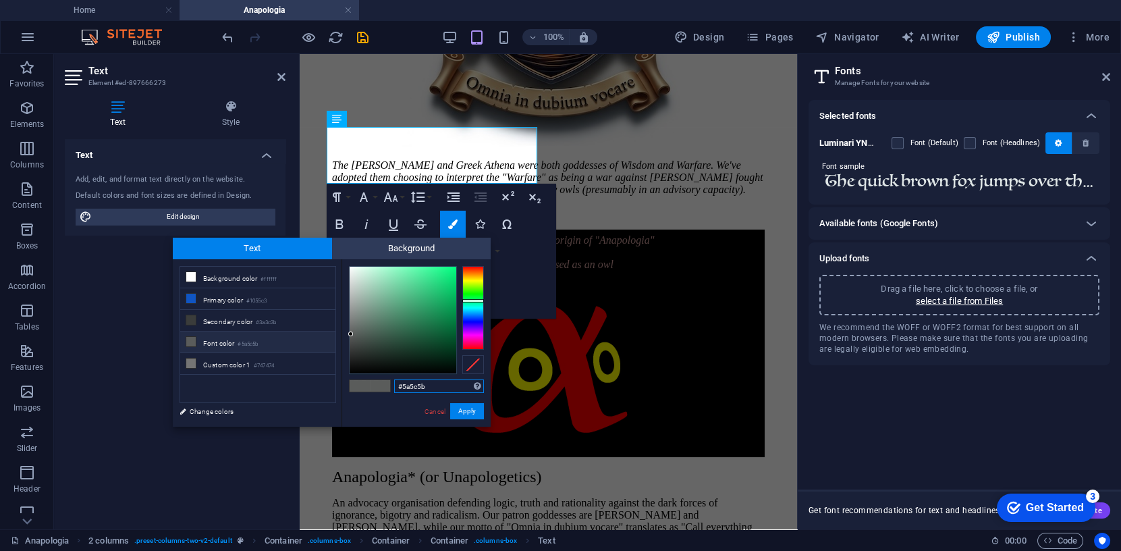
drag, startPoint x: 404, startPoint y: 386, endPoint x: 449, endPoint y: 385, distance: 45.2
click at [449, 385] on input "#5a5c5b" at bounding box center [439, 385] width 90 height 13
type input "#cb9c9a"
click at [461, 413] on button "Apply" at bounding box center [467, 411] width 34 height 16
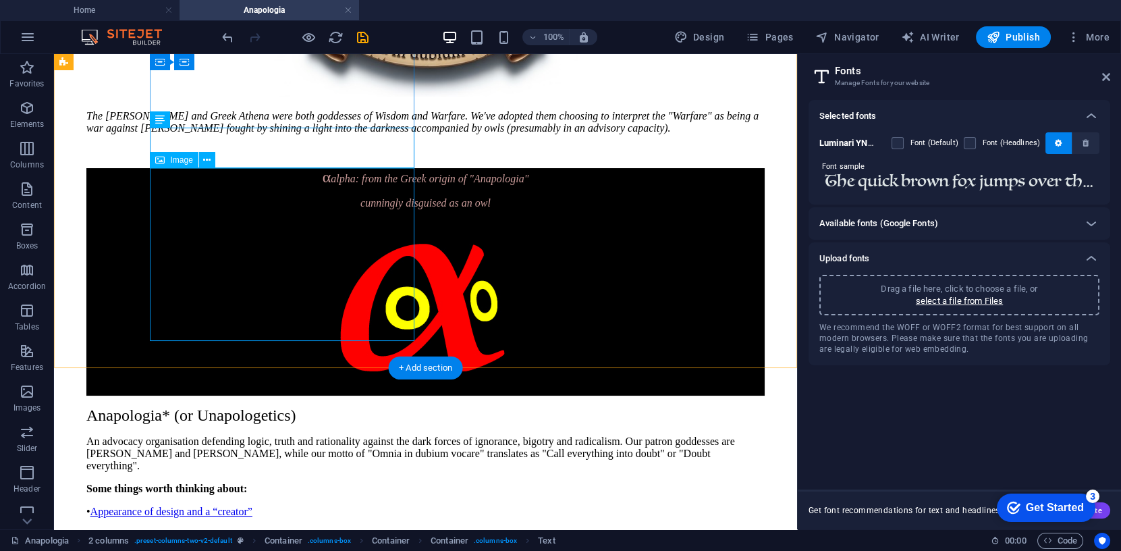
scroll to position [466, 0]
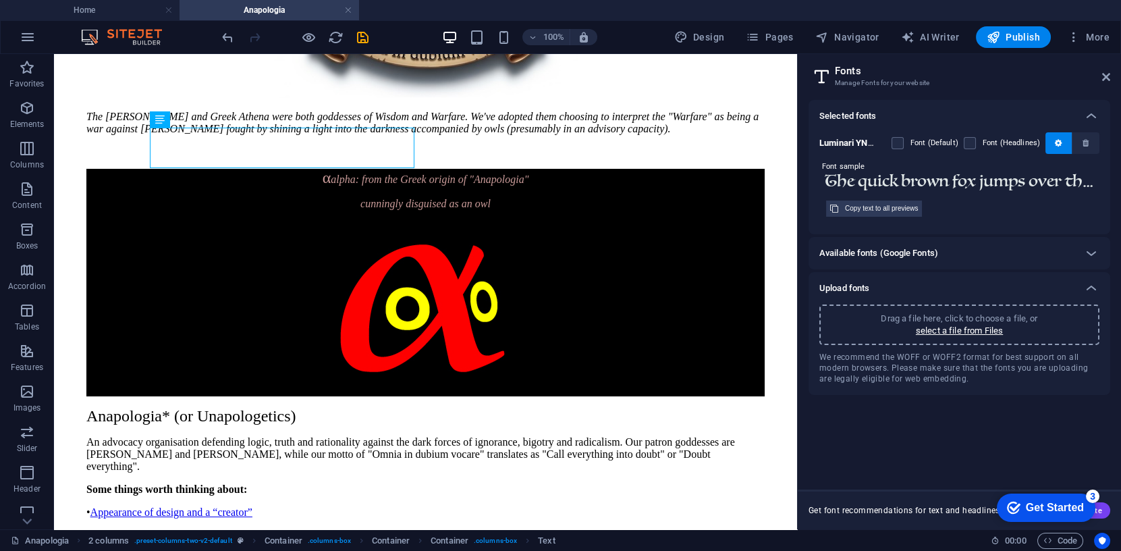
click at [897, 177] on input "The quick brown fox jumps over the lazy dog." at bounding box center [959, 182] width 280 height 18
click at [898, 184] on input "The quickα brown fox jumps over the lazy dog." at bounding box center [959, 182] width 280 height 18
click at [904, 182] on input "The quick α brown fox jumps over the lazy dog." at bounding box center [959, 182] width 280 height 18
type input "The quick α brown fox jumps over the lazy dog."
click at [1105, 76] on icon at bounding box center [1106, 77] width 8 height 11
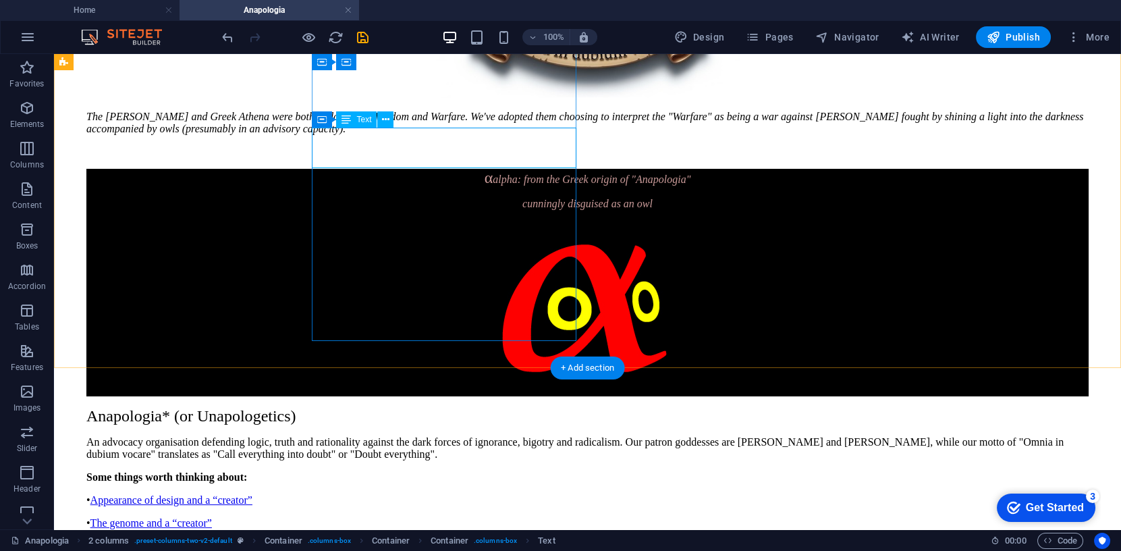
click at [372, 169] on div "α alpha: from the Greek origin of "Anapologia" cunningly disguised as an owl" at bounding box center [587, 189] width 1002 height 41
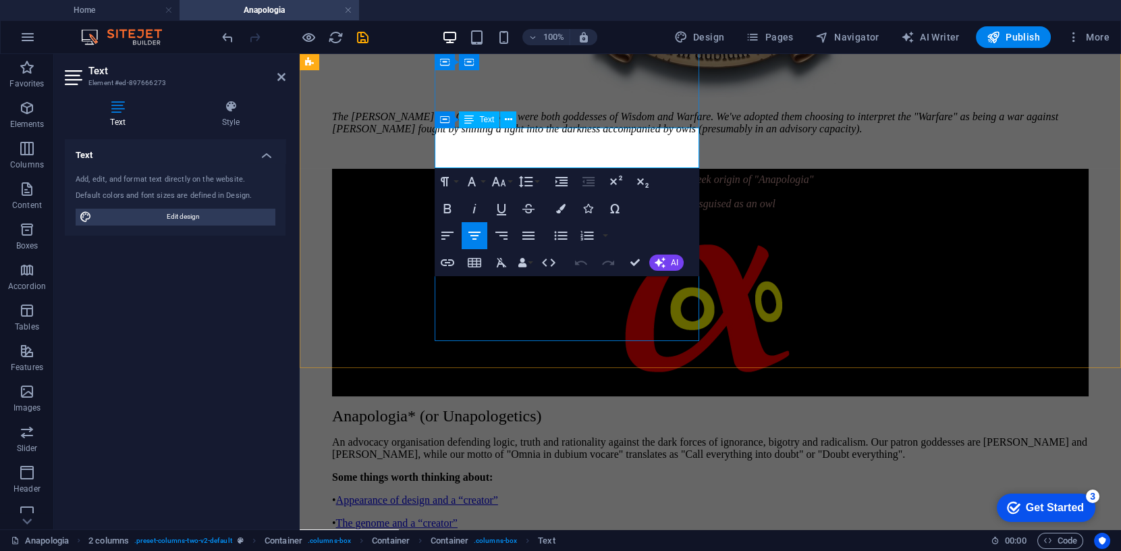
click at [456, 169] on p "α alpha: from the Greek origin of "Anapologia"" at bounding box center [710, 178] width 757 height 18
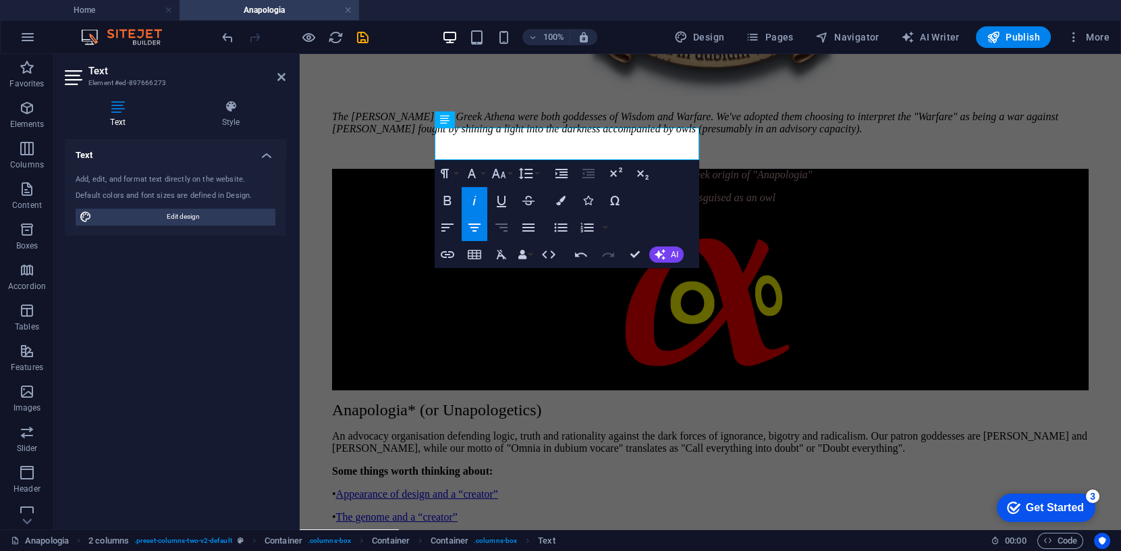
scroll to position [0, 5]
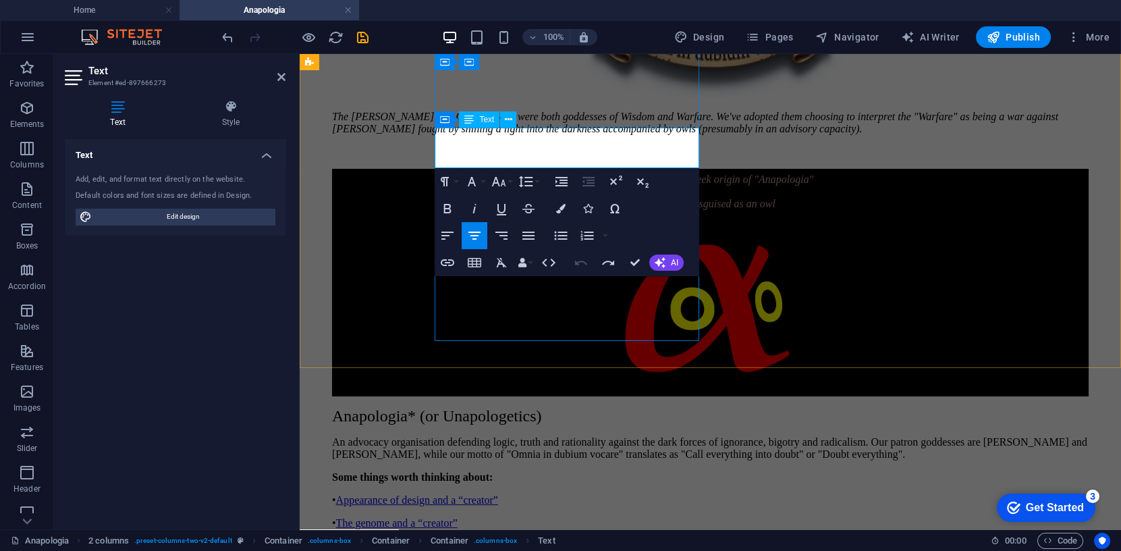
click at [615, 173] on span "alpha: from the Greek origin of "Anapologia"" at bounding box center [714, 178] width 198 height 11
click at [613, 173] on span "aαlpha: from the Greek origin of "Anapologia"" at bounding box center [715, 178] width 204 height 11
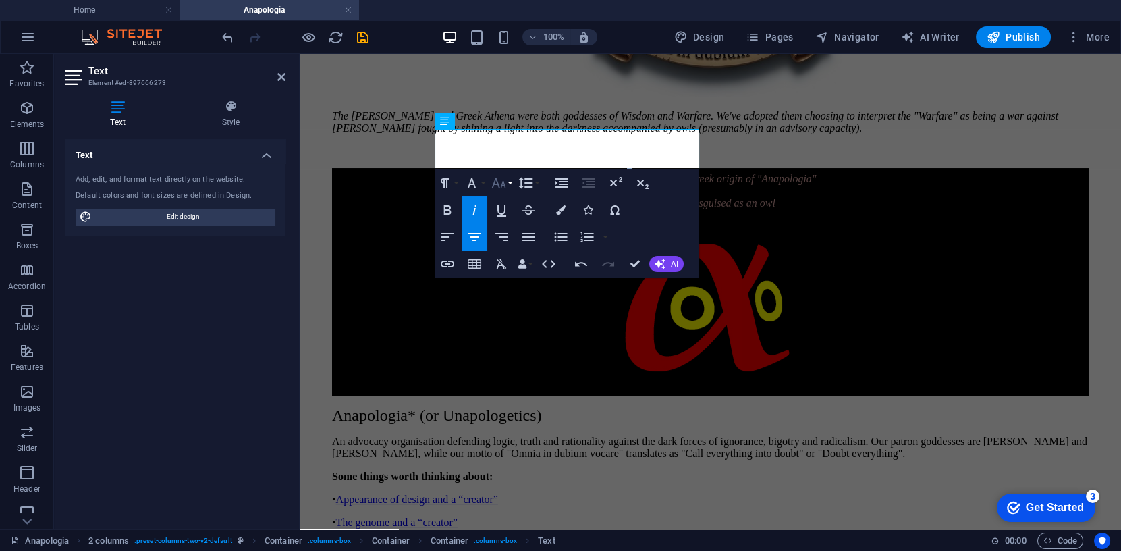
scroll to position [466, 0]
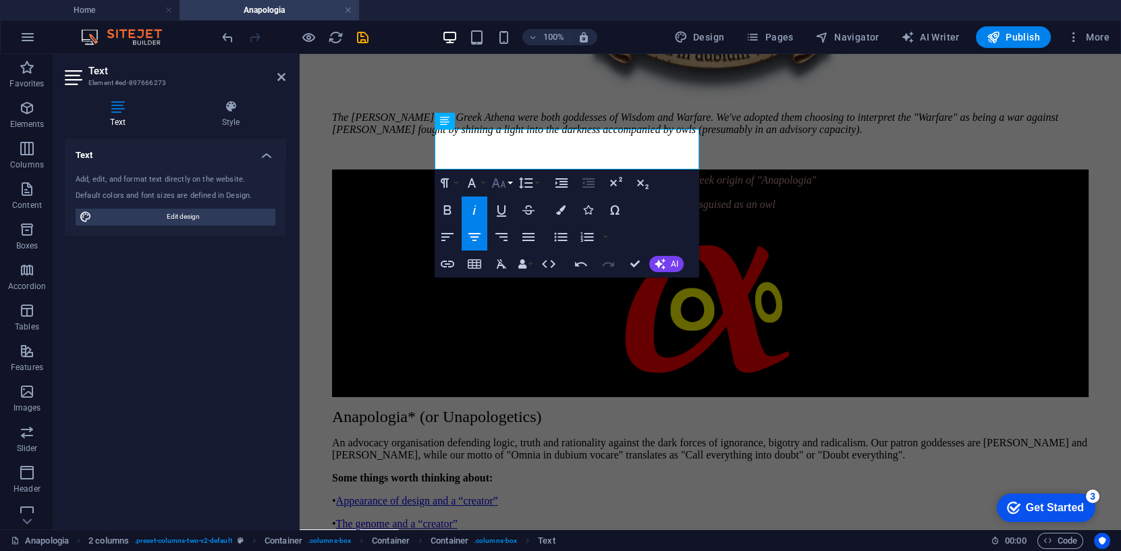
click at [503, 183] on icon "button" at bounding box center [499, 182] width 14 height 9
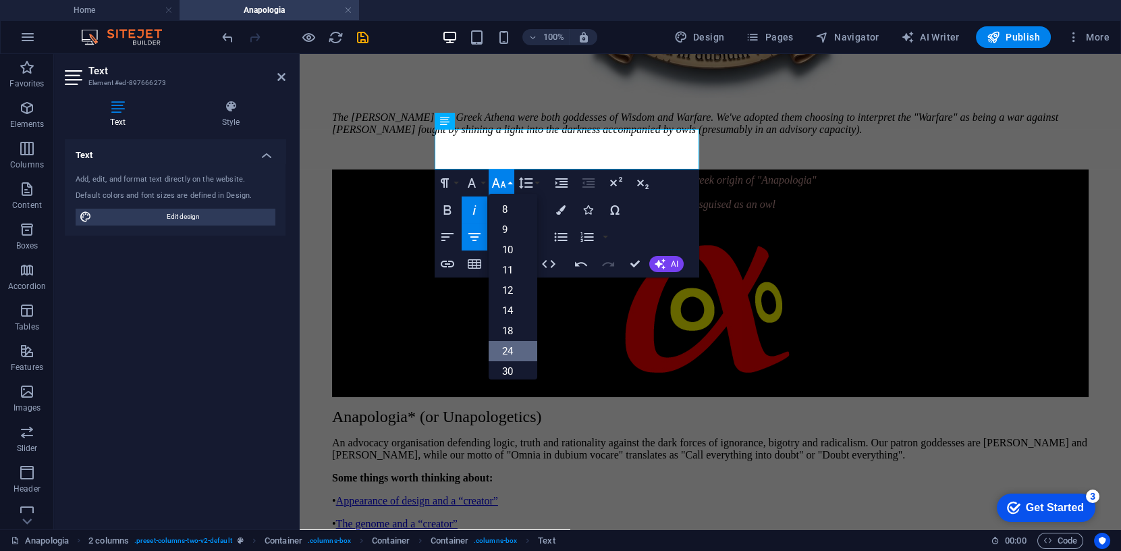
click at [511, 346] on link "24" at bounding box center [513, 351] width 49 height 20
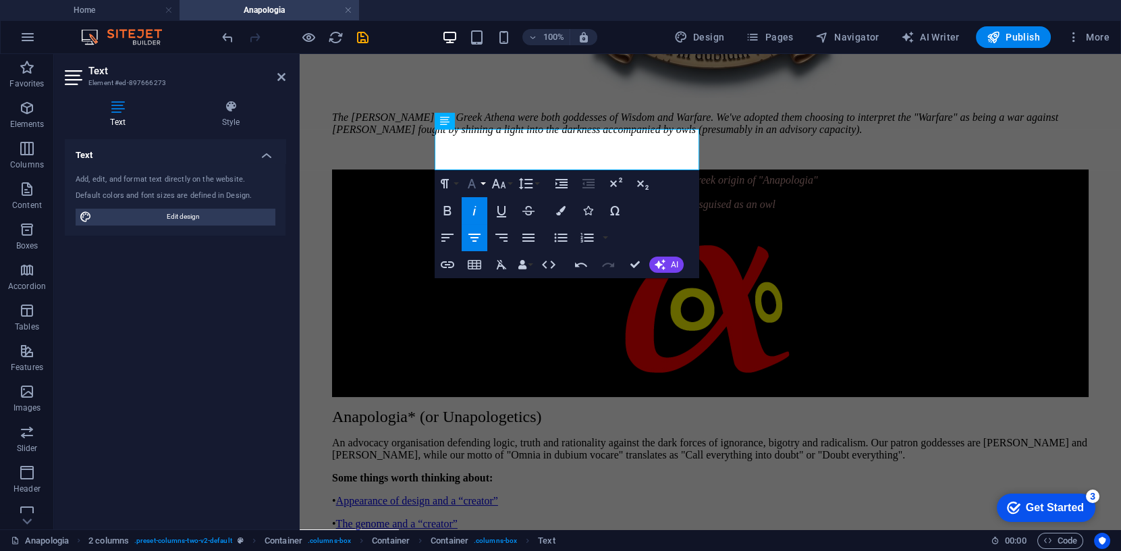
click at [472, 184] on icon "button" at bounding box center [472, 183] width 16 height 16
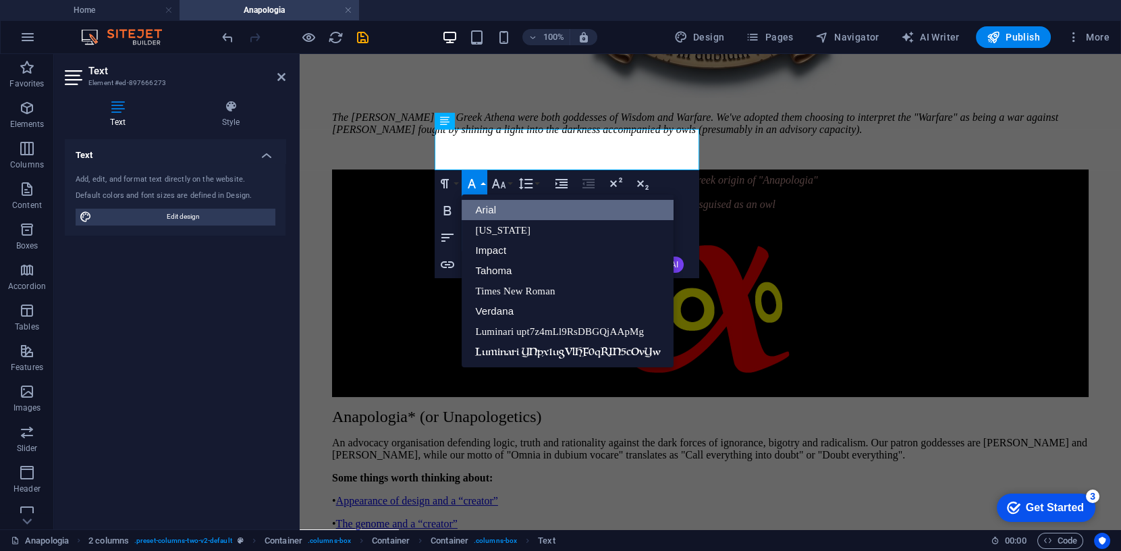
scroll to position [0, 0]
click at [535, 346] on link "Luminari YNpx1ugVlHF0qRIN5cOvYw" at bounding box center [567, 351] width 211 height 20
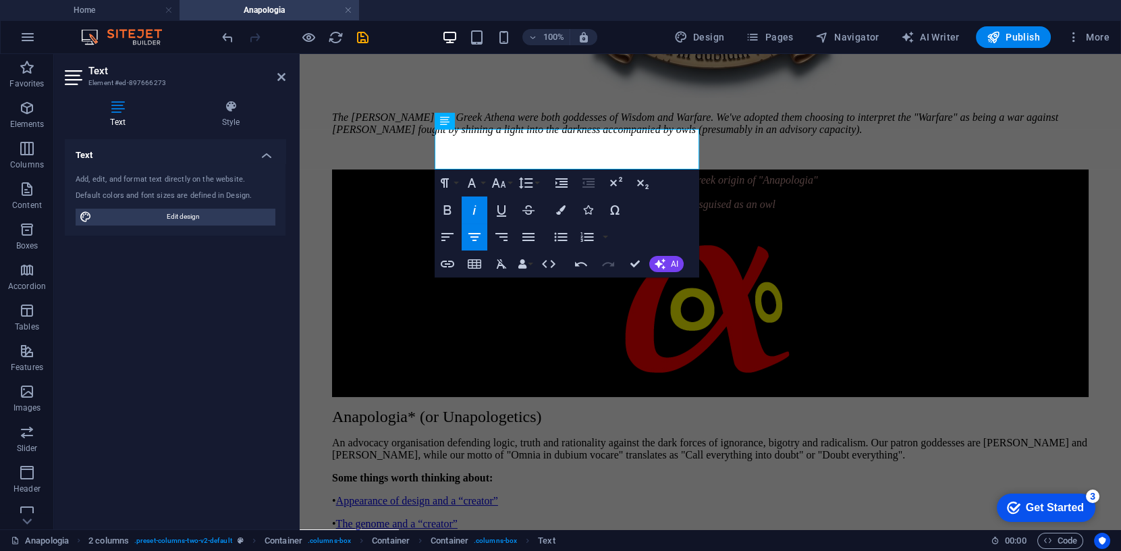
click at [474, 204] on icon "button" at bounding box center [474, 210] width 16 height 16
click at [474, 182] on icon "button" at bounding box center [472, 183] width 16 height 16
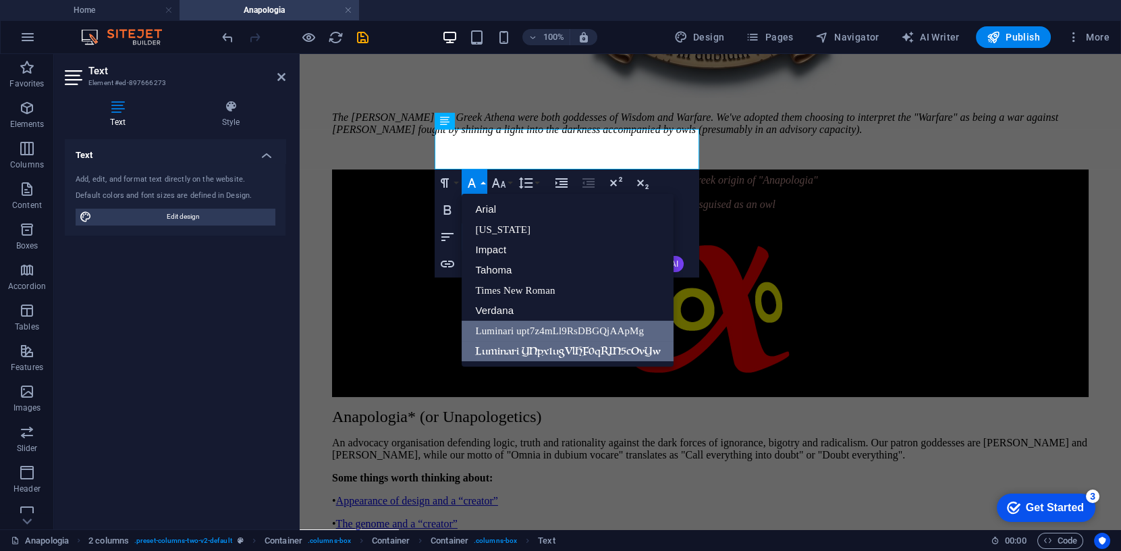
click at [506, 327] on link "Luminari upt7z4mLl9RsDBGQjAApMg" at bounding box center [567, 331] width 211 height 20
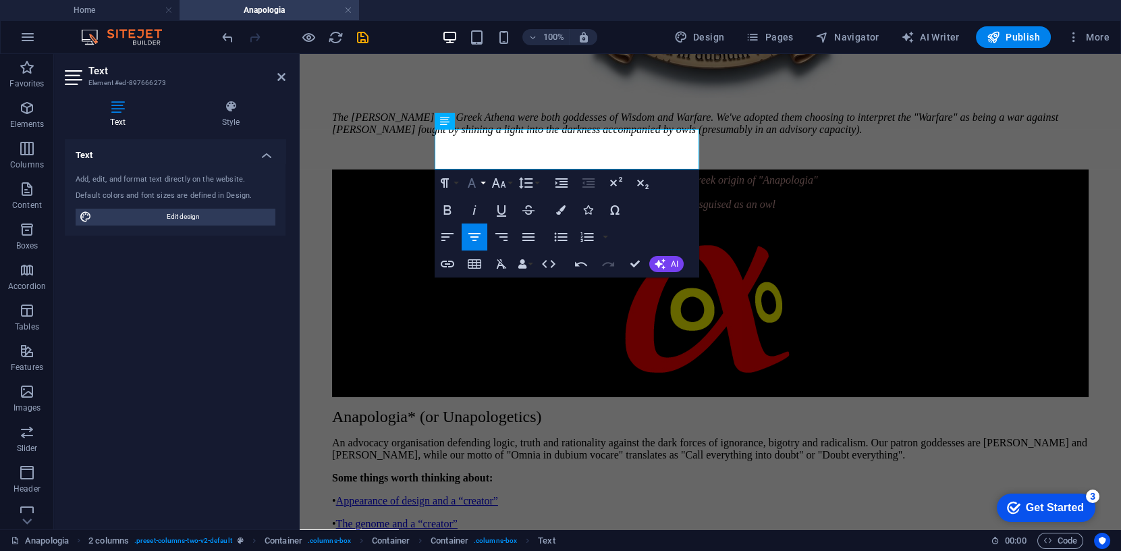
click at [474, 182] on icon "button" at bounding box center [472, 183] width 16 height 16
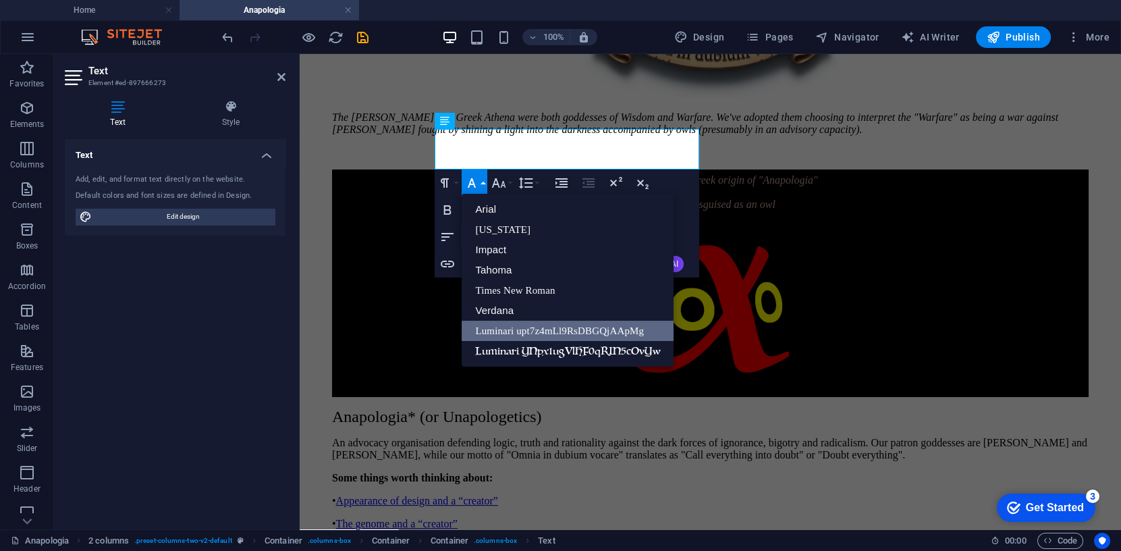
click at [474, 182] on icon "button" at bounding box center [472, 183] width 16 height 16
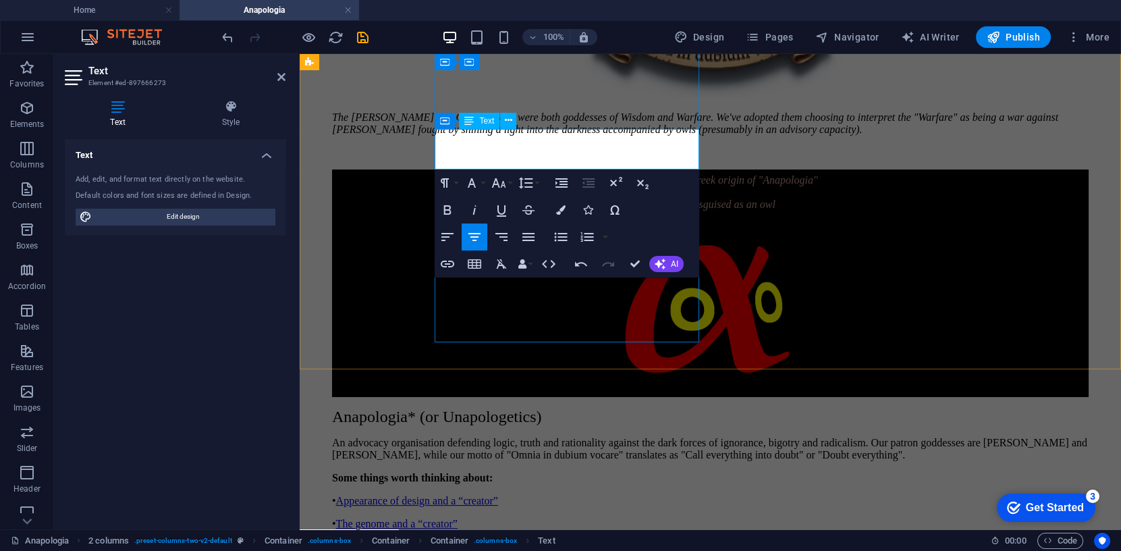
click at [617, 169] on span "α" at bounding box center [621, 178] width 9 height 18
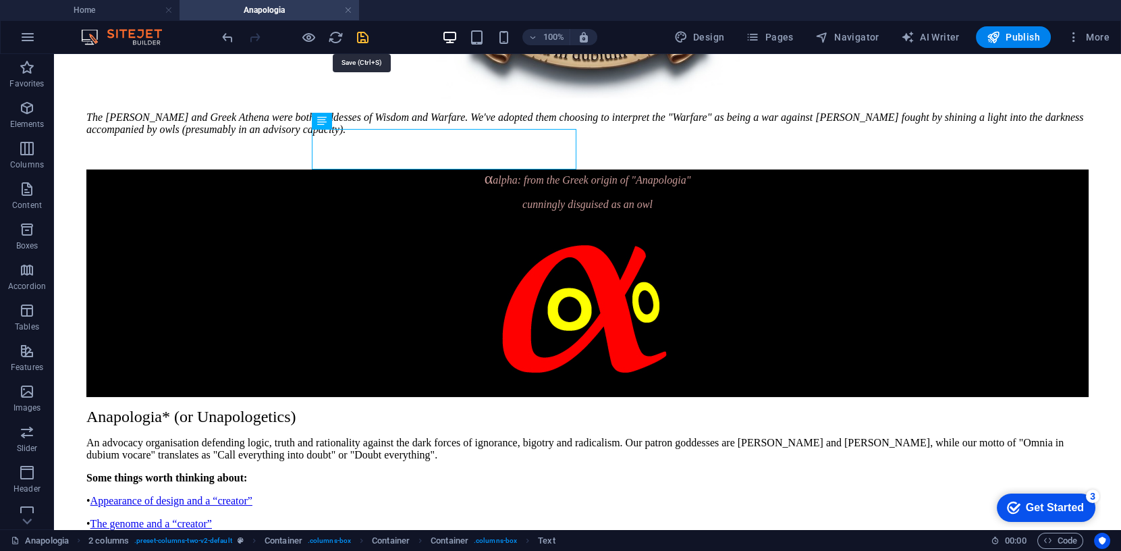
click at [364, 35] on icon "save" at bounding box center [363, 38] width 16 height 16
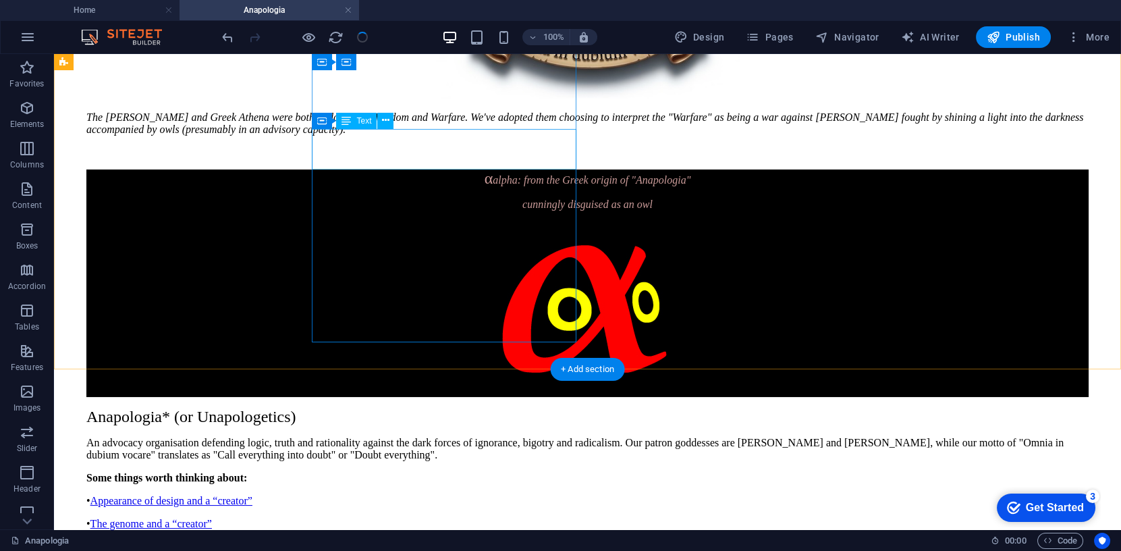
click at [339, 169] on div "α a lpha: from the Greek origin of "Anapologia" cunningly disguised as an owl" at bounding box center [587, 189] width 1002 height 41
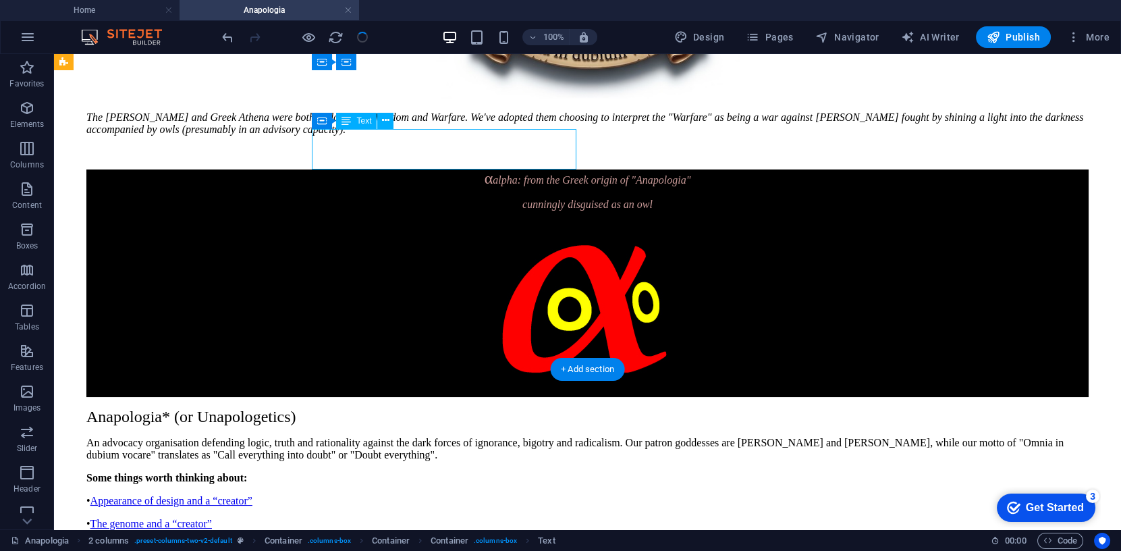
click at [339, 169] on div "α a lpha: from the Greek origin of "Anapologia" cunningly disguised as an owl" at bounding box center [587, 189] width 1002 height 41
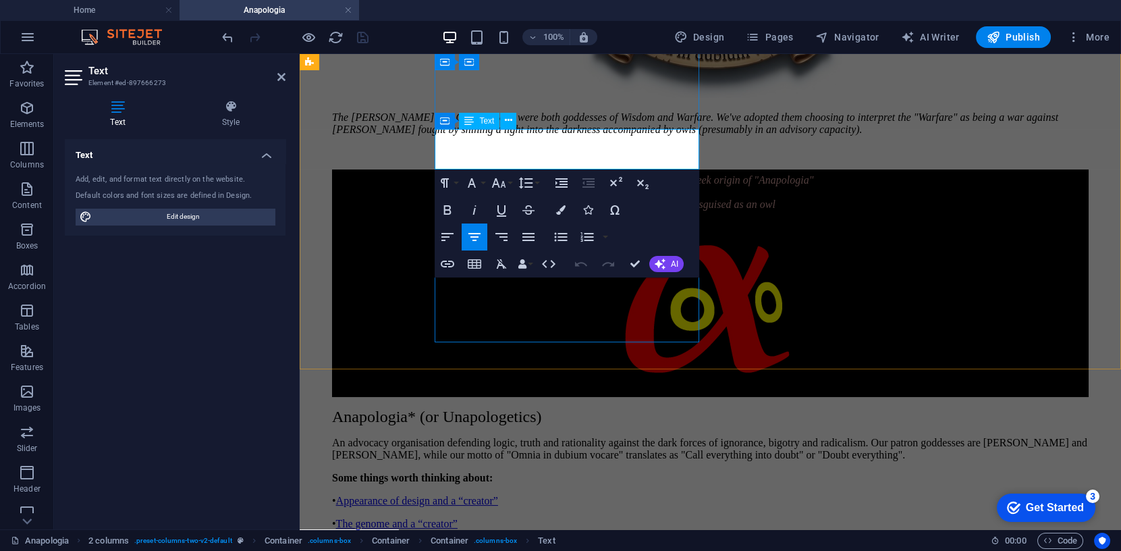
drag, startPoint x: 462, startPoint y: 146, endPoint x: 452, endPoint y: 145, distance: 10.1
click at [452, 169] on p "α a lpha: from the Greek origin of "Anapologia"" at bounding box center [710, 178] width 757 height 18
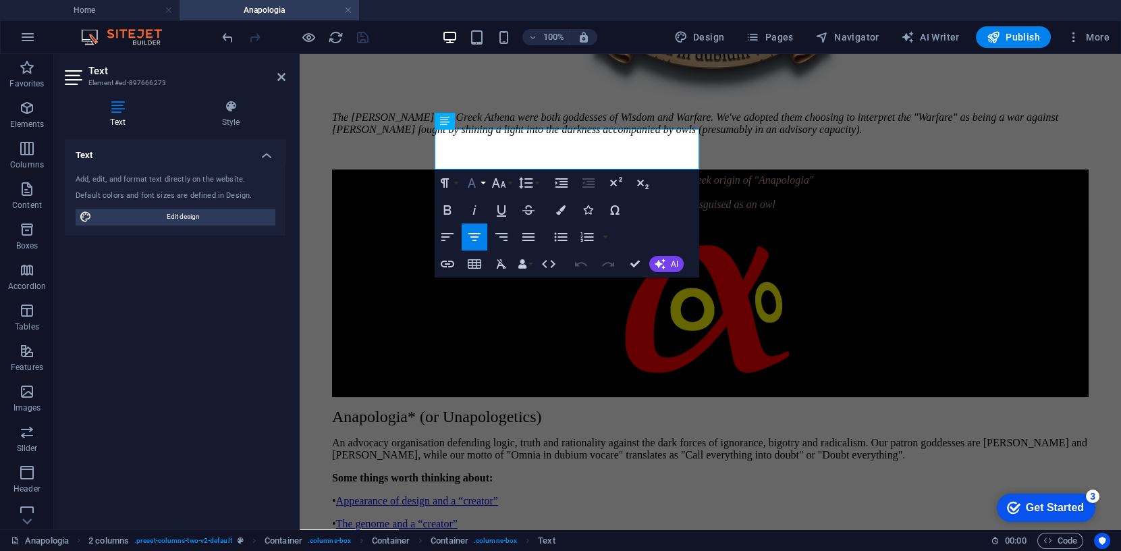
click at [470, 180] on icon "button" at bounding box center [472, 183] width 16 height 16
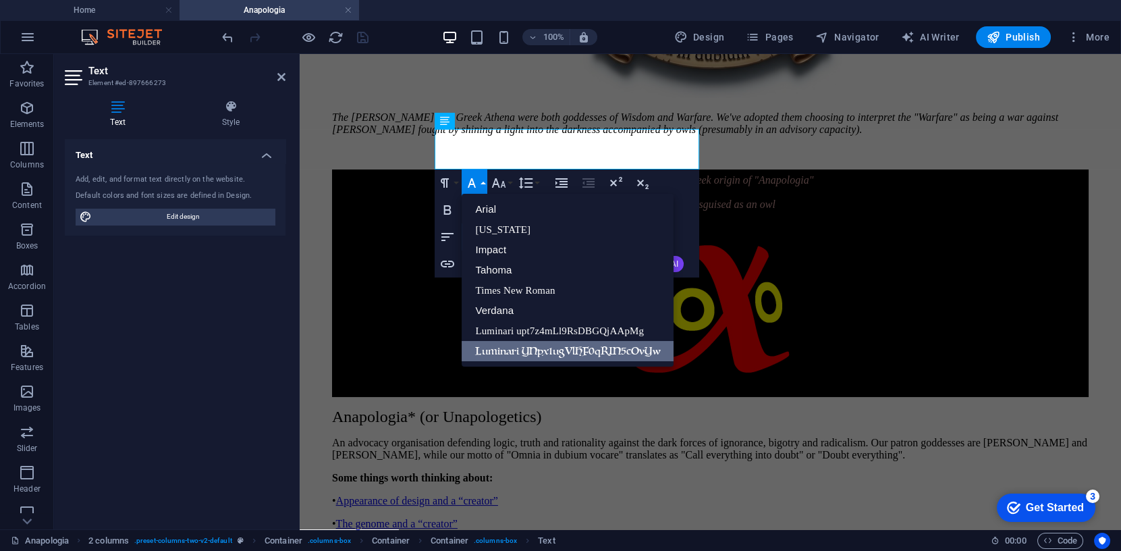
click at [527, 350] on link "Luminari YNpx1ugVlHF0qRIN5cOvYw" at bounding box center [567, 351] width 211 height 20
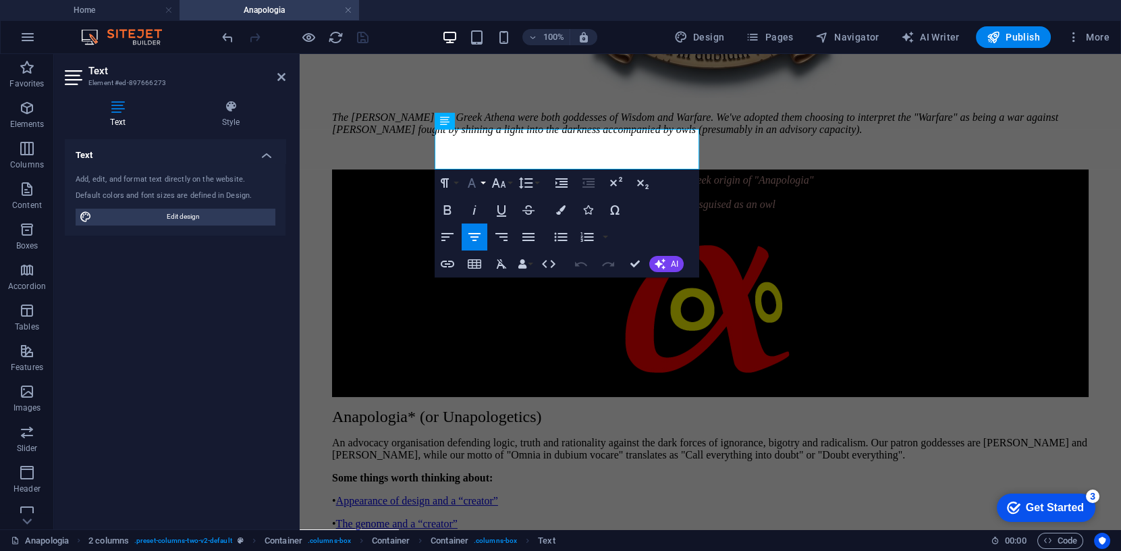
click at [472, 182] on icon "button" at bounding box center [472, 183] width 16 height 16
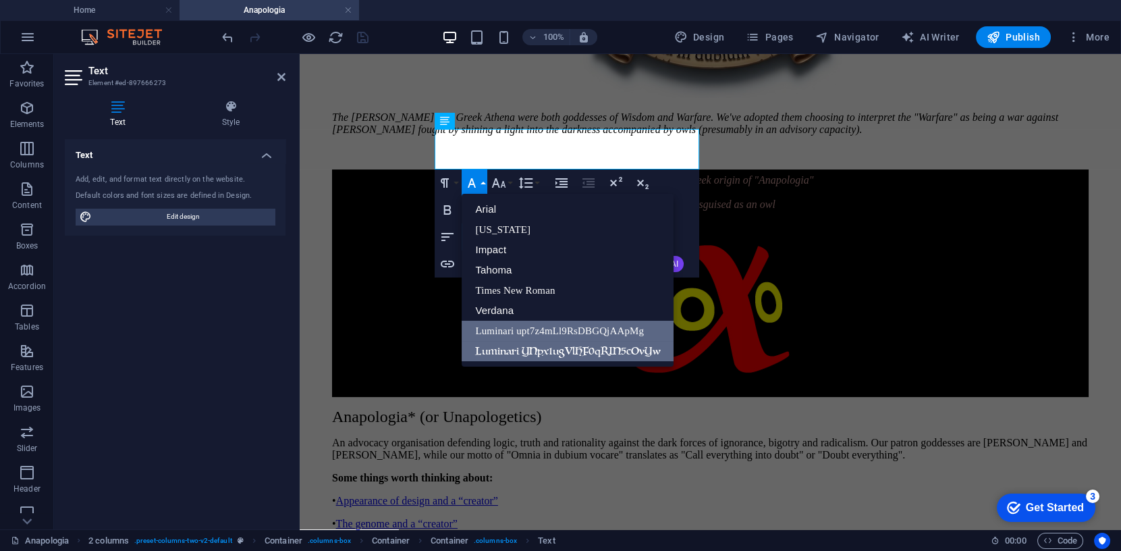
click at [508, 328] on link "Luminari upt7z4mLl9RsDBGQjAApMg" at bounding box center [567, 331] width 211 height 20
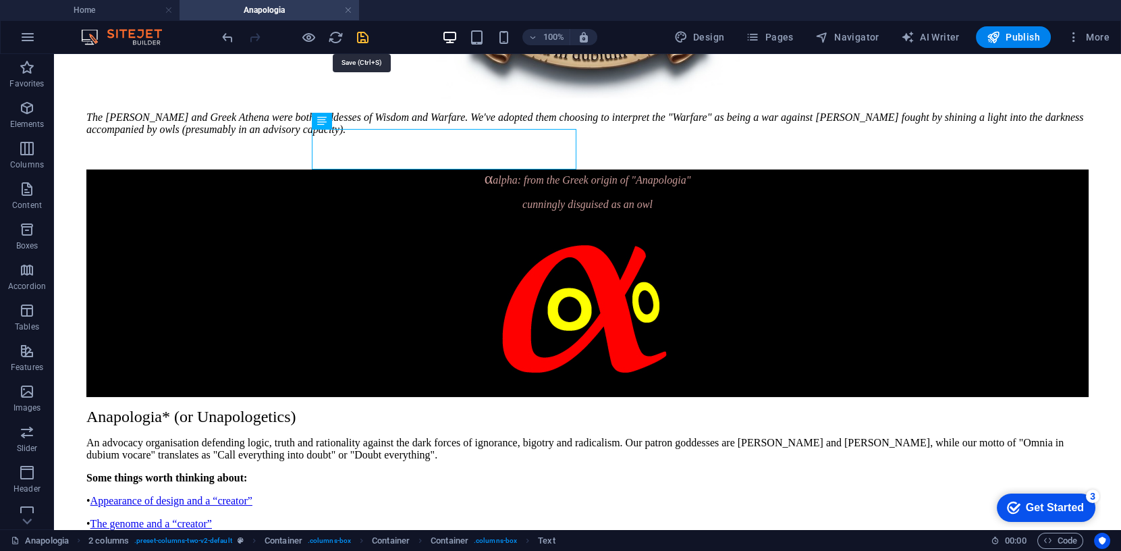
click at [360, 35] on icon "save" at bounding box center [363, 38] width 16 height 16
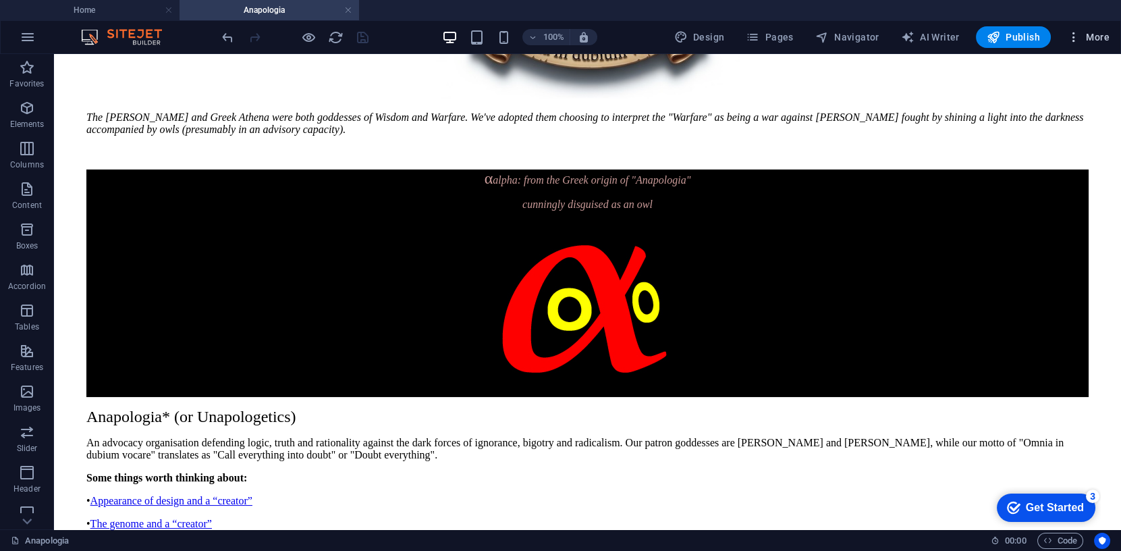
click at [1095, 33] on span "More" at bounding box center [1088, 36] width 43 height 13
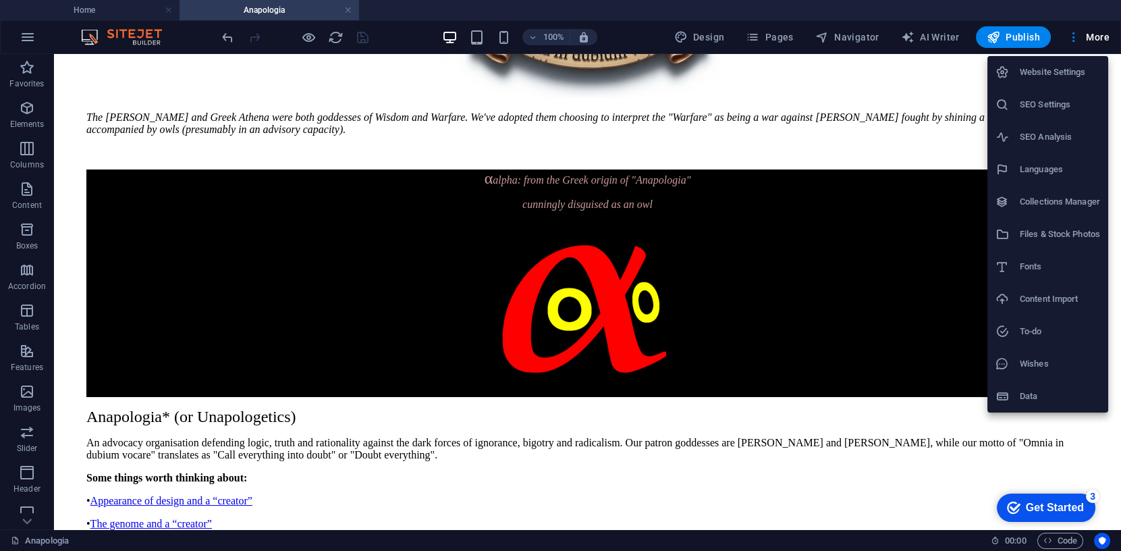
click at [1033, 261] on h6 "Fonts" at bounding box center [1060, 266] width 80 height 16
select select "popularity"
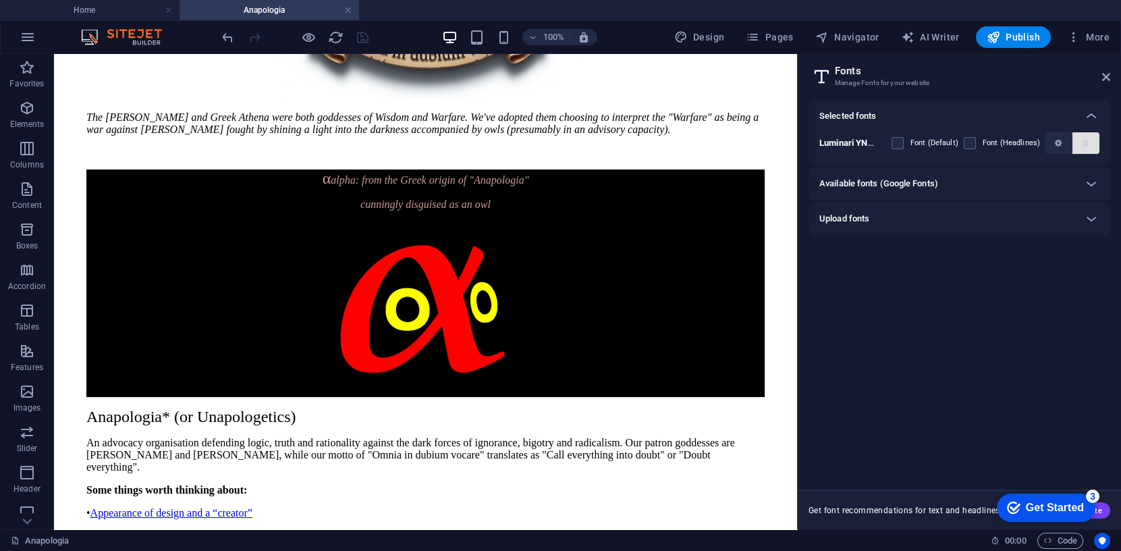
click at [1086, 141] on icon "button" at bounding box center [1086, 143] width 6 height 8
click at [857, 218] on h6 "Upload fonts" at bounding box center [844, 219] width 50 height 16
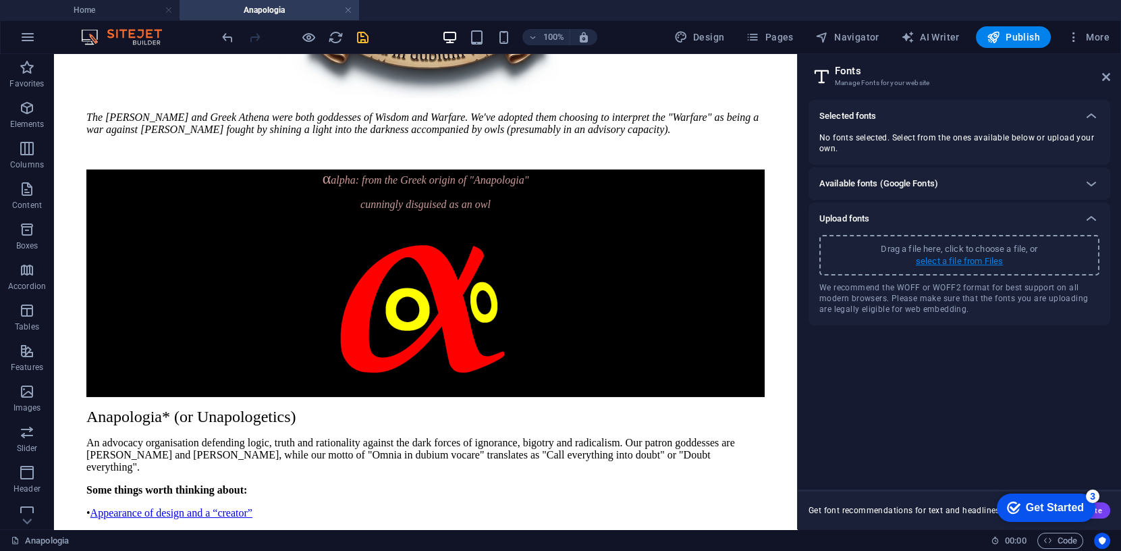
click at [970, 259] on p "select a file from Files" at bounding box center [959, 261] width 87 height 12
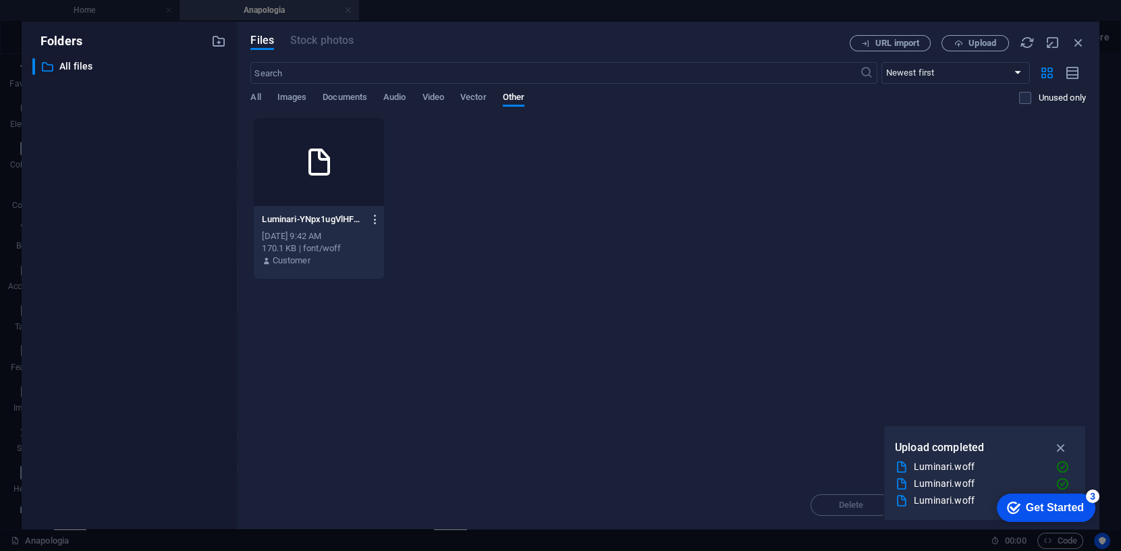
click at [375, 215] on icon "button" at bounding box center [375, 219] width 13 height 12
click at [366, 444] on h6 "Delete" at bounding box center [384, 449] width 56 height 16
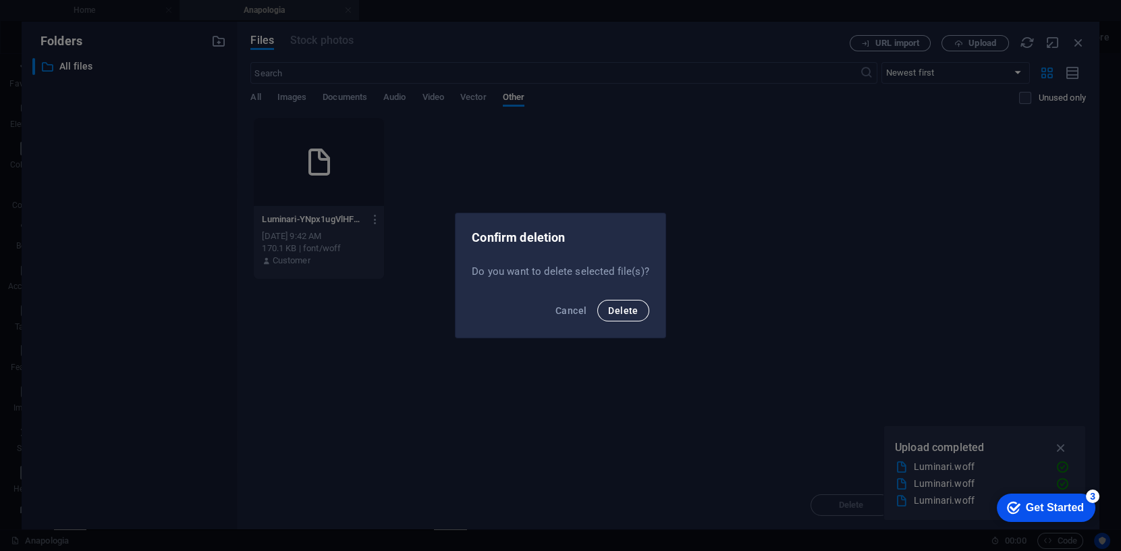
click at [625, 316] on button "Delete" at bounding box center [622, 311] width 51 height 22
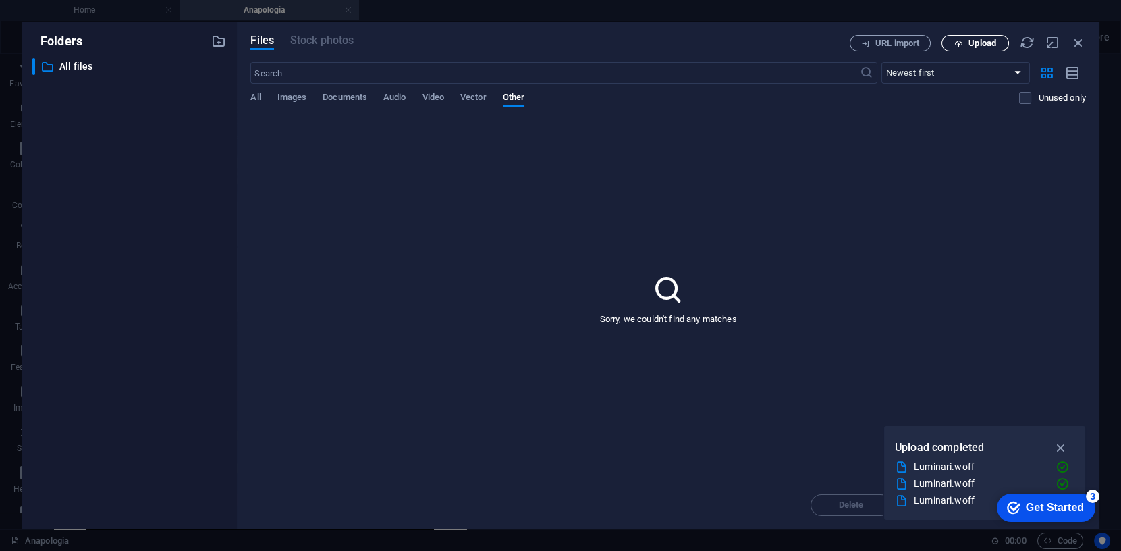
click at [974, 39] on span "Upload" at bounding box center [982, 43] width 28 height 8
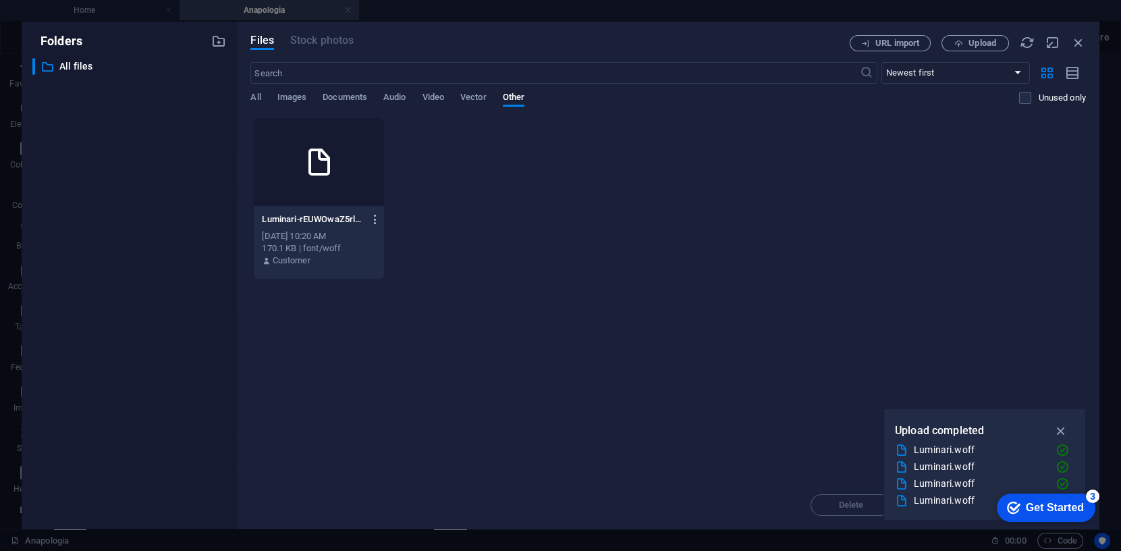
click at [377, 217] on icon "button" at bounding box center [375, 219] width 13 height 12
click at [434, 234] on div at bounding box center [560, 275] width 1121 height 551
click at [324, 223] on p "Luminari-rEUWOwaZ5rlaWWZOb99KKQ.woff" at bounding box center [312, 219] width 101 height 12
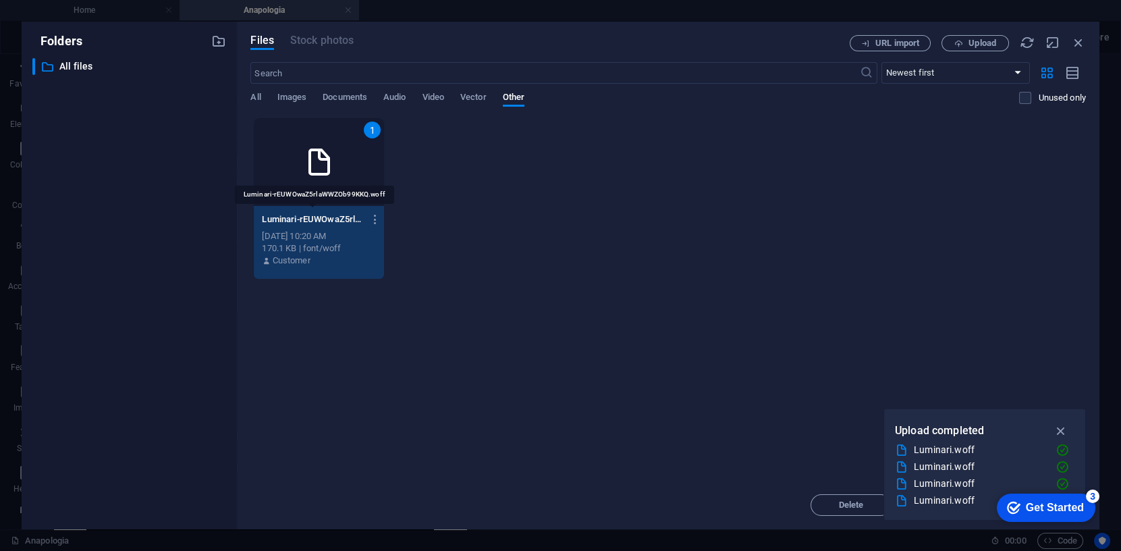
click at [324, 223] on p "Luminari-rEUWOwaZ5rlaWWZOb99KKQ.woff" at bounding box center [312, 219] width 101 height 12
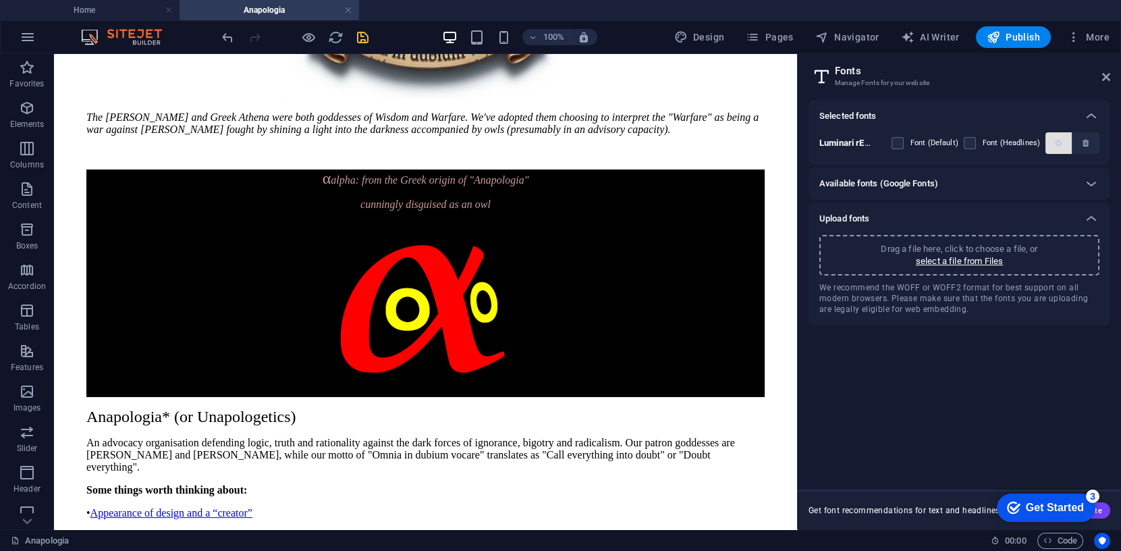
click at [1062, 142] on span "button" at bounding box center [1059, 143] width 8 height 8
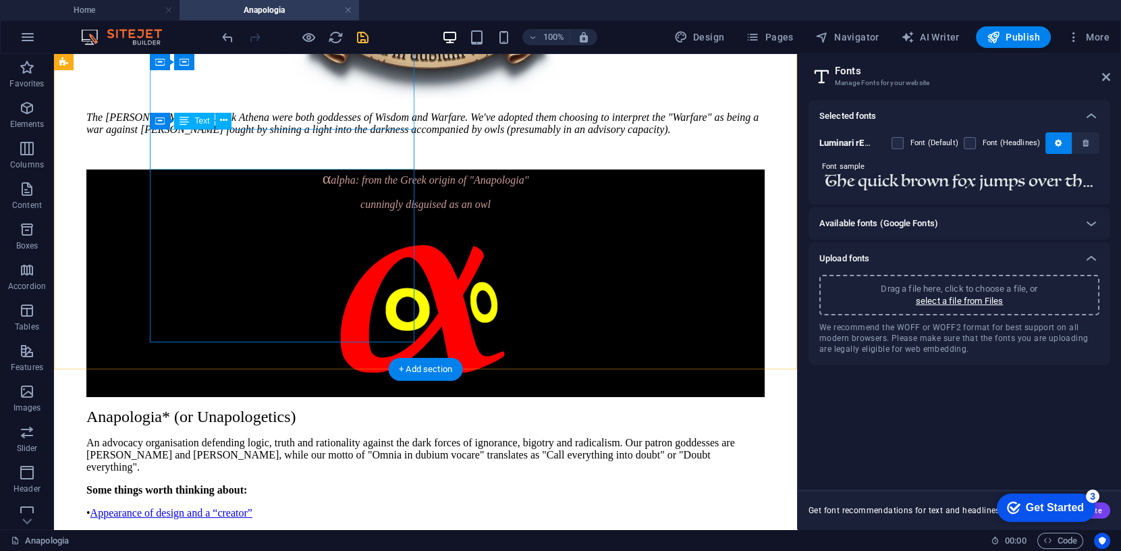
click at [171, 169] on div "α a lpha: from the Greek origin of "Anapologia" cunningly disguised as an owl" at bounding box center [425, 189] width 678 height 41
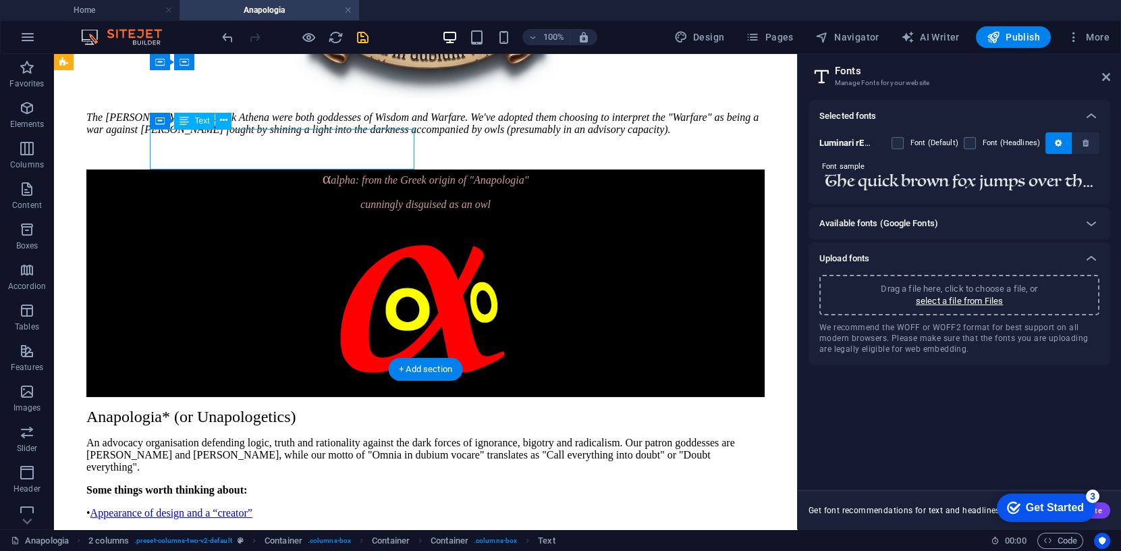
click at [171, 169] on div "α a lpha: from the Greek origin of "Anapologia" cunningly disguised as an owl" at bounding box center [425, 189] width 678 height 41
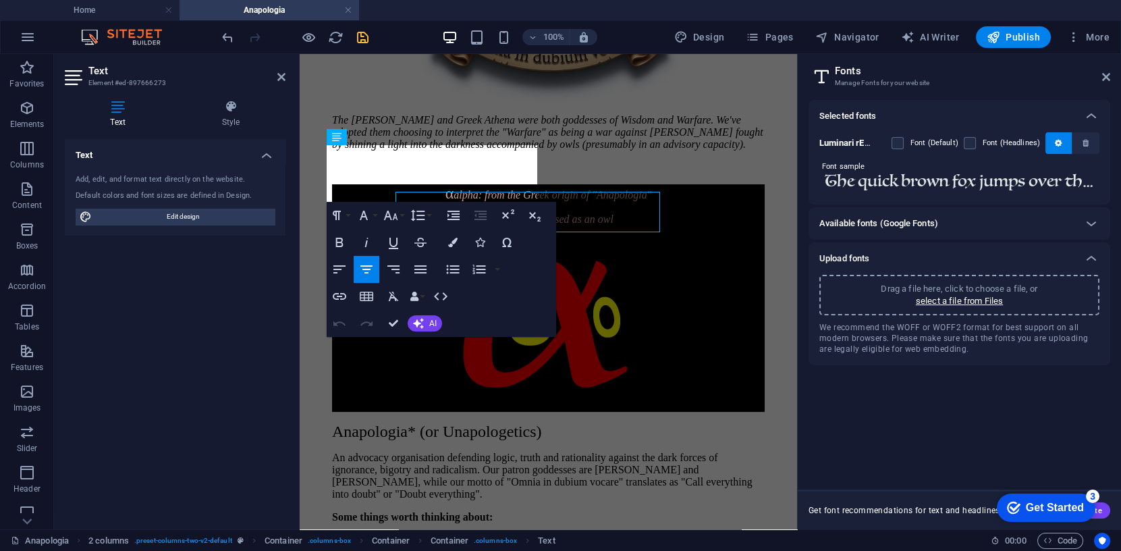
scroll to position [402, 0]
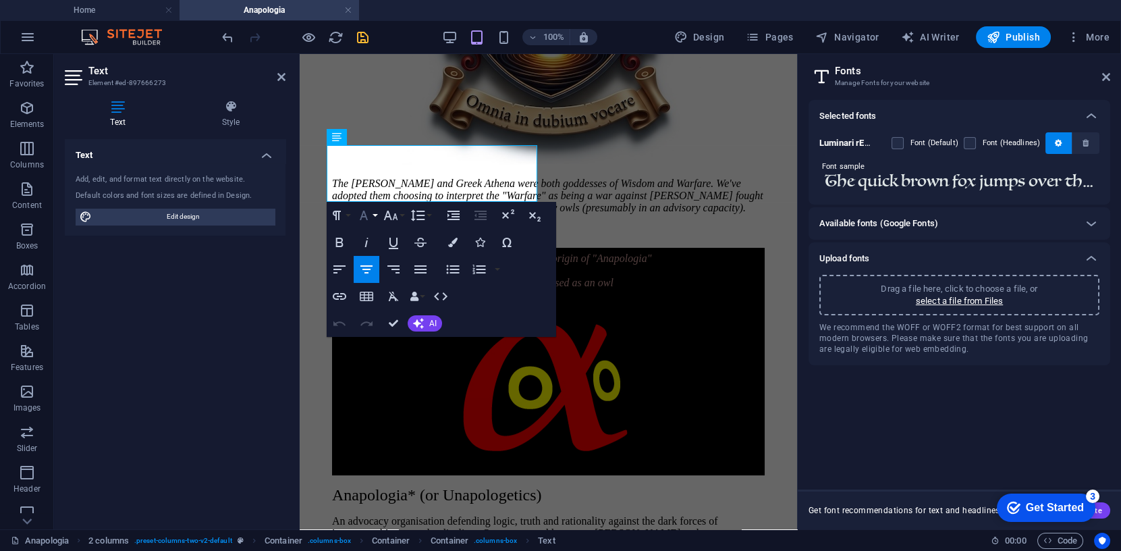
click at [366, 214] on icon "button" at bounding box center [364, 215] width 8 height 9
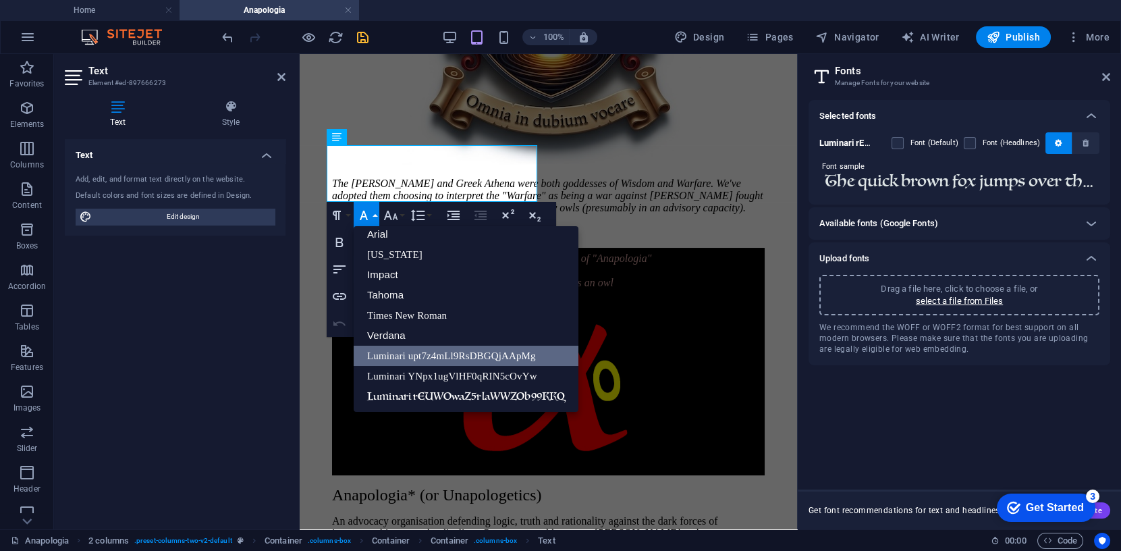
scroll to position [7, 0]
click at [410, 389] on link "Luminari rEUWOwaZ5rlaWWZOb99KKQ" at bounding box center [466, 397] width 225 height 20
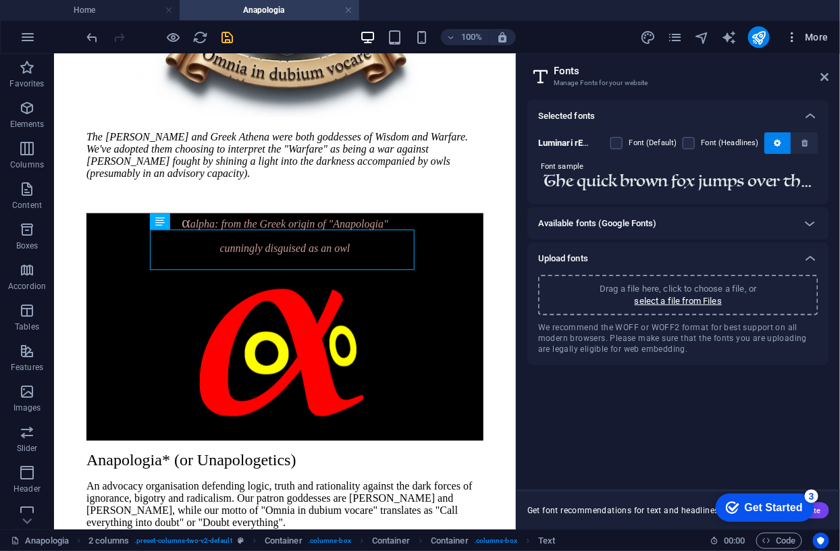
scroll to position [364, 0]
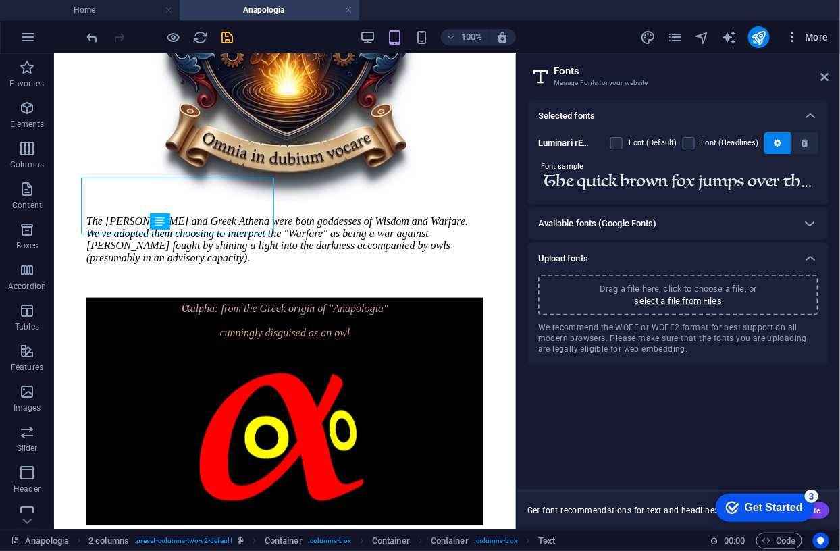
click at [821, 36] on span "More" at bounding box center [807, 36] width 43 height 13
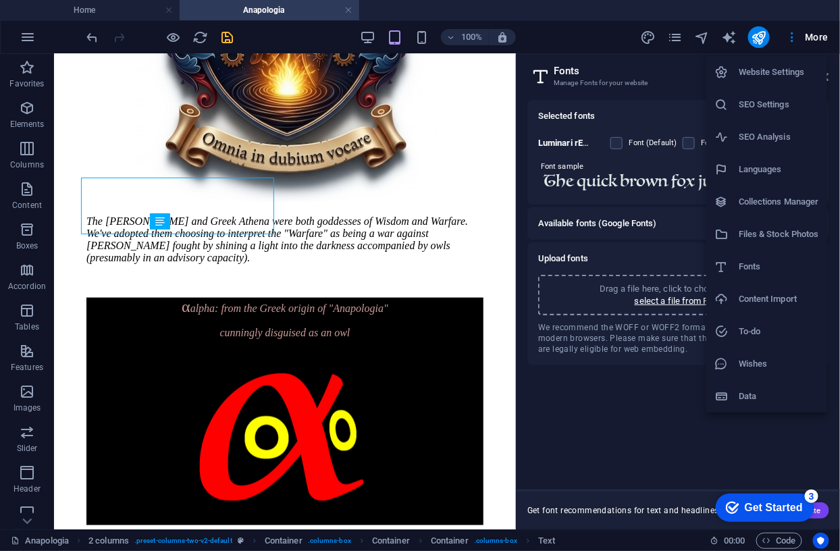
click at [756, 262] on h6 "Fonts" at bounding box center [778, 266] width 80 height 16
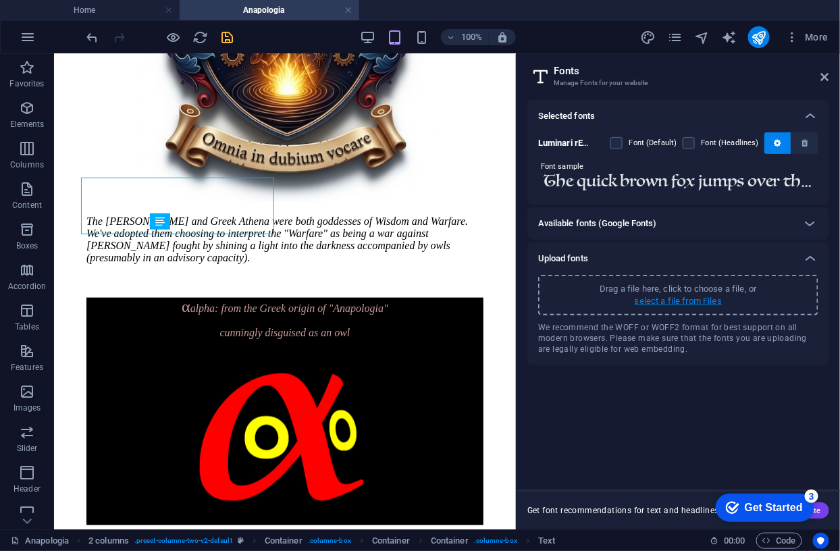
click at [711, 300] on p "select a file from Files" at bounding box center [677, 301] width 87 height 12
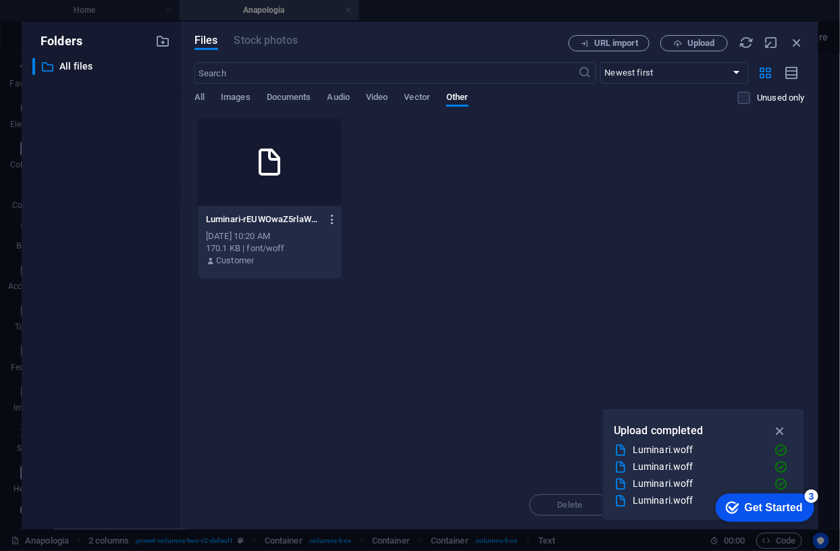
click at [332, 218] on icon "button" at bounding box center [332, 219] width 13 height 12
click at [331, 449] on h6 "Delete" at bounding box center [341, 449] width 56 height 16
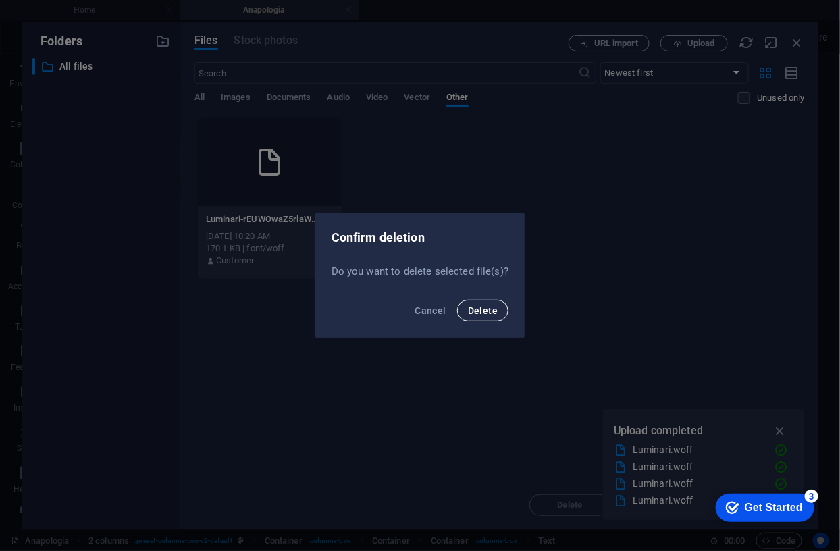
click at [488, 312] on span "Delete" at bounding box center [483, 310] width 30 height 11
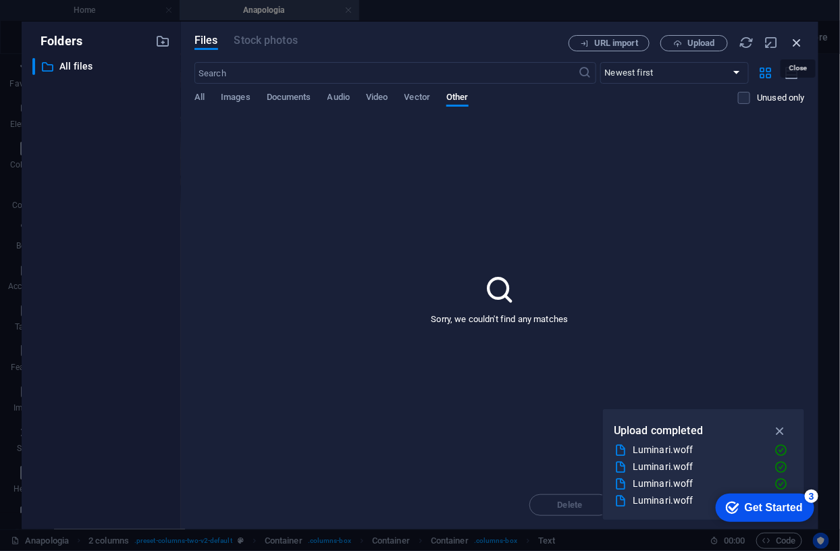
click at [799, 43] on icon "button" at bounding box center [797, 42] width 15 height 15
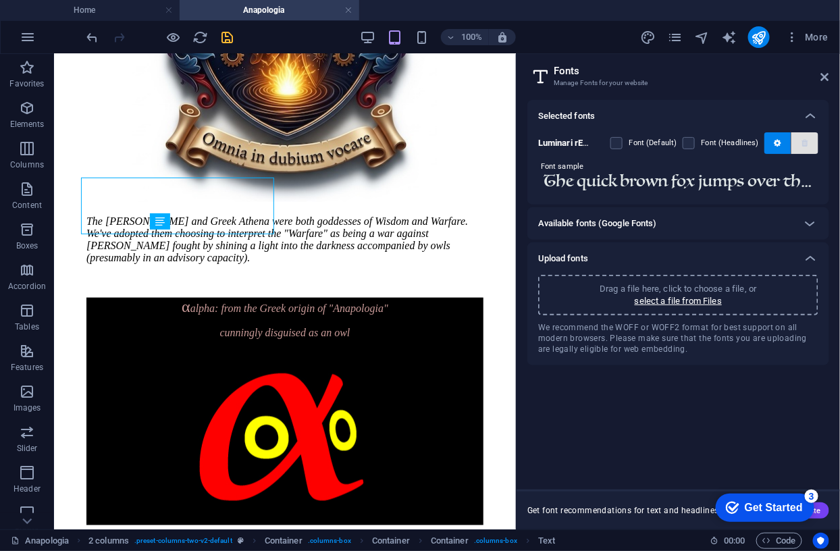
click at [806, 141] on icon "button" at bounding box center [804, 143] width 6 height 8
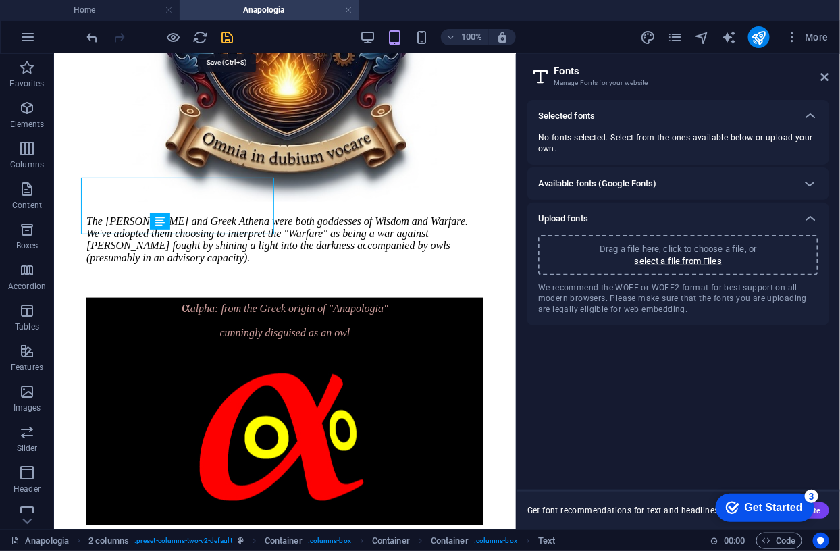
click at [224, 35] on icon "save" at bounding box center [228, 38] width 16 height 16
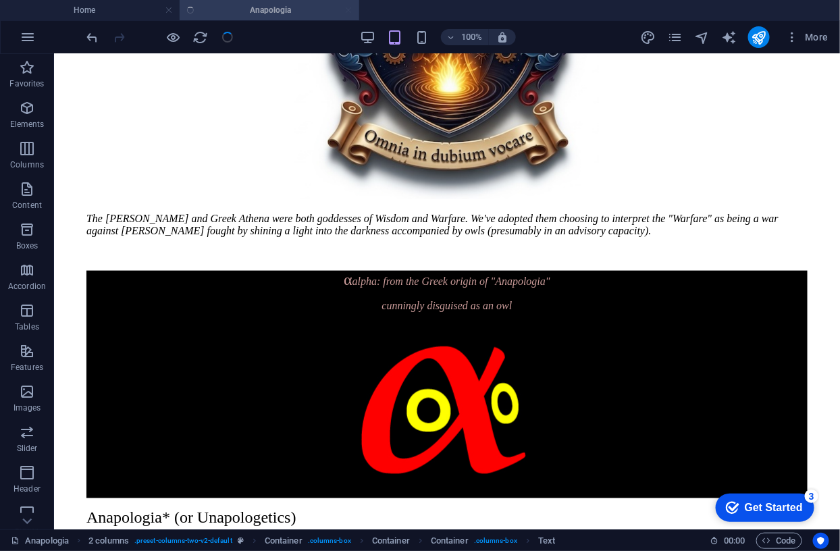
scroll to position [449, 0]
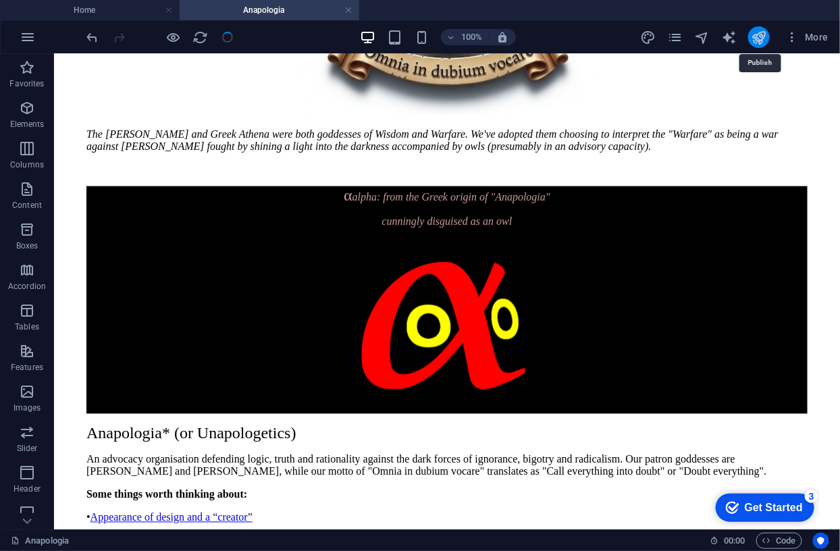
click at [758, 34] on icon "publish" at bounding box center [758, 38] width 16 height 16
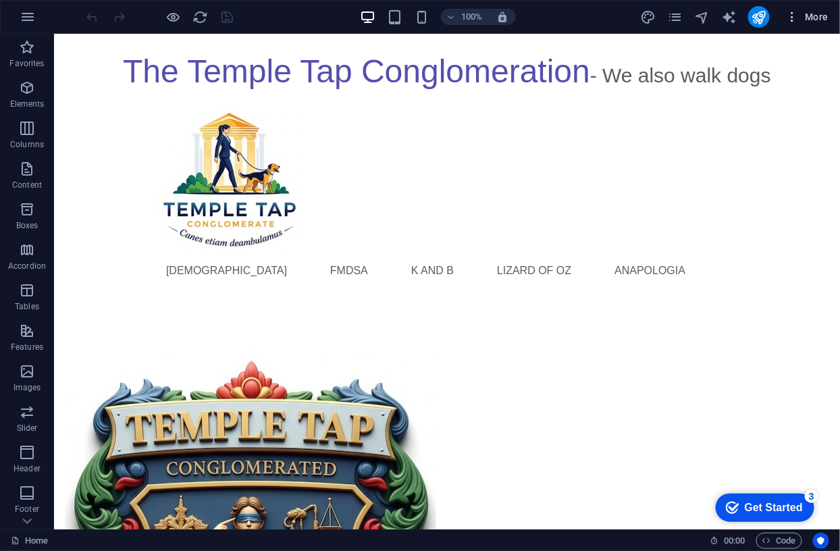
click at [813, 15] on span "More" at bounding box center [807, 16] width 43 height 13
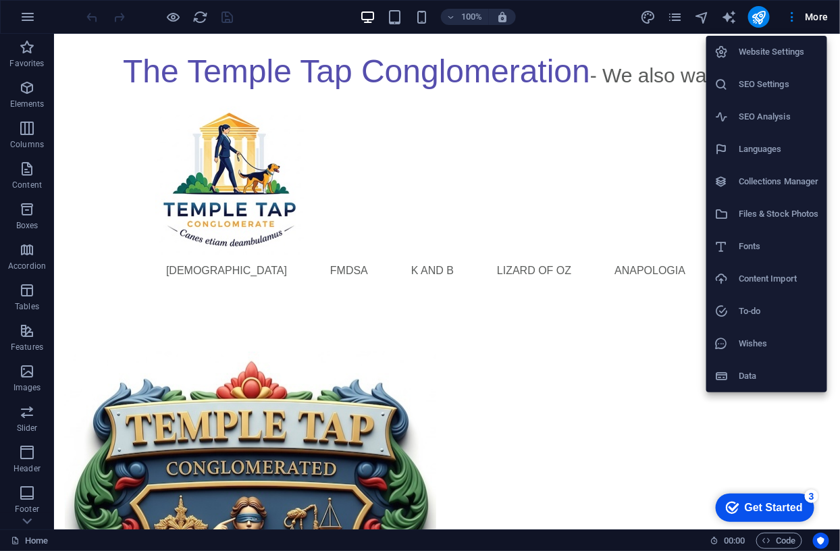
click at [755, 244] on h6 "Fonts" at bounding box center [778, 246] width 80 height 16
select select "popularity"
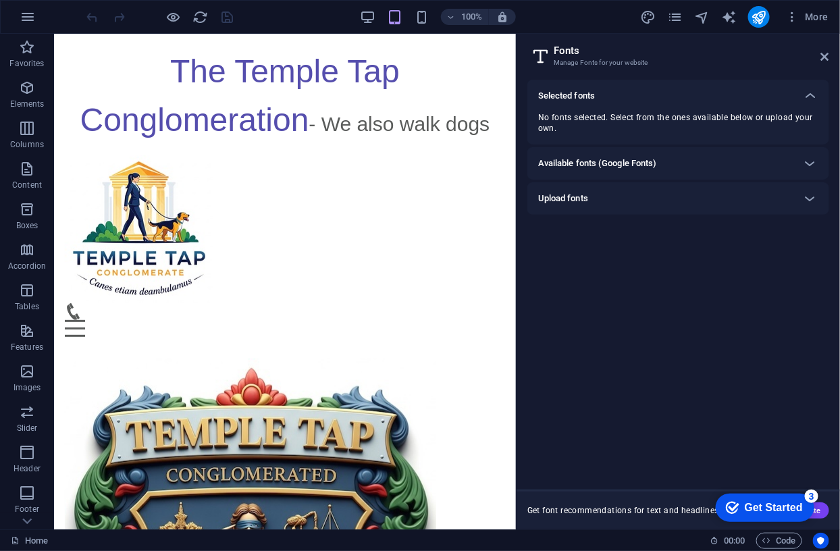
click at [591, 199] on div "Upload fonts" at bounding box center [666, 198] width 256 height 16
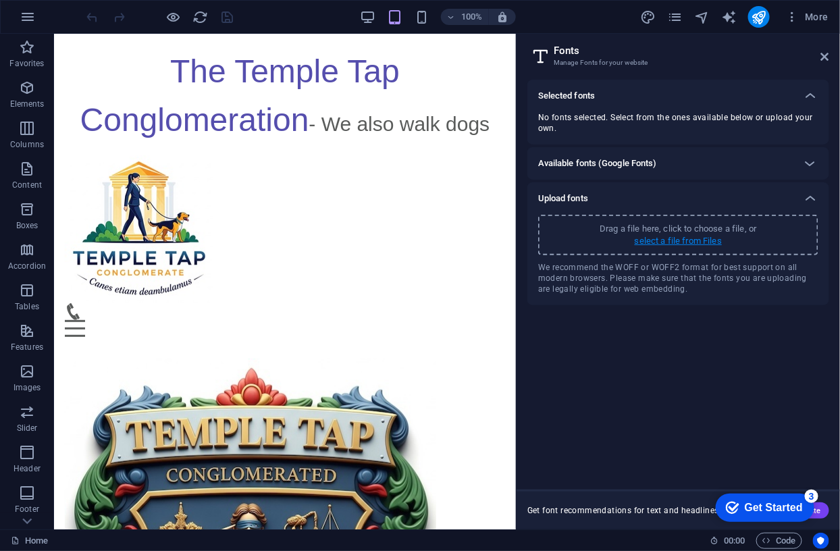
click at [688, 240] on p "select a file from Files" at bounding box center [677, 241] width 87 height 12
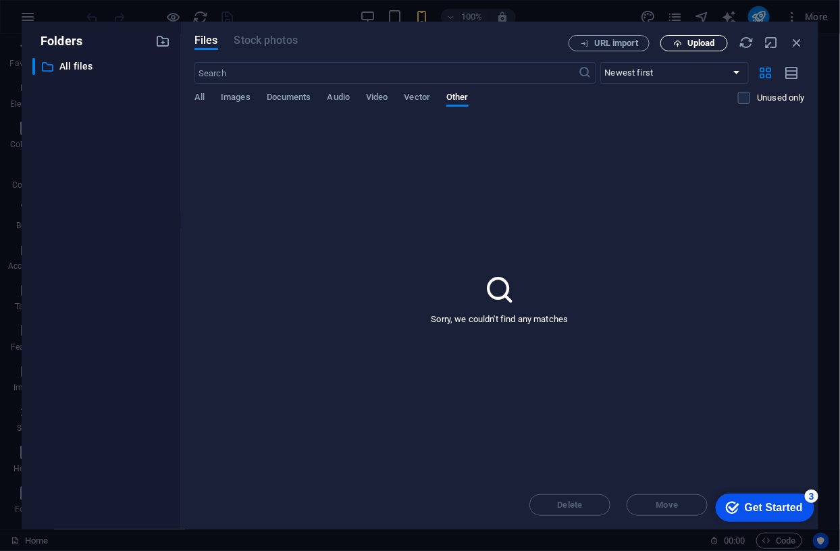
click at [701, 40] on span "Upload" at bounding box center [701, 43] width 28 height 8
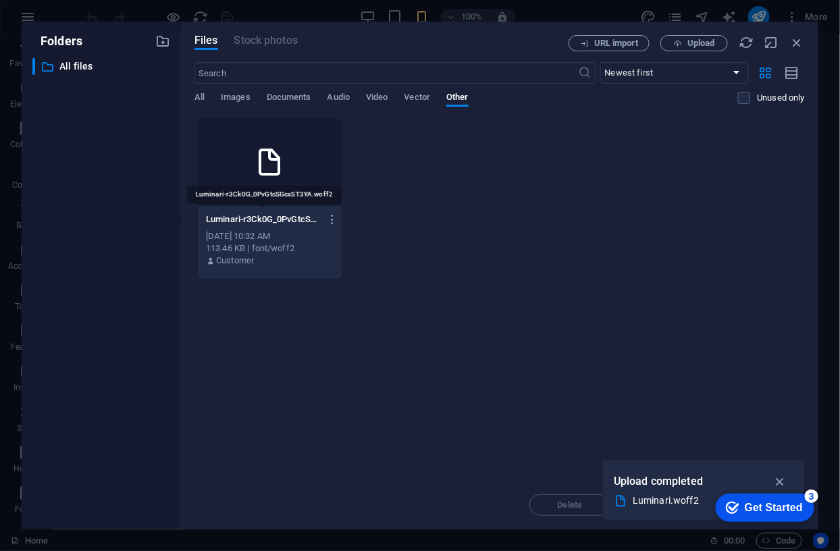
click at [274, 217] on p "Luminari-r3Ck0G_0PvGtcSGcxST3YA.woff2" at bounding box center [263, 219] width 115 height 12
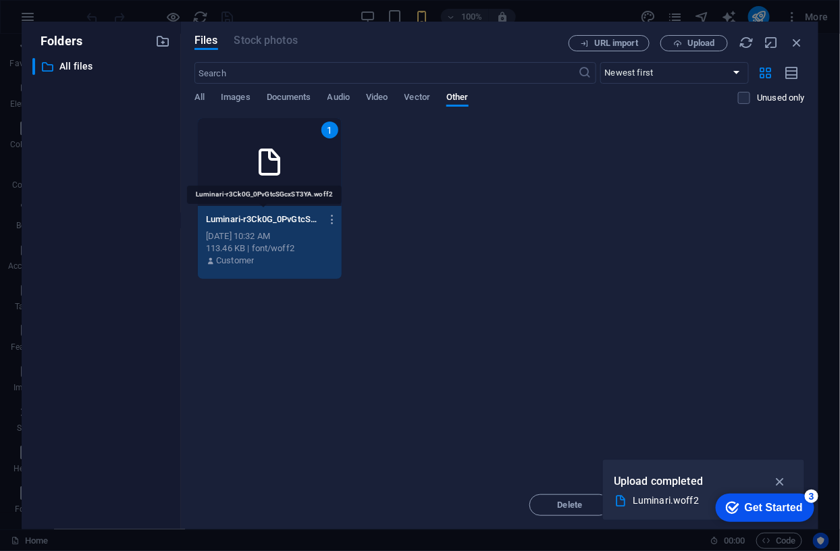
click at [274, 217] on p "Luminari-r3Ck0G_0PvGtcSGcxST3YA.woff2" at bounding box center [263, 219] width 115 height 12
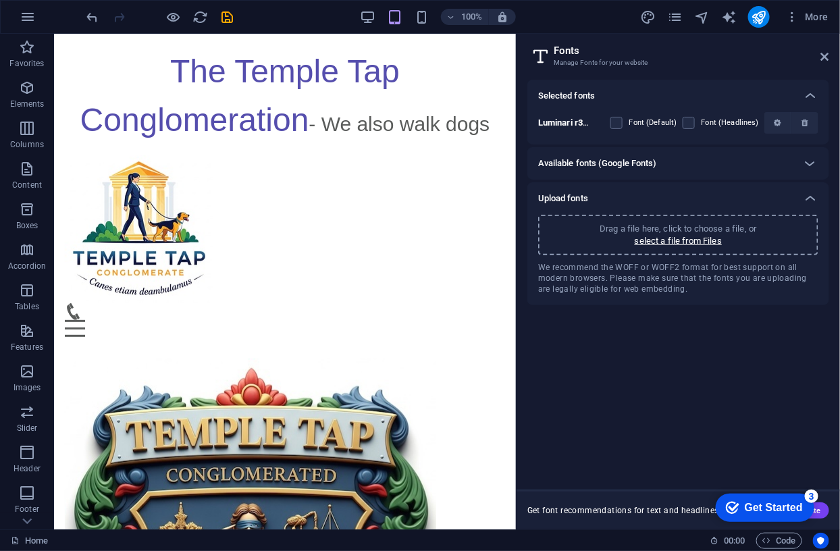
click at [574, 124] on b "Luminari r3Ck0G_0PvGtcSGcxST3YA" at bounding box center [612, 122] width 148 height 10
click at [777, 119] on icon "button" at bounding box center [776, 123] width 7 height 8
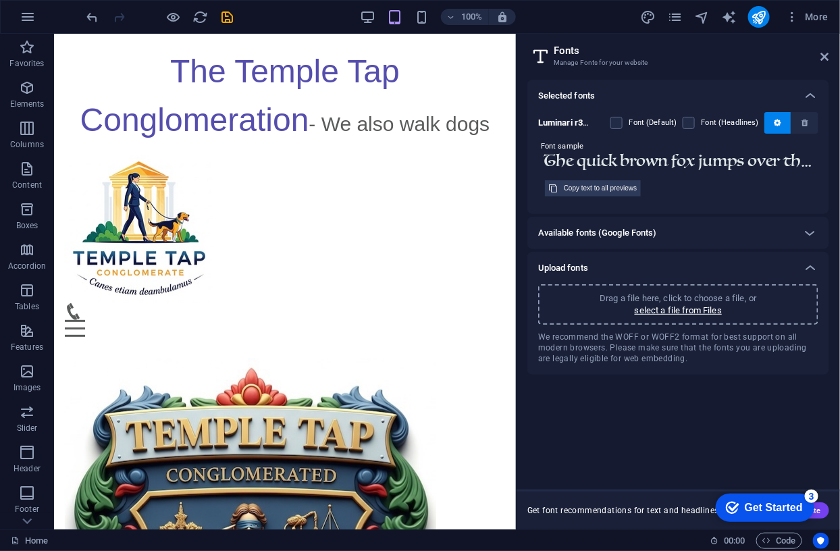
click at [634, 165] on input "The quick brown fox jumps over the lazy dog." at bounding box center [678, 162] width 280 height 18
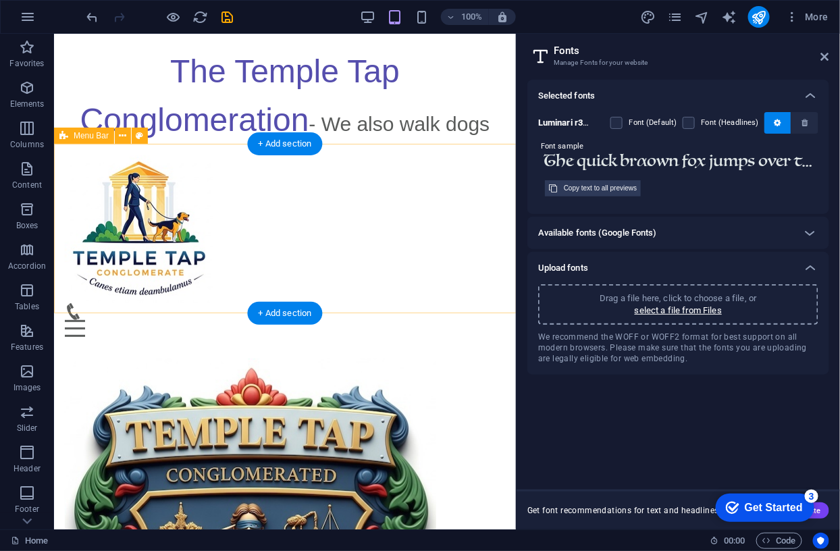
type input "The quick brαown fox jumps over the lazy dog."
click at [312, 209] on div "Menu Templetap FMDSA K and B lizard of oz Anapologia" at bounding box center [284, 245] width 462 height 203
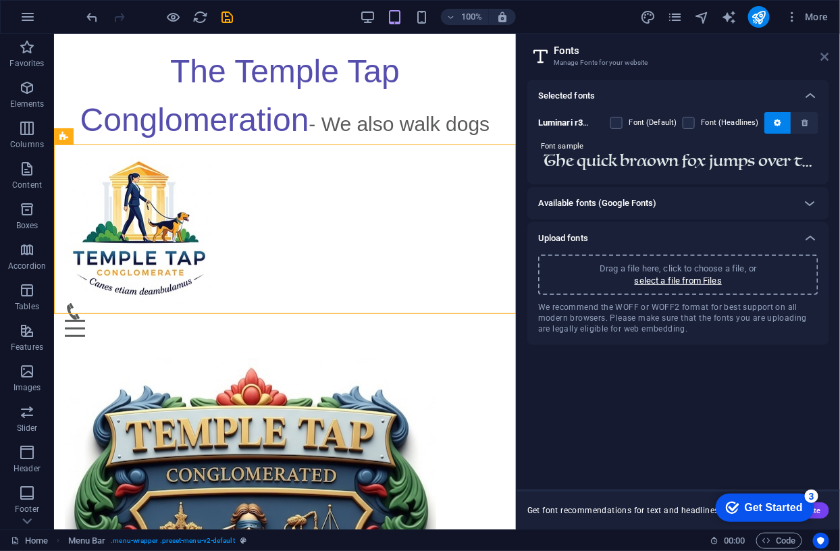
click at [824, 59] on icon at bounding box center [825, 56] width 8 height 11
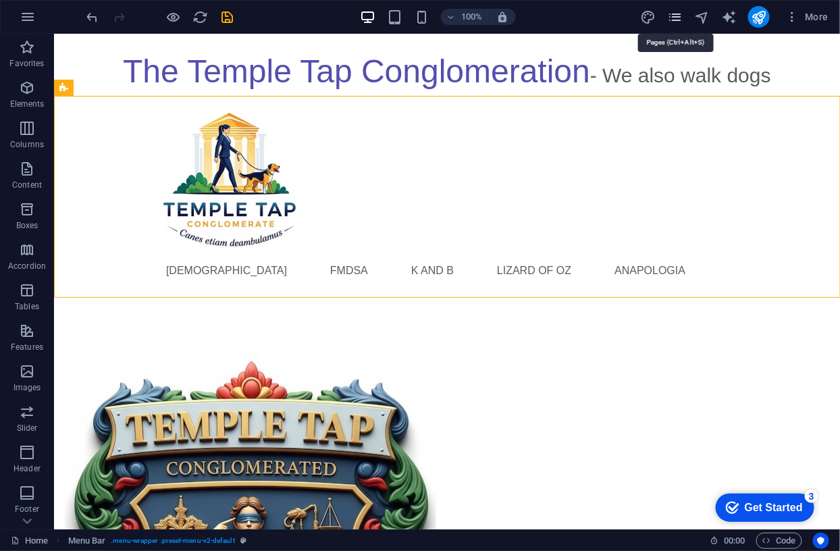
click at [672, 13] on icon "pages" at bounding box center [675, 17] width 16 height 16
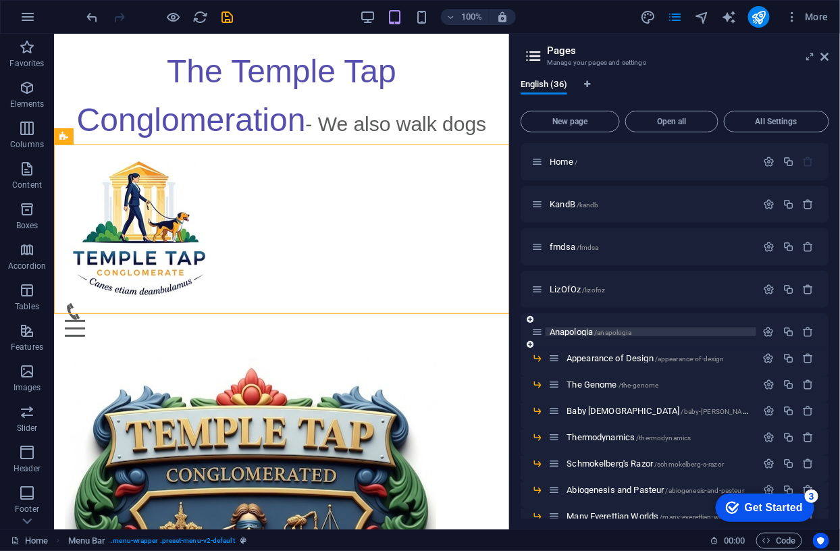
click at [593, 335] on span "Anapologia /anapologia" at bounding box center [590, 332] width 82 height 10
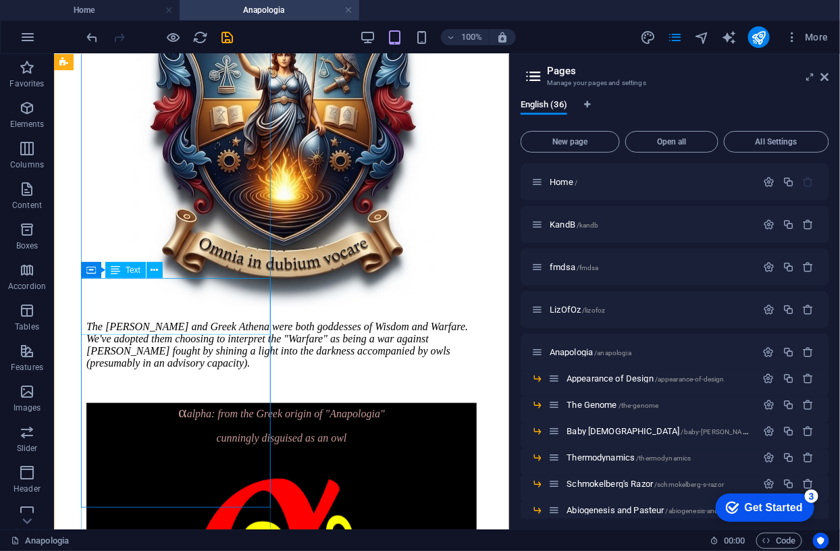
scroll to position [263, 0]
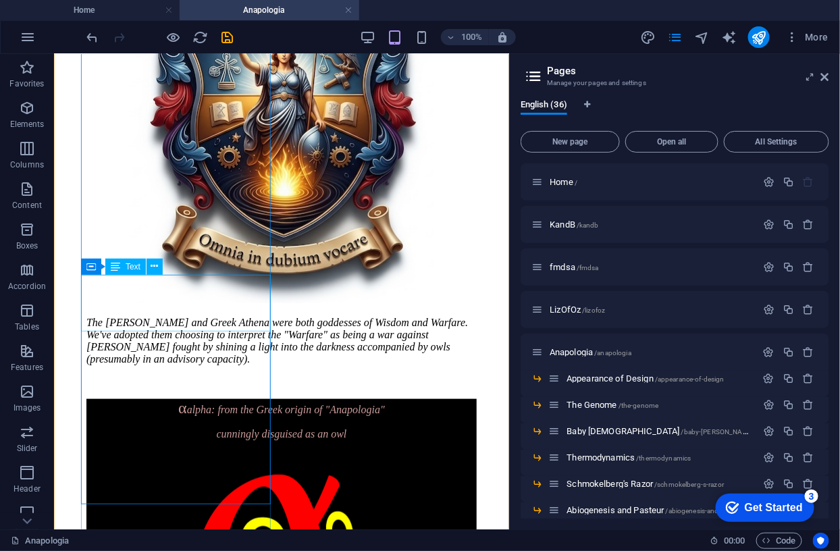
click at [103, 398] on div "α a lpha: from the Greek origin of "Anapologia" cunningly disguised as an owl" at bounding box center [281, 418] width 390 height 41
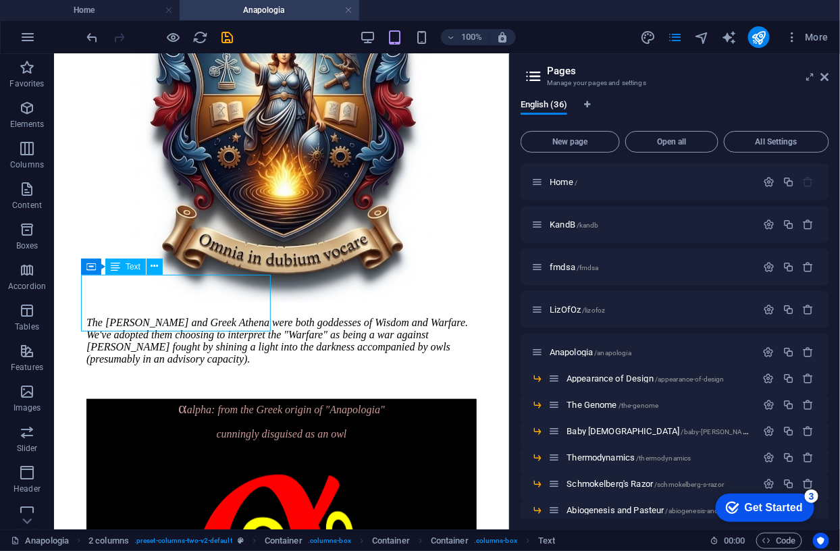
click at [102, 398] on div "α a lpha: from the Greek origin of "Anapologia" cunningly disguised as an owl" at bounding box center [281, 418] width 390 height 41
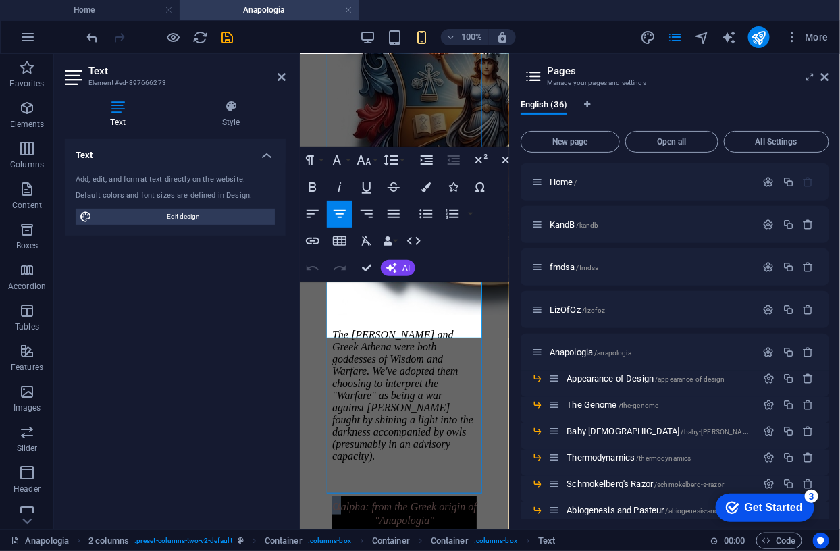
drag, startPoint x: 339, startPoint y: 293, endPoint x: 331, endPoint y: 293, distance: 8.1
click at [331, 495] on p "α a lpha: from the Greek origin of "Anapologia"" at bounding box center [403, 510] width 144 height 30
click at [341, 162] on icon "button" at bounding box center [337, 160] width 16 height 16
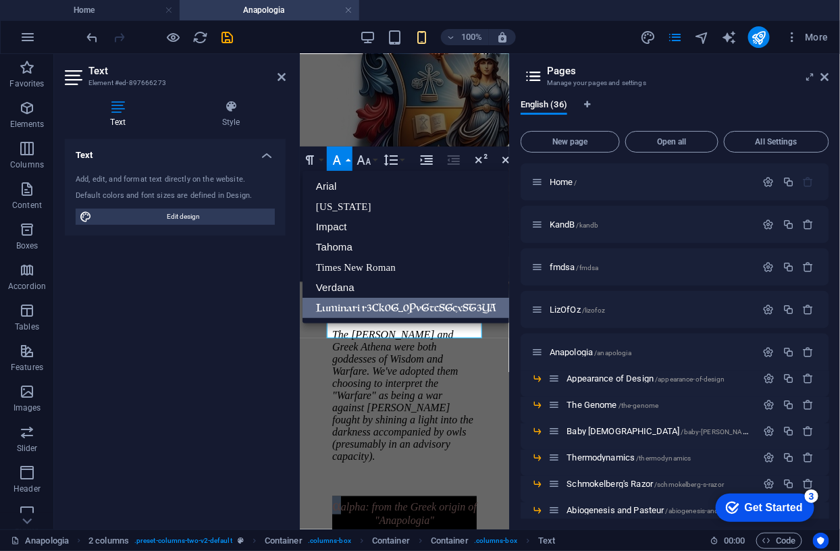
click at [388, 308] on link "Luminari r3Ck0G_0PvGtcSGcxST3YA" at bounding box center [405, 308] width 207 height 20
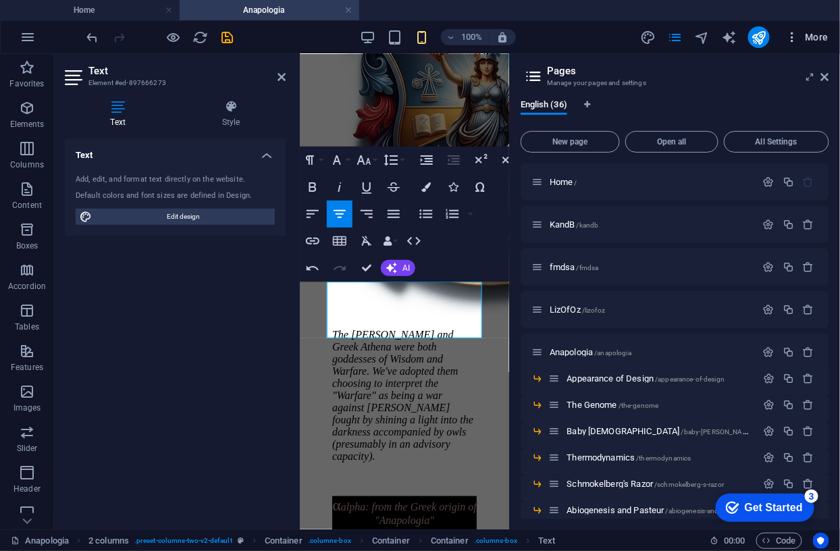
click at [815, 36] on span "More" at bounding box center [807, 36] width 43 height 13
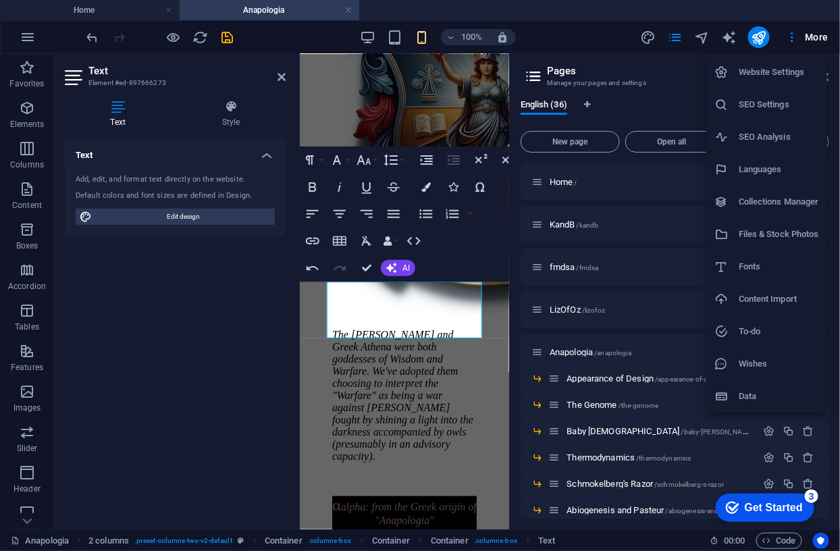
click at [814, 37] on div at bounding box center [420, 275] width 840 height 551
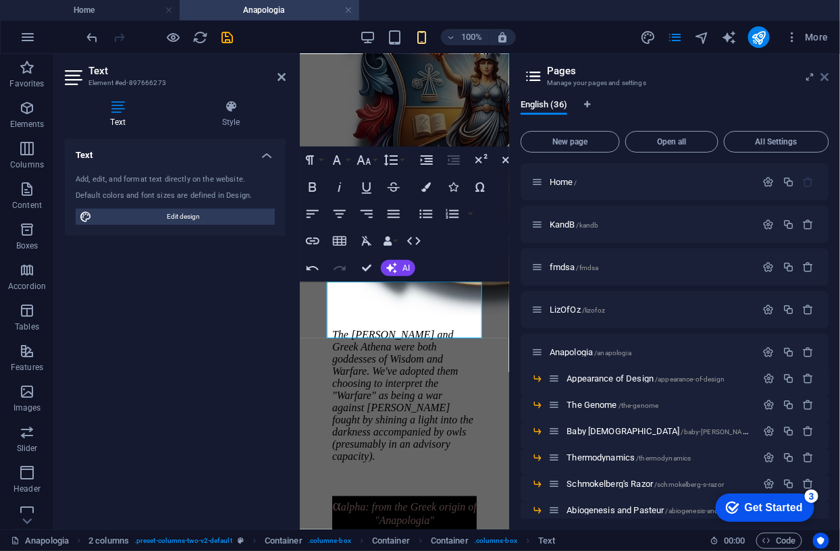
click at [825, 79] on icon at bounding box center [825, 77] width 8 height 11
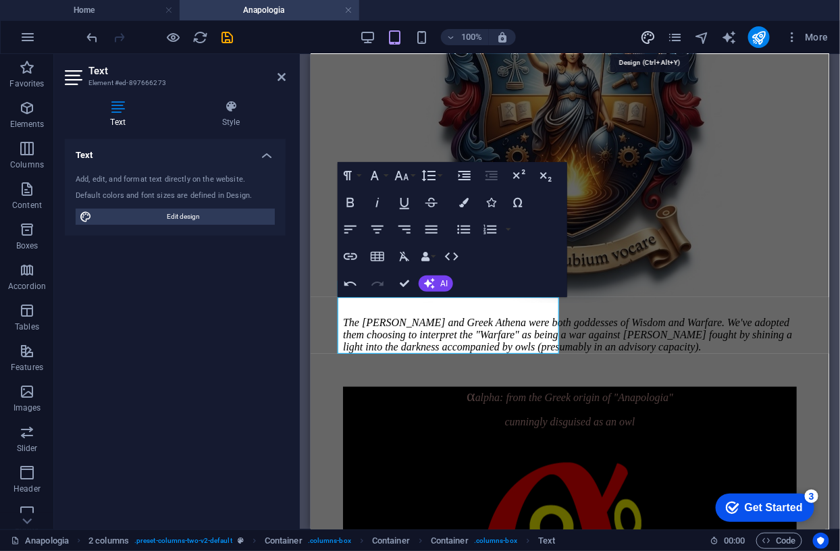
click at [652, 34] on icon "design" at bounding box center [648, 38] width 16 height 16
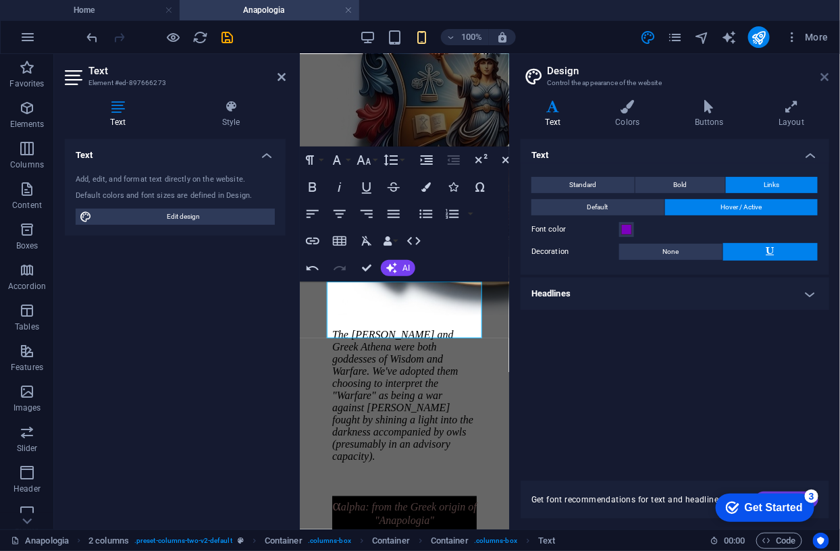
click at [825, 76] on icon at bounding box center [825, 77] width 8 height 11
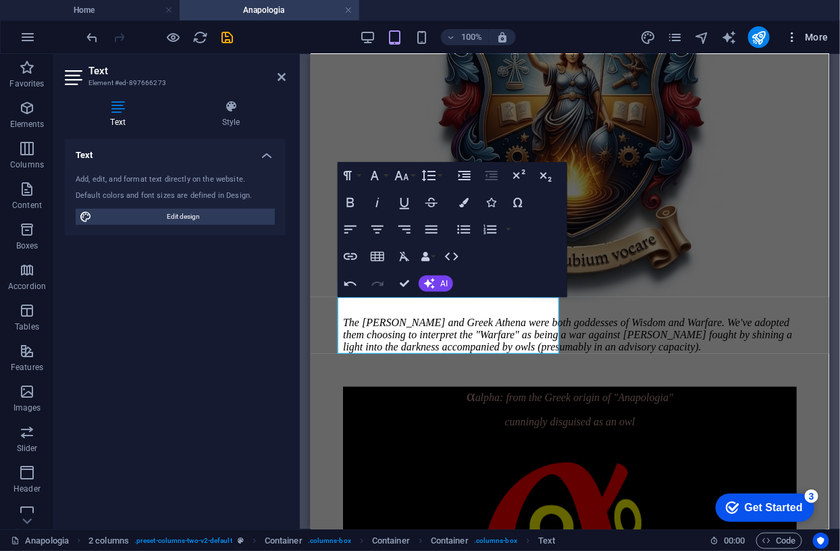
click at [806, 34] on span "More" at bounding box center [807, 36] width 43 height 13
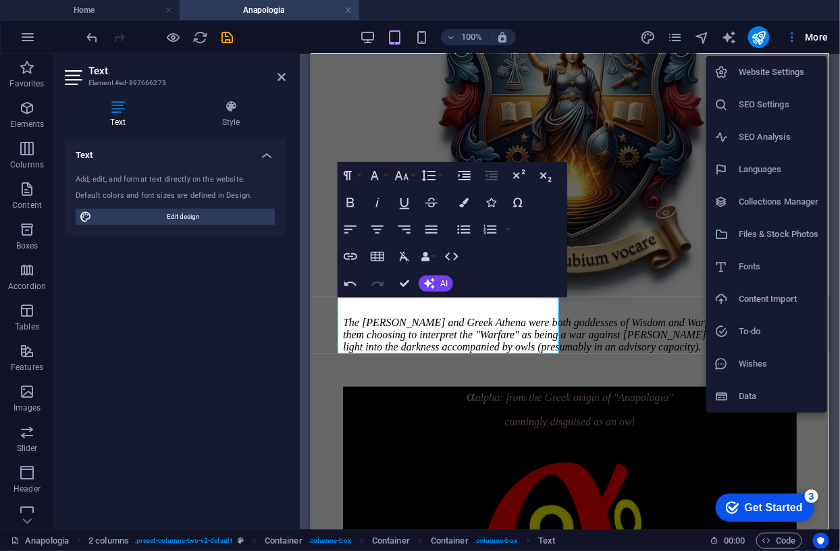
click at [756, 257] on li "Fonts" at bounding box center [766, 266] width 121 height 32
select select "popularity"
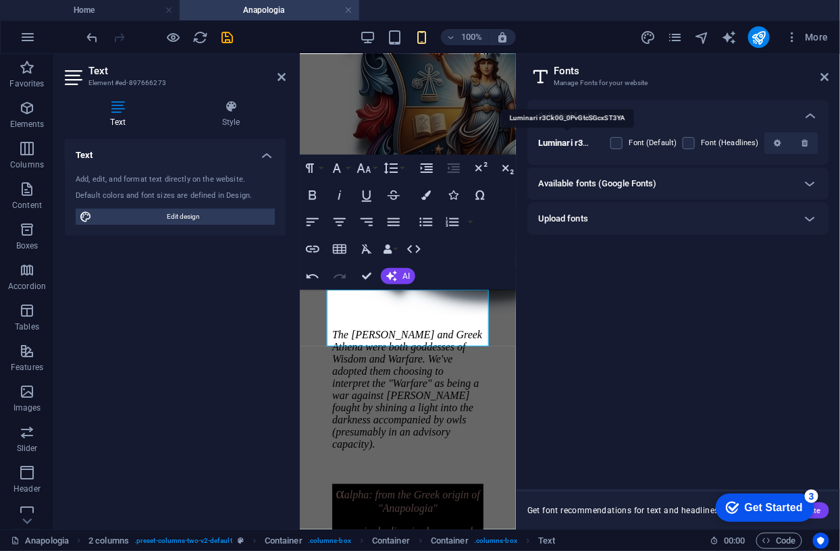
click at [569, 142] on b "Luminari r3Ck0G_0PvGtcSGcxST3YA" at bounding box center [612, 143] width 148 height 10
click at [622, 143] on label at bounding box center [616, 143] width 12 height 12
click at [0, 0] on r3Ck0G_0PvGtcSGcxST3YA "checkbox" at bounding box center [0, 0] width 0 height 0
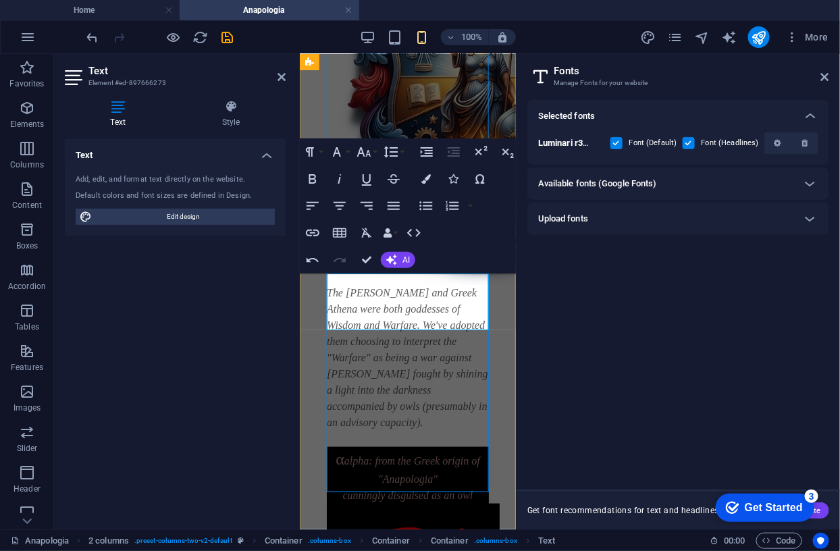
click at [350, 446] on p "α a lpha: from the Greek origin of "Anapologia"" at bounding box center [407, 466] width 162 height 40
click at [330, 446] on p "α a lpha: from the Greek origin of "Anapologia"" at bounding box center [407, 466] width 162 height 40
click at [368, 150] on icon "button" at bounding box center [364, 151] width 14 height 9
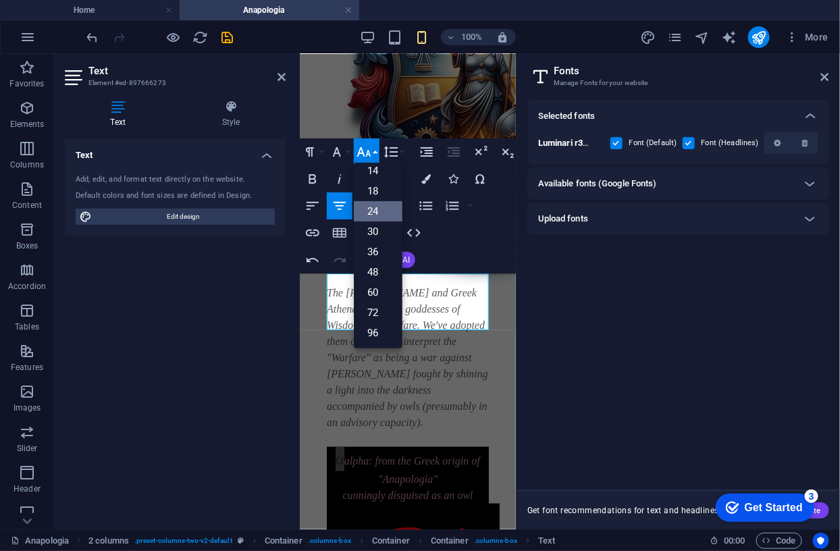
scroll to position [108, 0]
click at [376, 248] on link "36" at bounding box center [378, 252] width 49 height 20
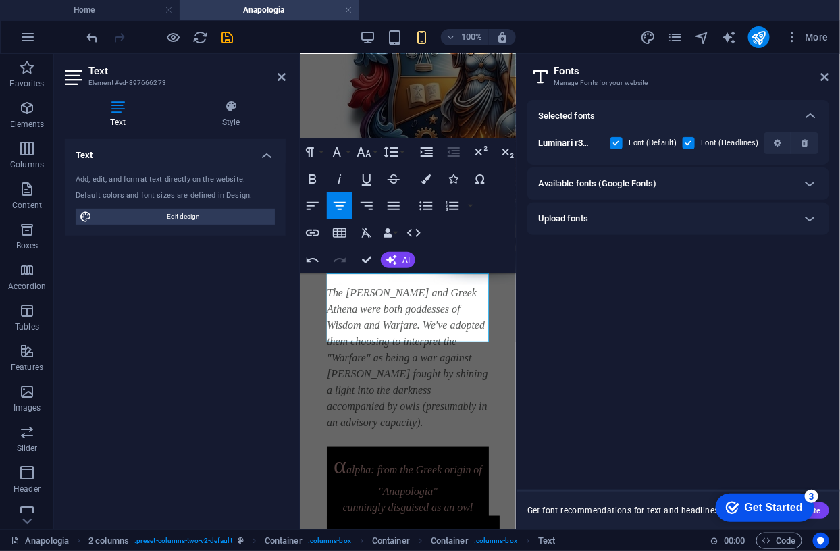
click at [620, 143] on label at bounding box center [616, 143] width 12 height 12
click at [0, 0] on r3Ck0G_0PvGtcSGcxST3YA "checkbox" at bounding box center [0, 0] width 0 height 0
click at [779, 140] on icon "button" at bounding box center [776, 143] width 7 height 8
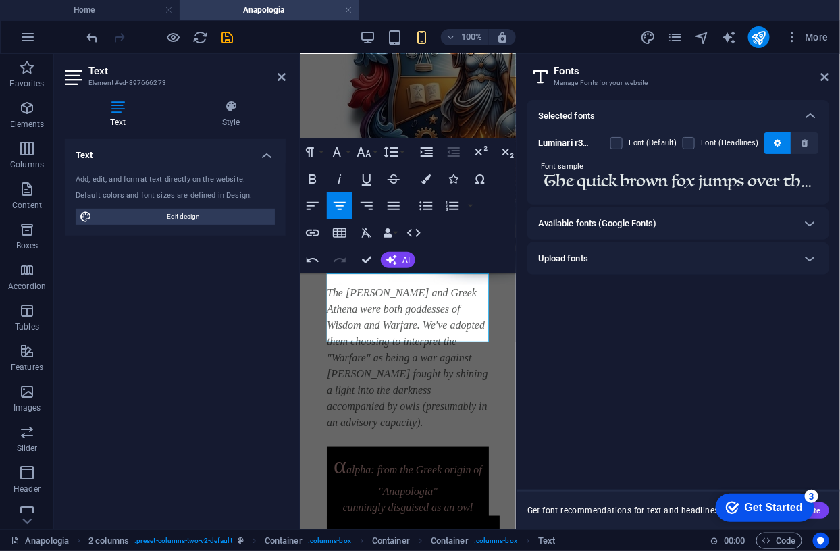
click at [618, 180] on input "The quick brown fox jumps over the lazy dog." at bounding box center [678, 182] width 280 height 18
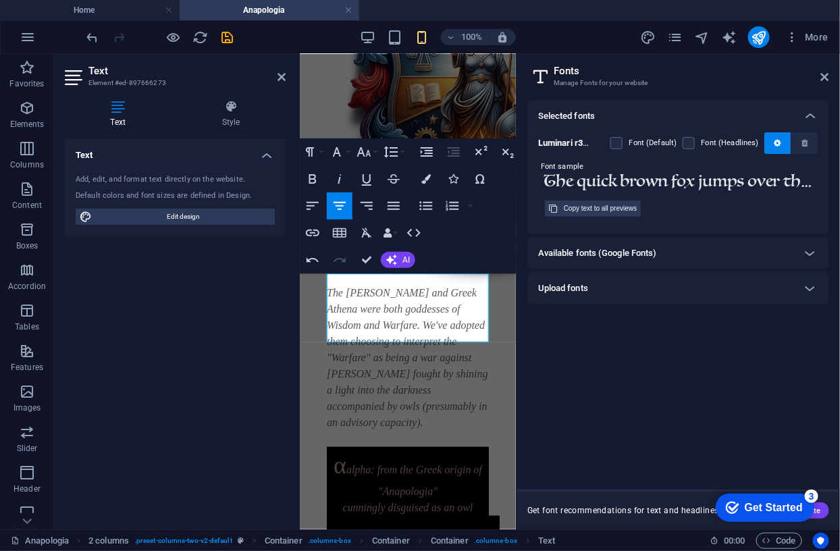
paste input "α"
click at [615, 184] on input "The quickα brown fox jumps over the lazy dog." at bounding box center [678, 182] width 280 height 18
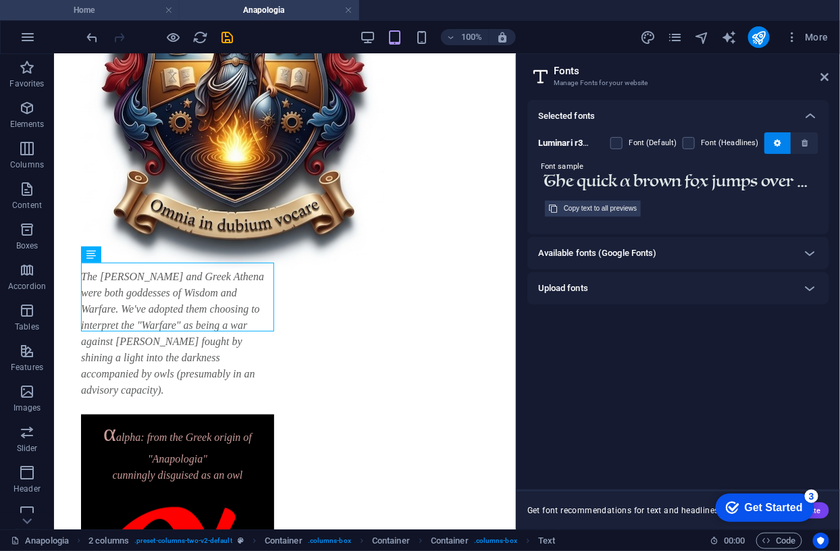
type input "The quick α brown fox jumps over the lazy dog."
